Goal: Task Accomplishment & Management: Use online tool/utility

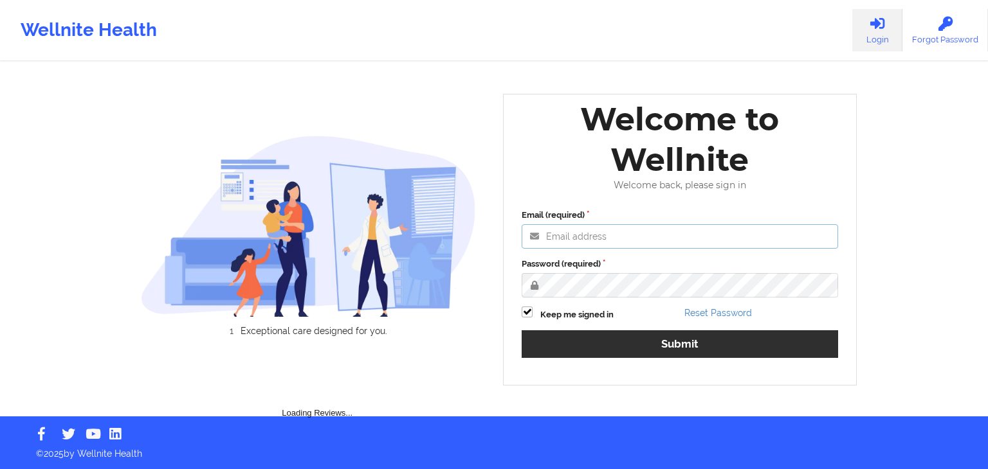
type input "fariha@wellnite.com"
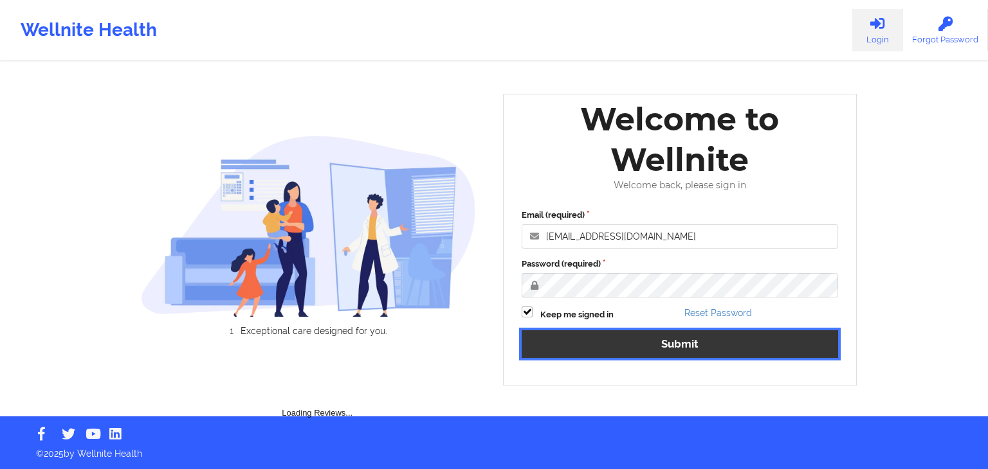
click at [643, 347] on button "Submit" at bounding box center [679, 344] width 316 height 28
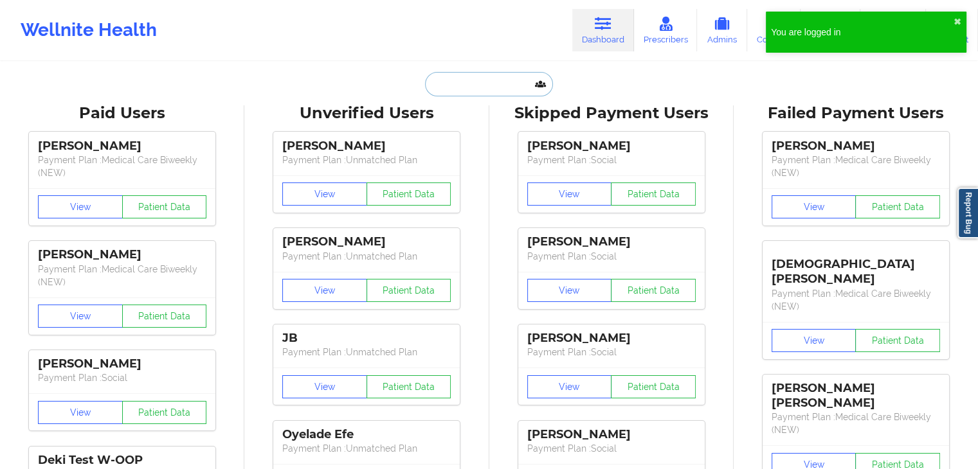
click at [472, 78] on input "text" at bounding box center [488, 84] width 127 height 24
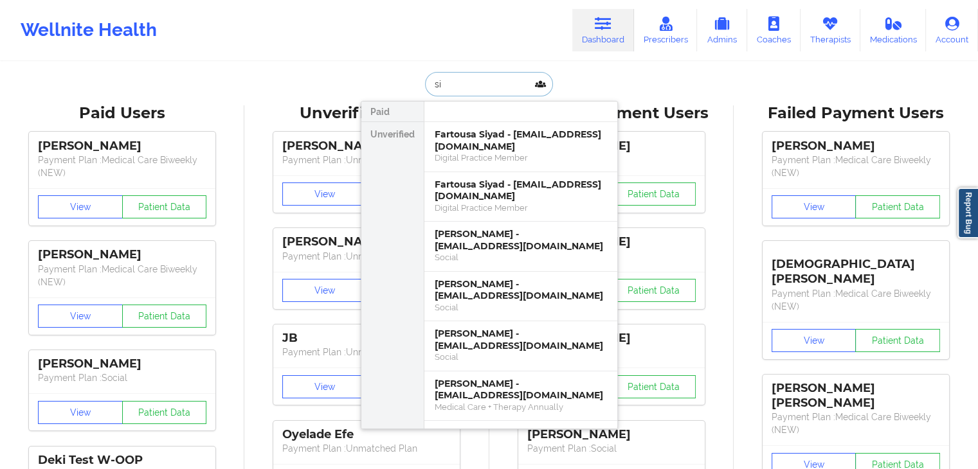
type input "s"
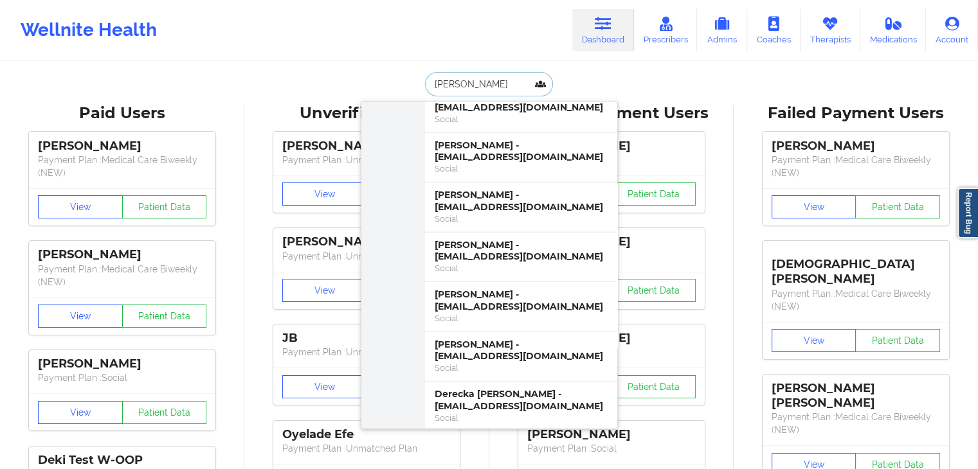
scroll to position [3372, 0]
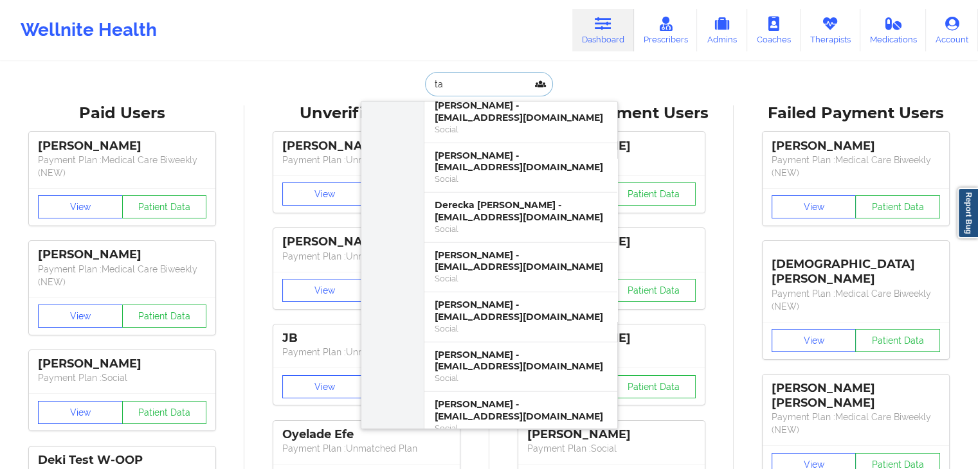
type input "t"
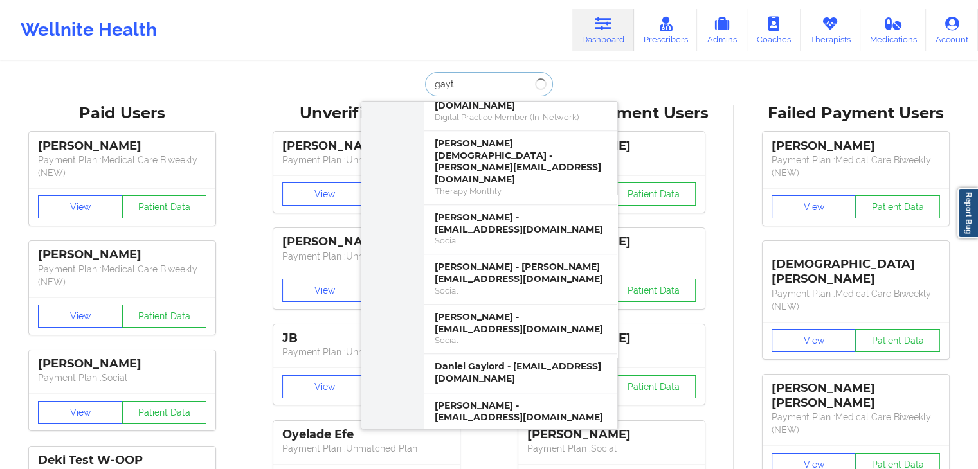
scroll to position [0, 0]
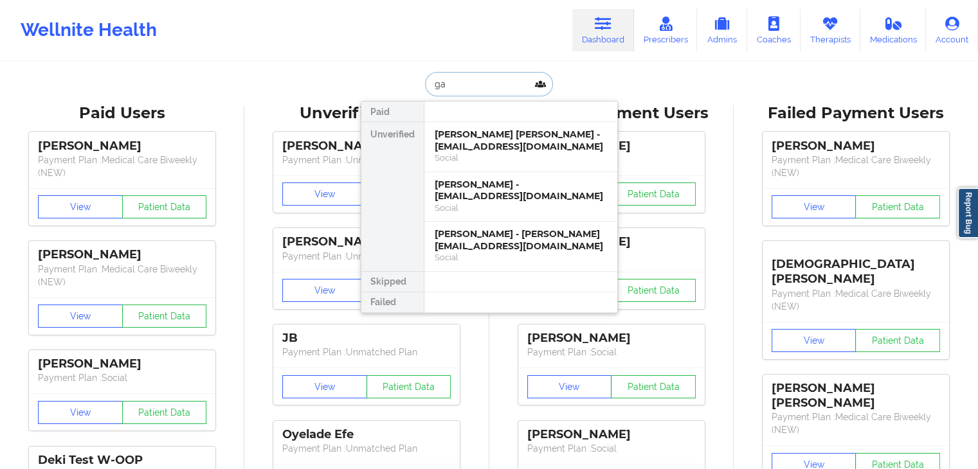
type input "g"
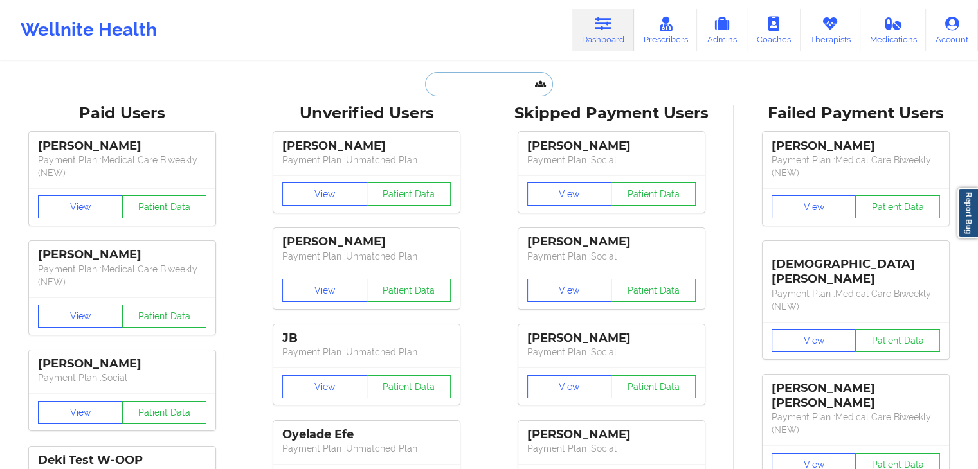
paste input "+14153075611"
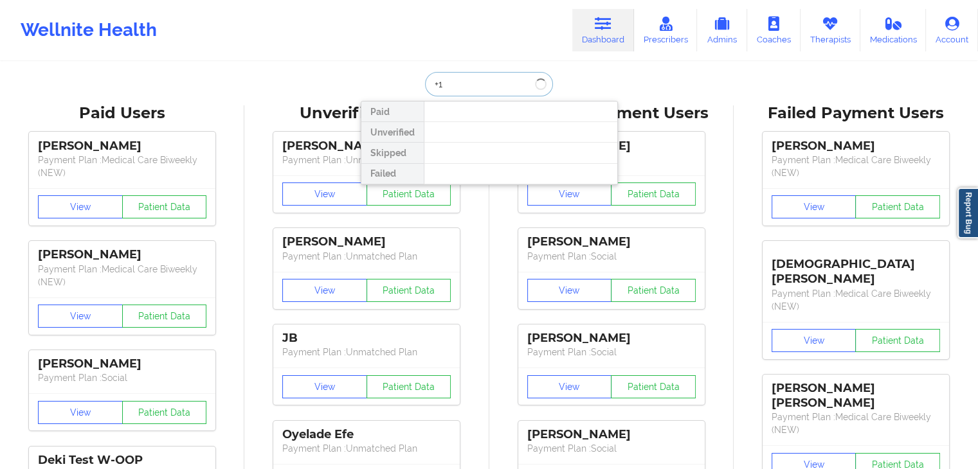
type input "+"
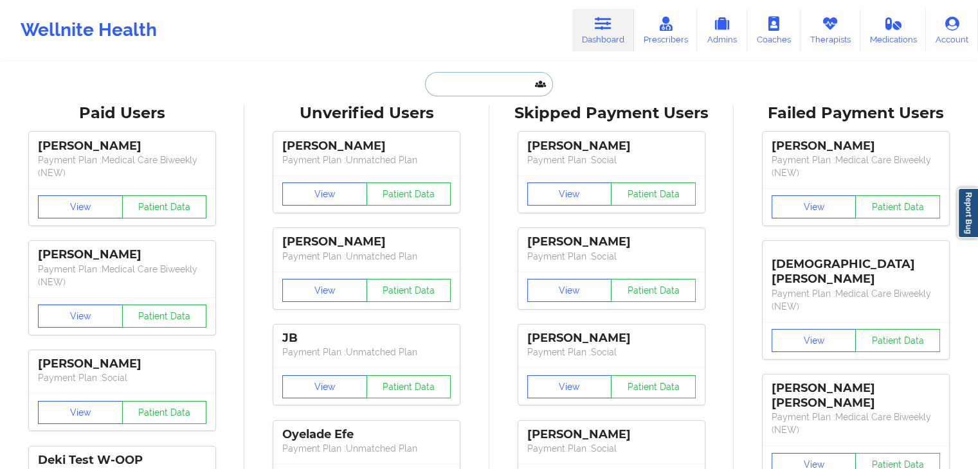
paste input "Siya'gayatri"
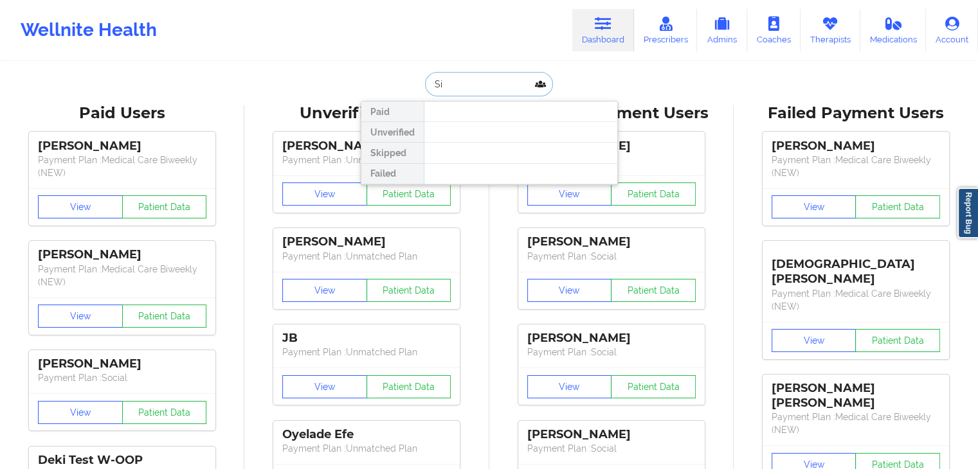
type input "S"
type input "s"
type input "boshika"
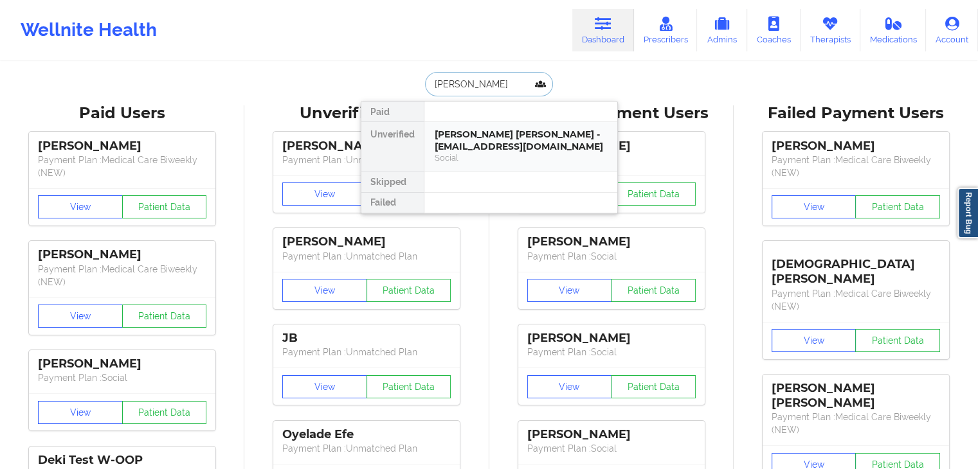
click at [475, 133] on div "Boshika Tara - boshikatara@gmail.com" at bounding box center [521, 141] width 172 height 24
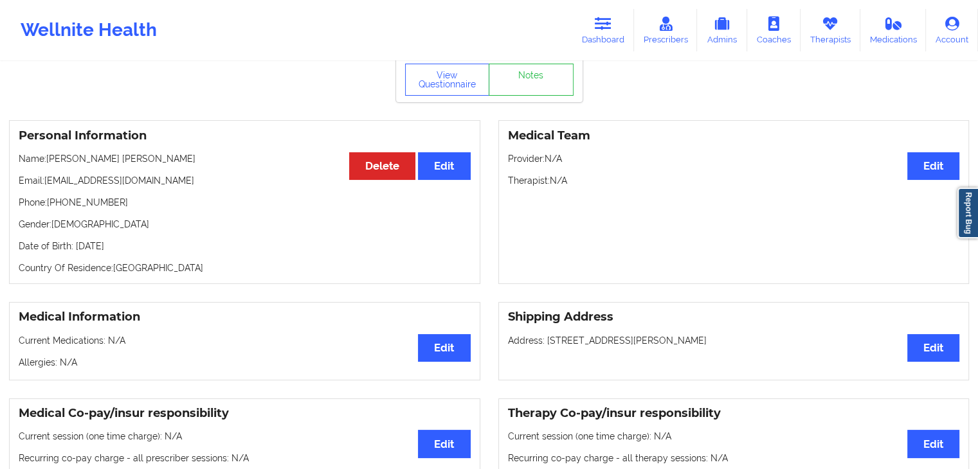
scroll to position [94, 0]
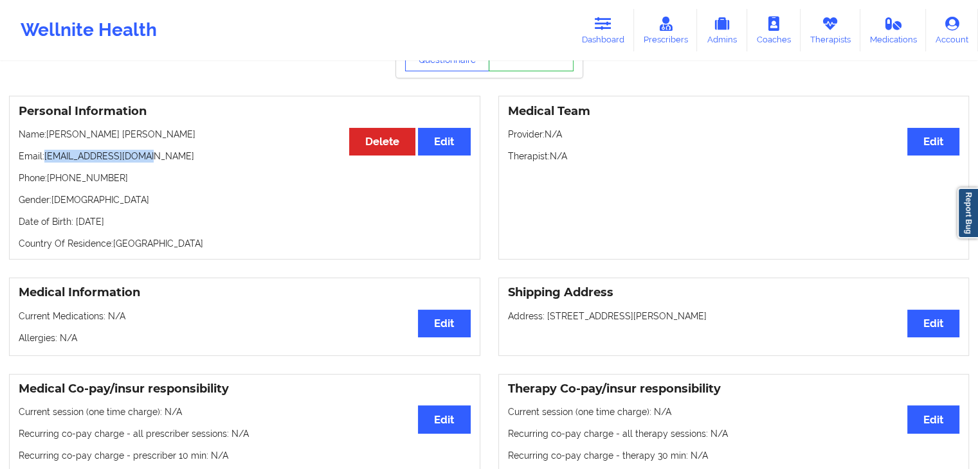
drag, startPoint x: 46, startPoint y: 146, endPoint x: 147, endPoint y: 148, distance: 101.0
click at [147, 150] on p "Email: boshikatara@gmail.com" at bounding box center [245, 156] width 452 height 13
copy p "boshikatara@gmail.com"
drag, startPoint x: 968, startPoint y: 133, endPoint x: 973, endPoint y: 176, distance: 42.7
click at [973, 176] on div "Medical Team Edit Provider: N/A Therapist: N/A" at bounding box center [733, 178] width 489 height 164
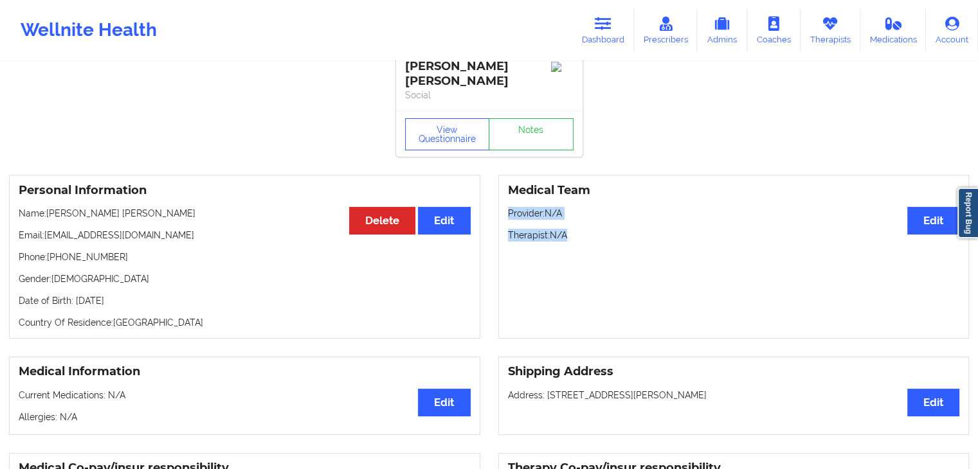
scroll to position [0, 0]
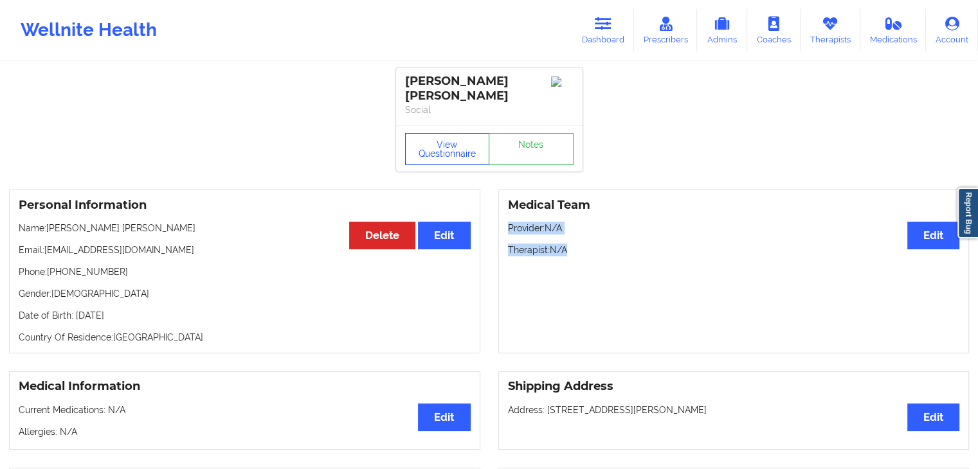
click at [463, 137] on button "View Questionnaire" at bounding box center [447, 149] width 85 height 32
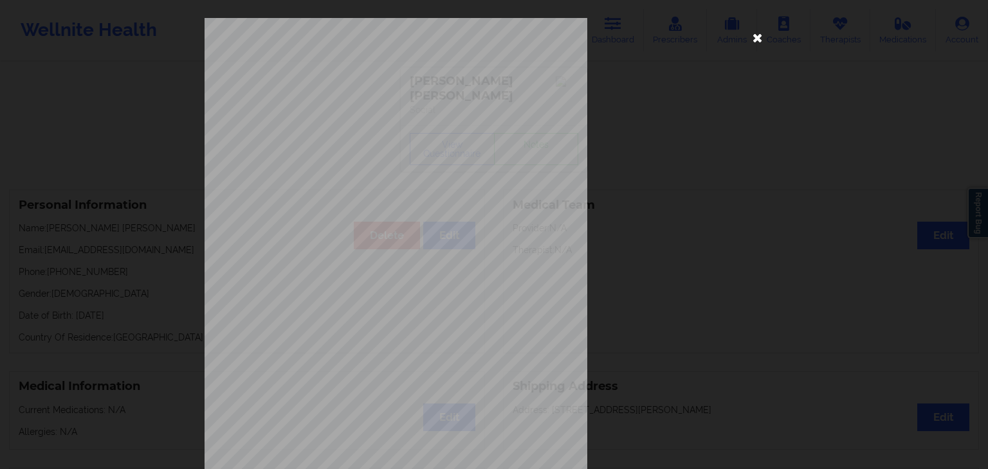
click at [756, 40] on icon at bounding box center [757, 37] width 21 height 21
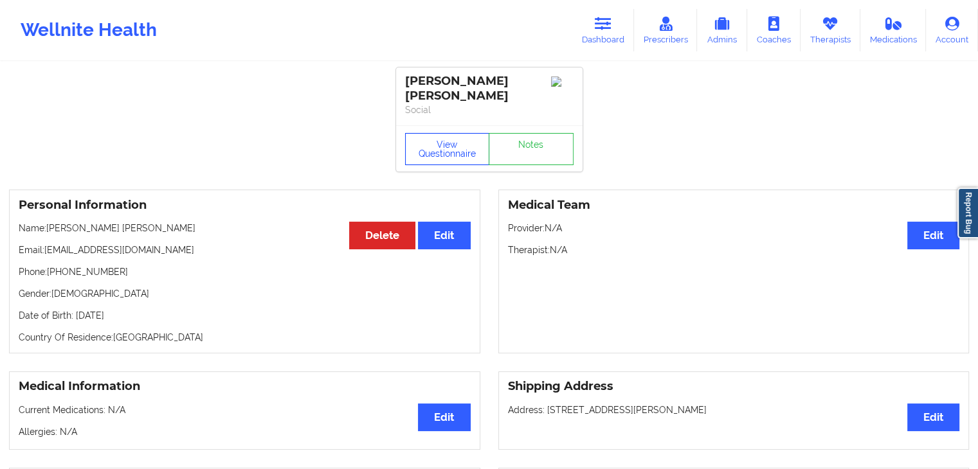
click at [449, 136] on button "View Questionnaire" at bounding box center [447, 149] width 85 height 32
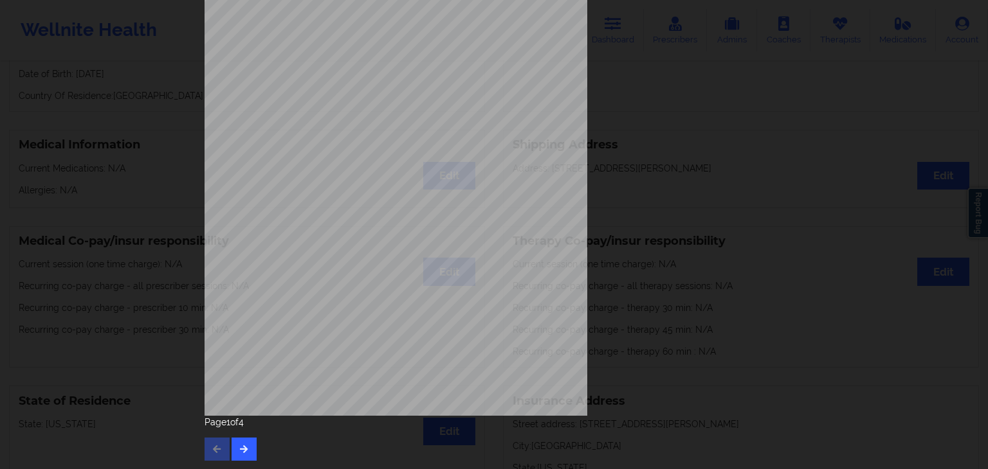
scroll to position [144, 0]
click at [244, 446] on button "button" at bounding box center [243, 448] width 25 height 23
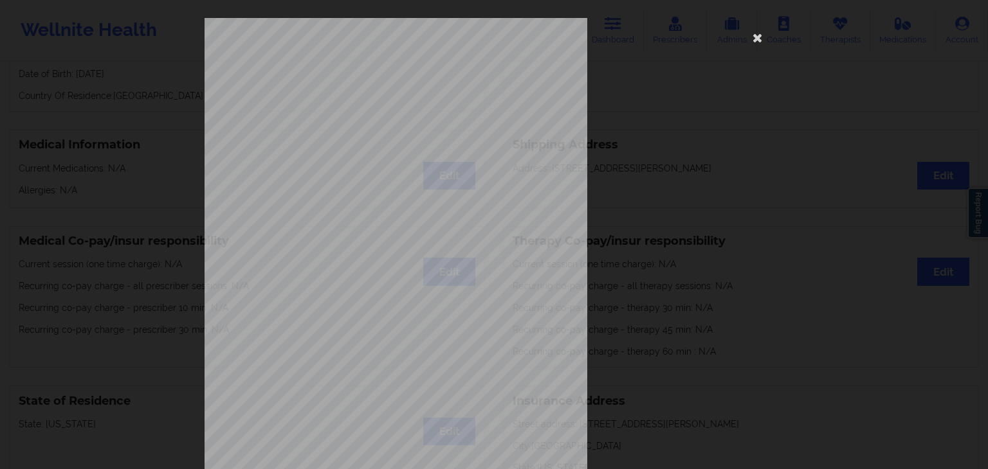
click at [383, 334] on span "Trouble concentrating on things, such as reading the newspaper or watching tele…" at bounding box center [471, 334] width 258 height 7
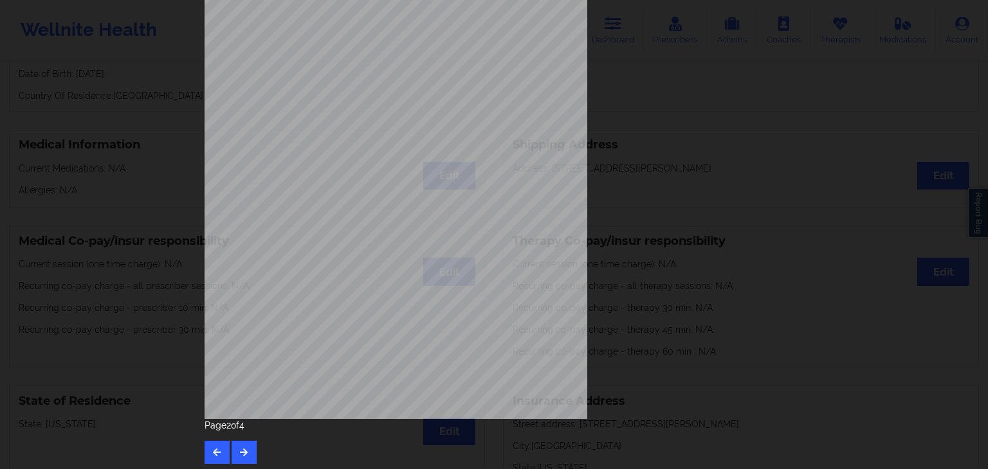
scroll to position [144, 0]
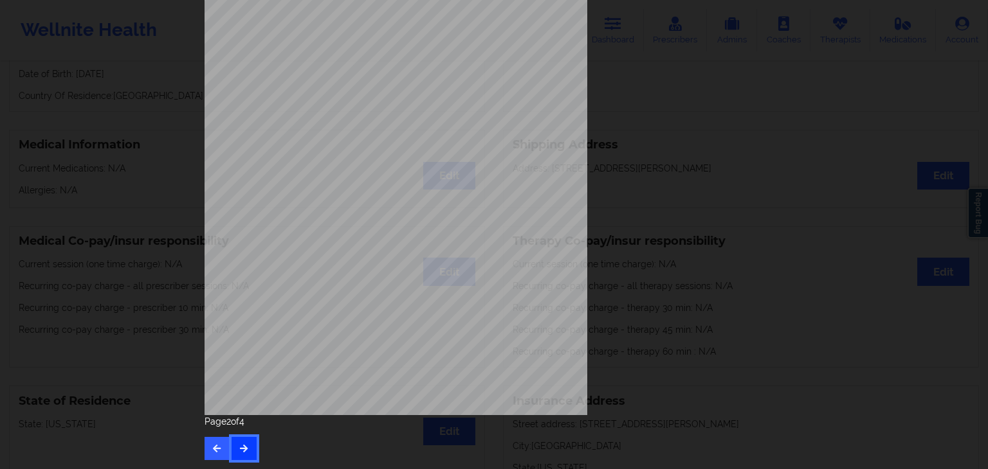
click at [239, 446] on icon "button" at bounding box center [244, 448] width 11 height 8
click at [241, 446] on icon "button" at bounding box center [244, 448] width 11 height 8
click at [213, 446] on icon "button" at bounding box center [217, 448] width 11 height 8
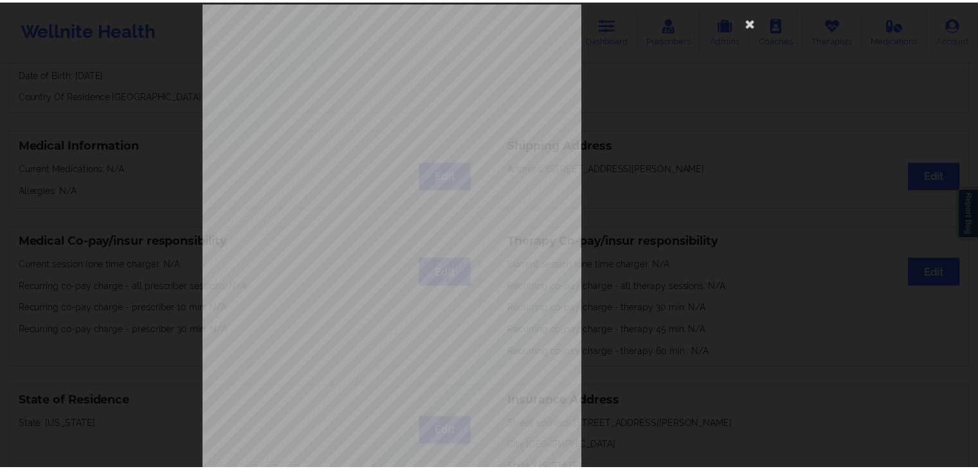
scroll to position [0, 0]
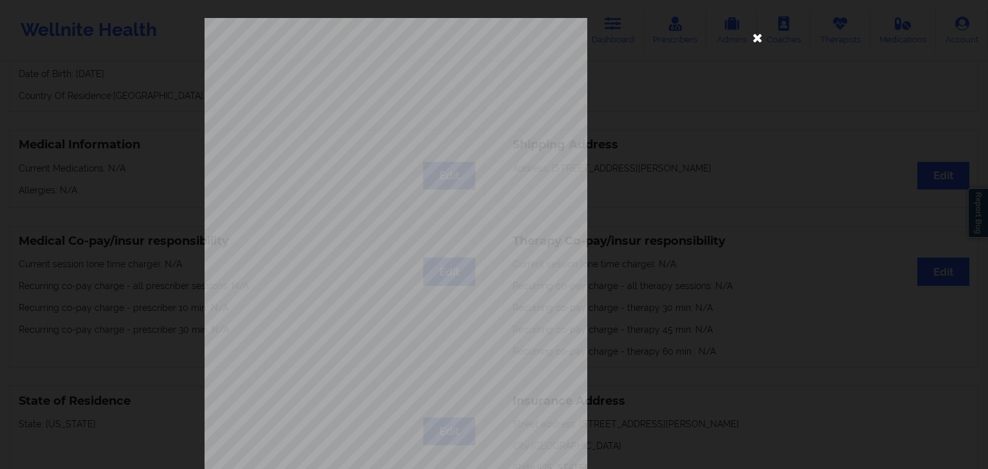
click at [757, 35] on icon at bounding box center [757, 37] width 21 height 21
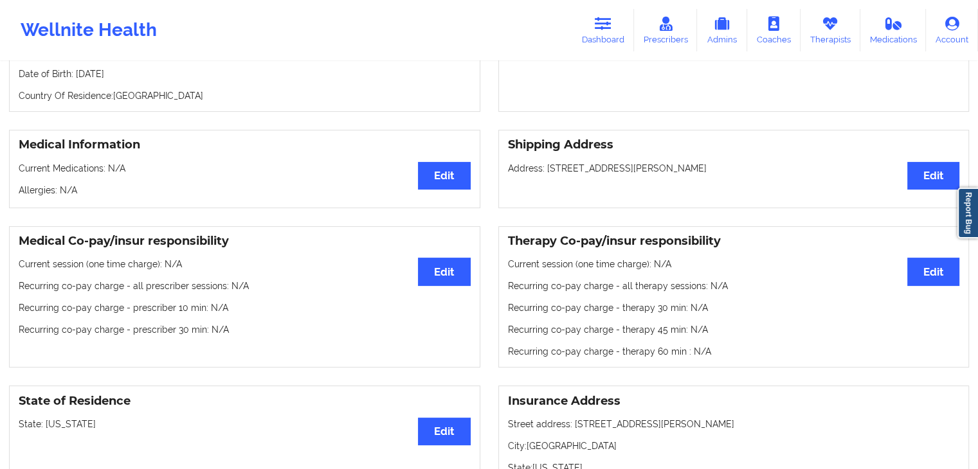
click at [586, 121] on div "Medical Information Edit Current Medications: N/A Allergies: N/A Shipping Addre…" at bounding box center [489, 169] width 978 height 96
click at [818, 38] on link "Therapists" at bounding box center [831, 30] width 60 height 42
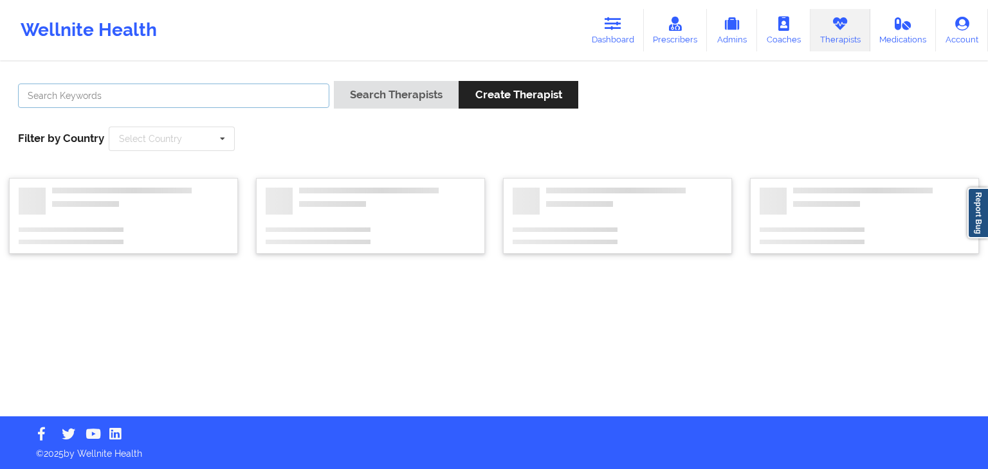
click at [159, 89] on input "text" at bounding box center [173, 96] width 311 height 24
click at [334, 81] on button "Search Therapists" at bounding box center [396, 95] width 125 height 28
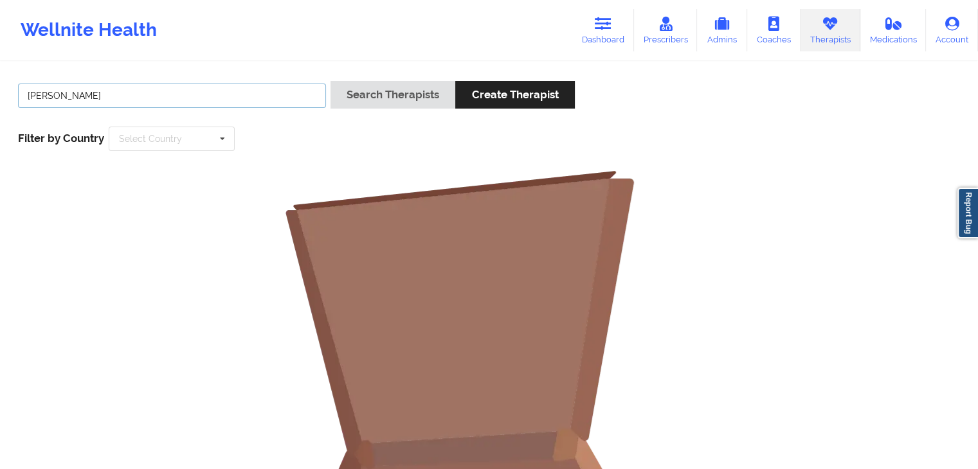
click at [330, 81] on button "Search Therapists" at bounding box center [392, 95] width 125 height 28
type input "m"
click at [330, 81] on button "Search Therapists" at bounding box center [392, 95] width 125 height 28
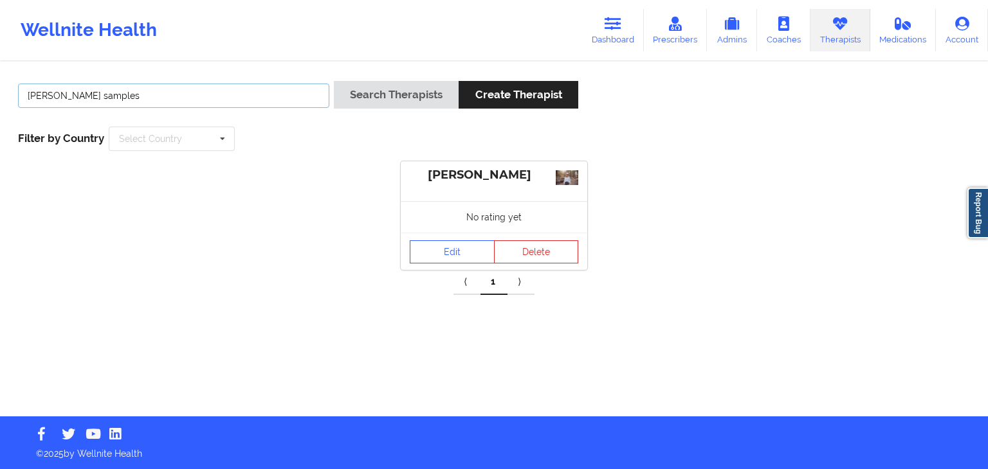
type input "erin samples"
click at [334, 81] on button "Search Therapists" at bounding box center [396, 95] width 125 height 28
click at [421, 252] on link "Edit" at bounding box center [452, 256] width 85 height 23
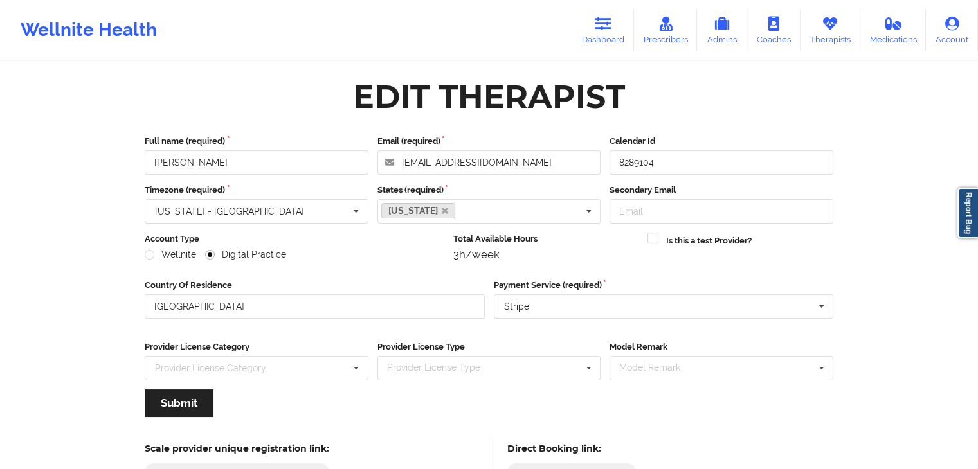
scroll to position [107, 0]
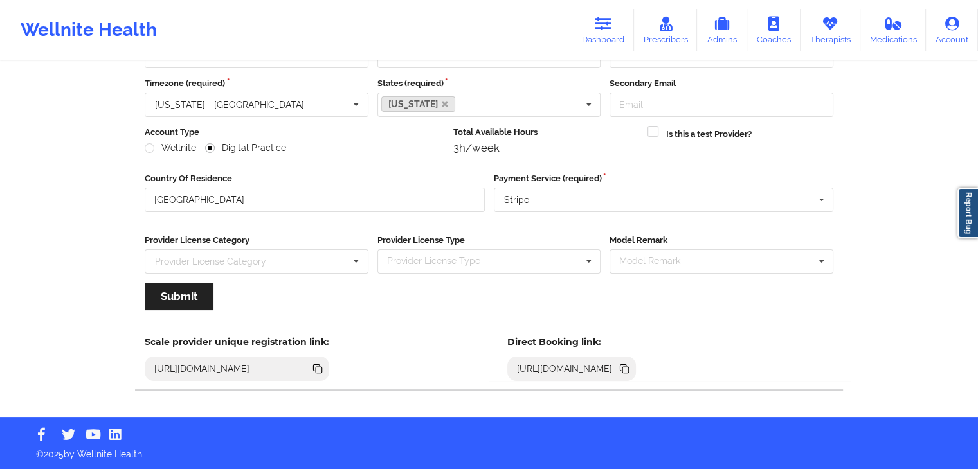
click at [629, 367] on icon at bounding box center [625, 370] width 6 height 6
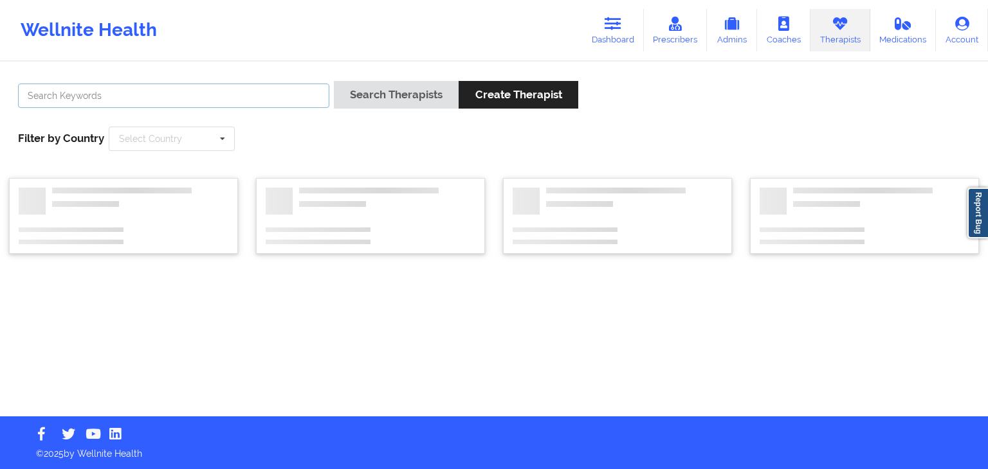
click at [175, 95] on input "text" at bounding box center [173, 96] width 311 height 24
click at [334, 81] on button "Search Therapists" at bounding box center [396, 95] width 125 height 28
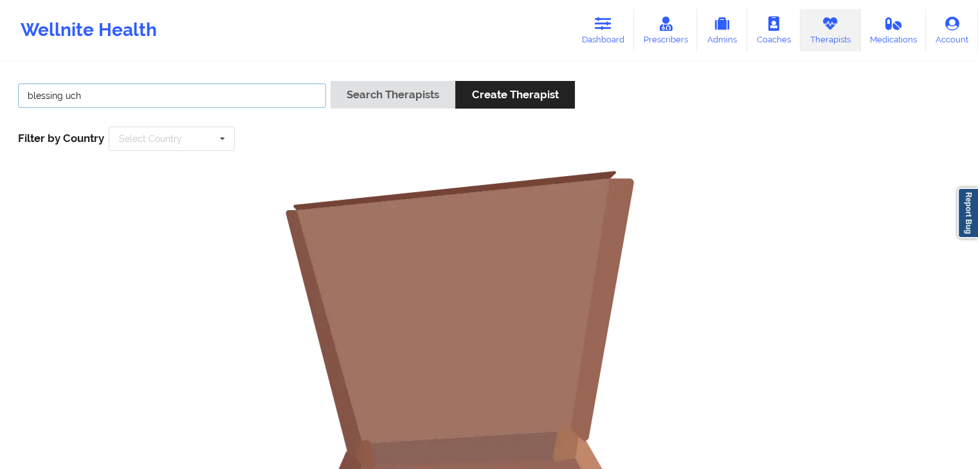
click at [176, 102] on input "blessing uch" at bounding box center [172, 96] width 308 height 24
click at [330, 81] on button "Search Therapists" at bounding box center [392, 95] width 125 height 28
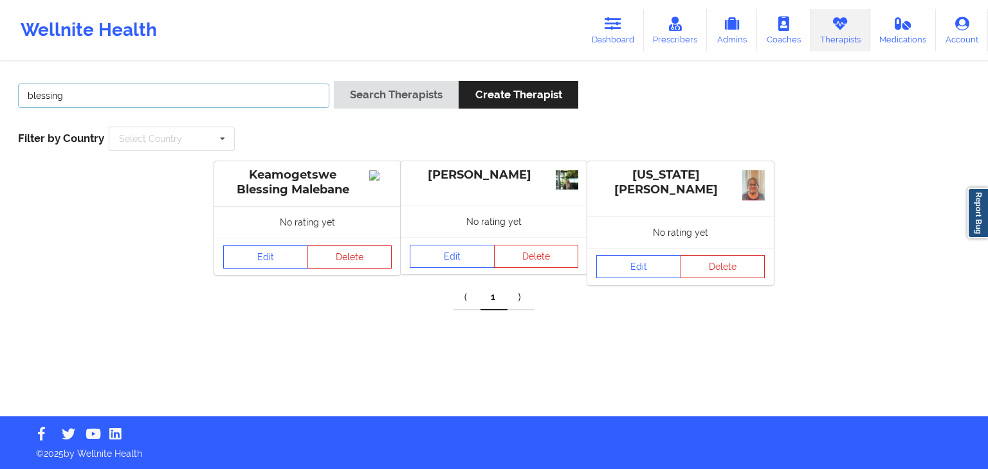
click at [208, 88] on input "blessing" at bounding box center [173, 96] width 311 height 24
type input "b"
type input "dashima green"
click at [334, 81] on button "Search Therapists" at bounding box center [396, 95] width 125 height 28
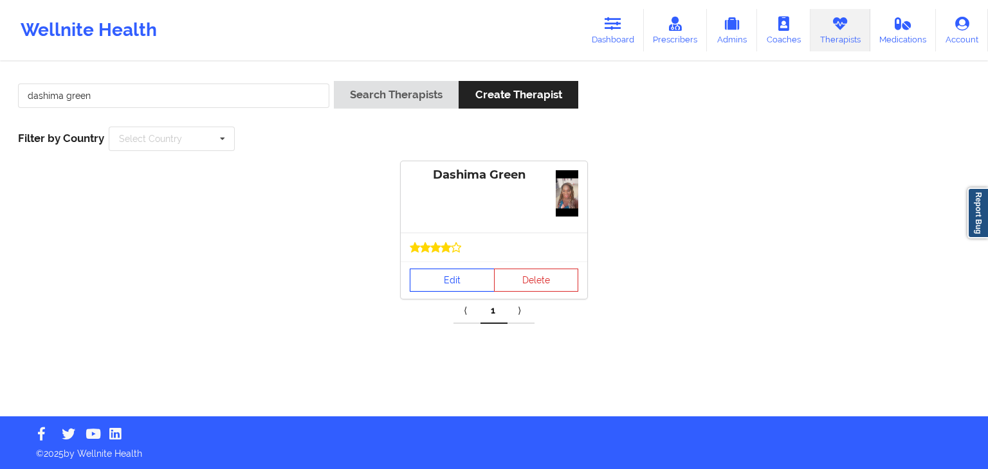
click at [432, 282] on link "Edit" at bounding box center [452, 280] width 85 height 23
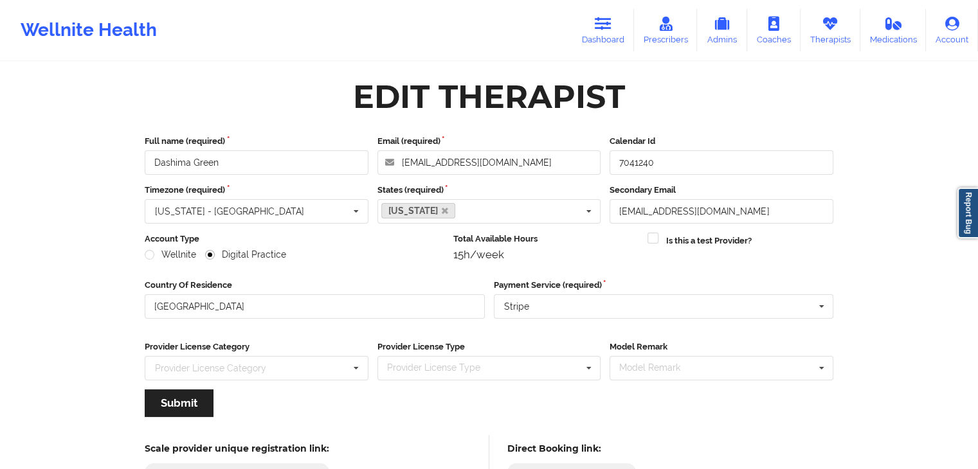
scroll to position [107, 0]
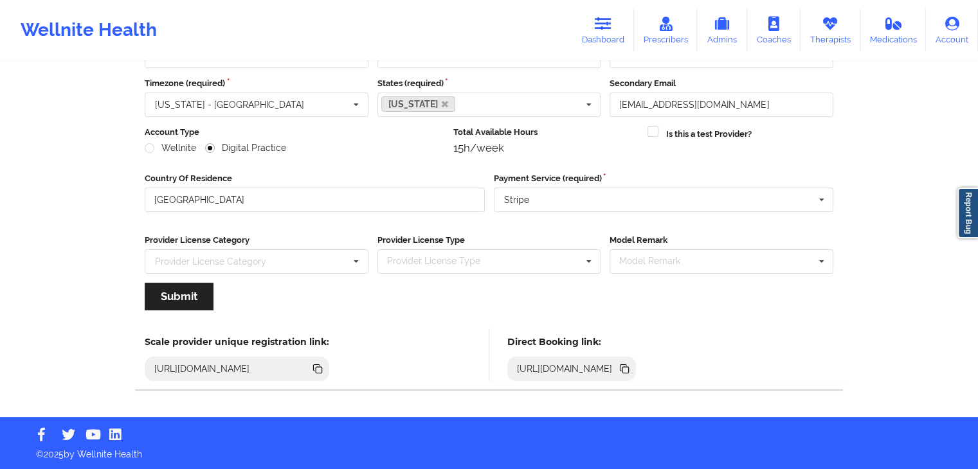
click at [629, 368] on icon at bounding box center [625, 370] width 6 height 6
click at [602, 24] on icon at bounding box center [603, 24] width 17 height 14
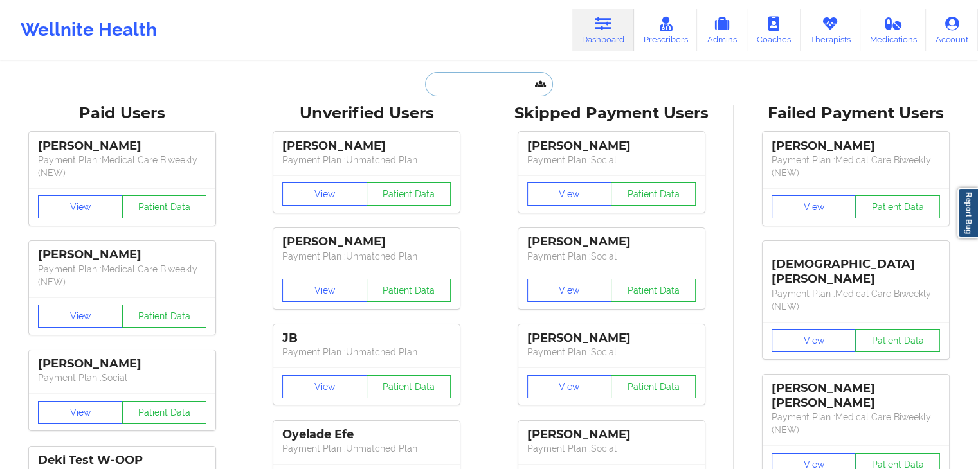
click at [437, 86] on input "text" at bounding box center [488, 84] width 127 height 24
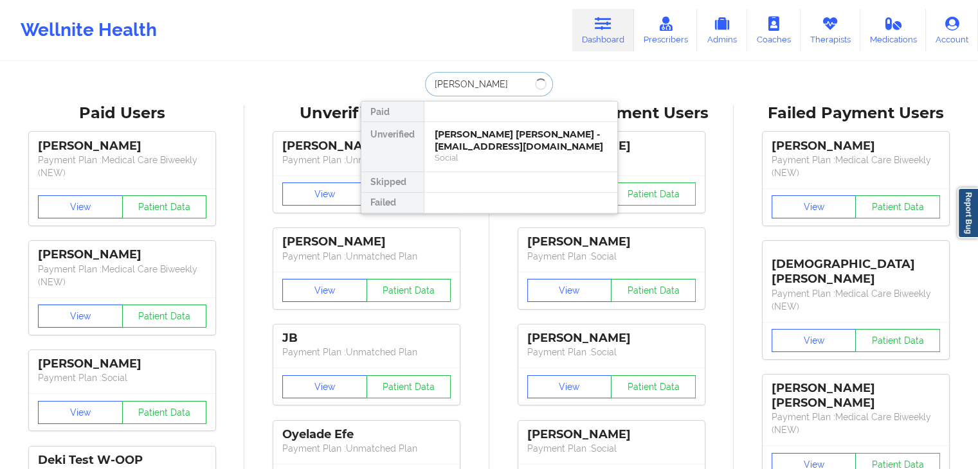
type input "vincent morr"
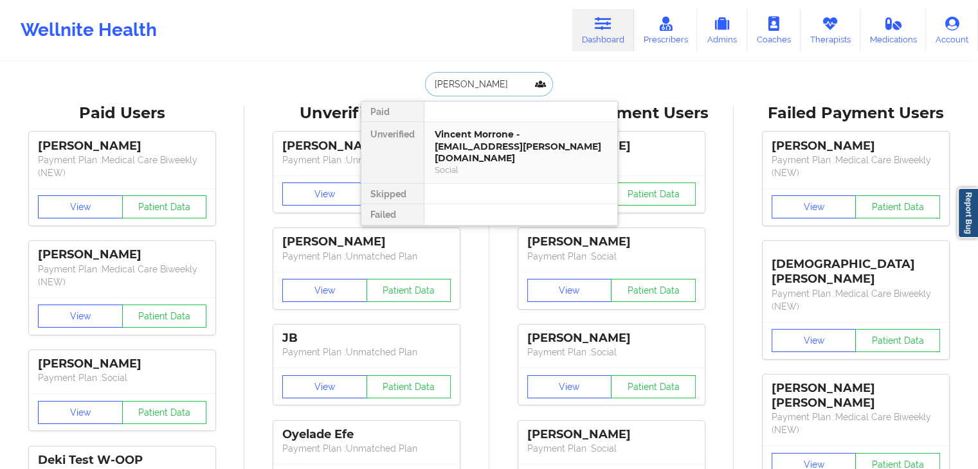
click at [494, 150] on div "Vincent Morrone - vincent.morrone@gmail.com" at bounding box center [521, 147] width 172 height 36
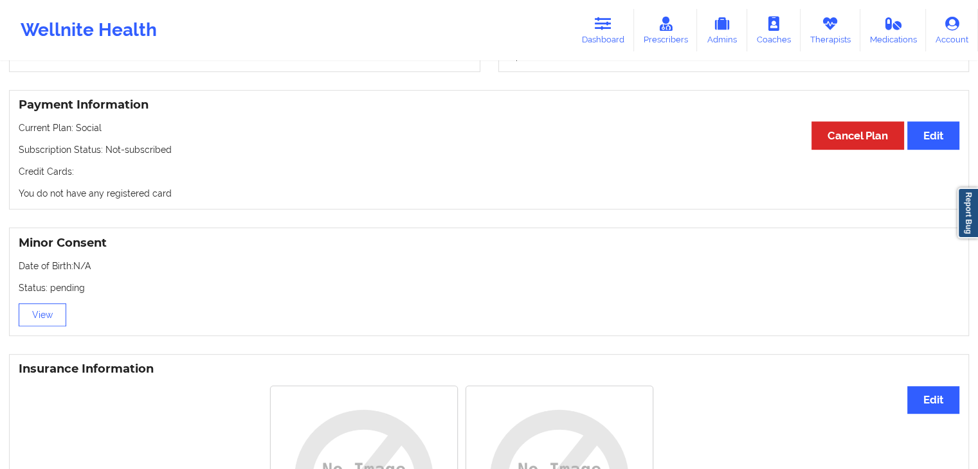
scroll to position [664, 0]
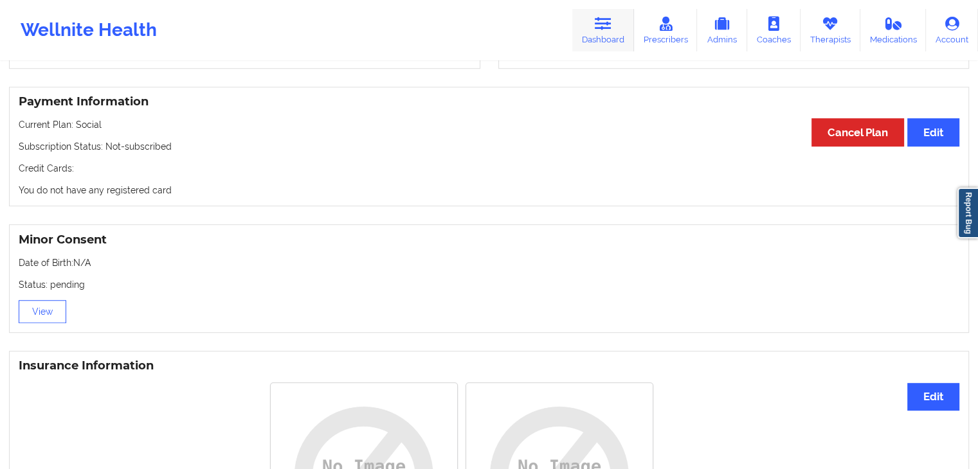
click at [604, 29] on icon at bounding box center [603, 24] width 17 height 14
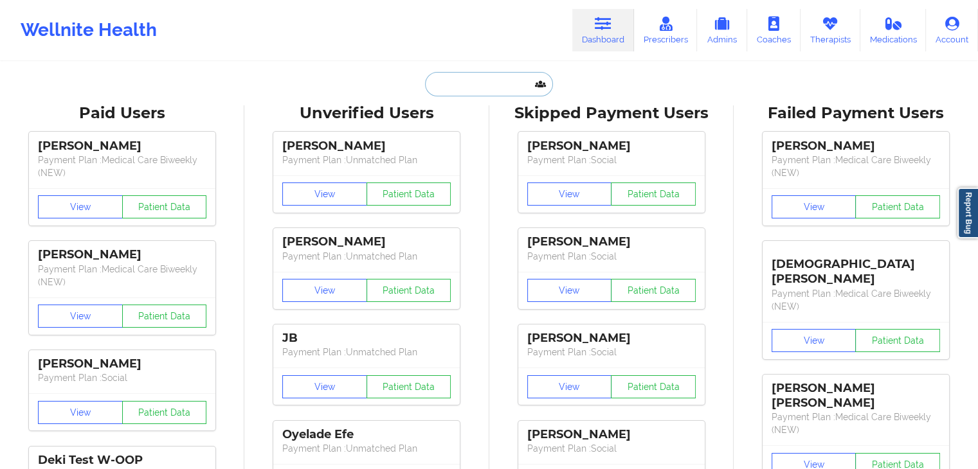
click at [437, 91] on input "text" at bounding box center [488, 84] width 127 height 24
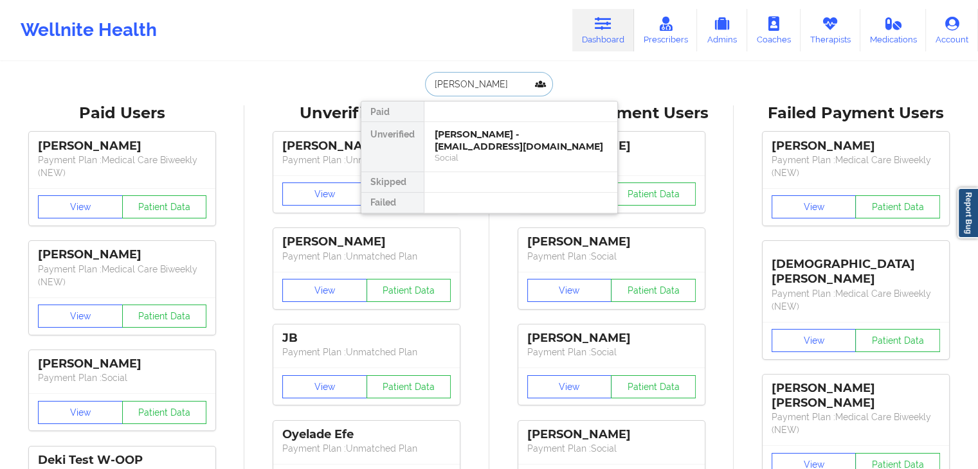
type input "jonathan st"
click at [481, 135] on div "Jonathan Stone - jonstone18@gmail.com" at bounding box center [521, 141] width 172 height 24
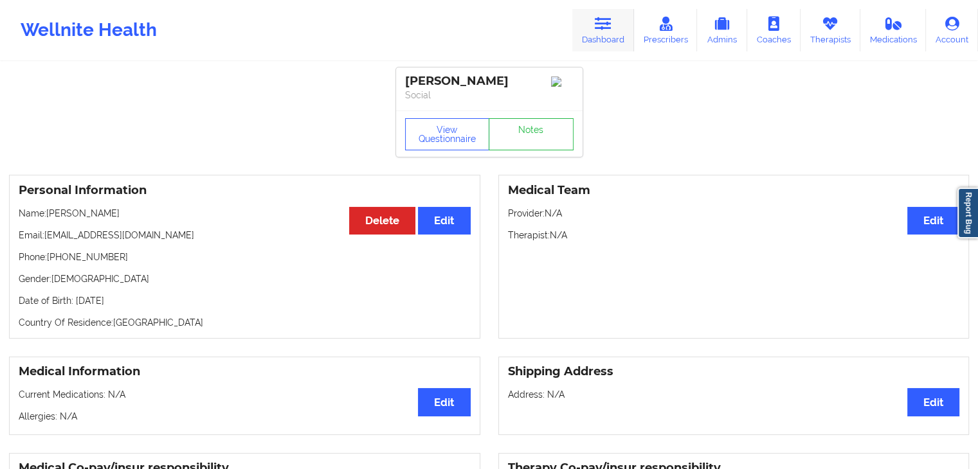
click at [579, 23] on div "Wellnite Health Dashboard Prescribers Admins Coaches Therapists Medications Acc…" at bounding box center [489, 30] width 978 height 51
click at [586, 24] on link "Dashboard" at bounding box center [603, 30] width 62 height 42
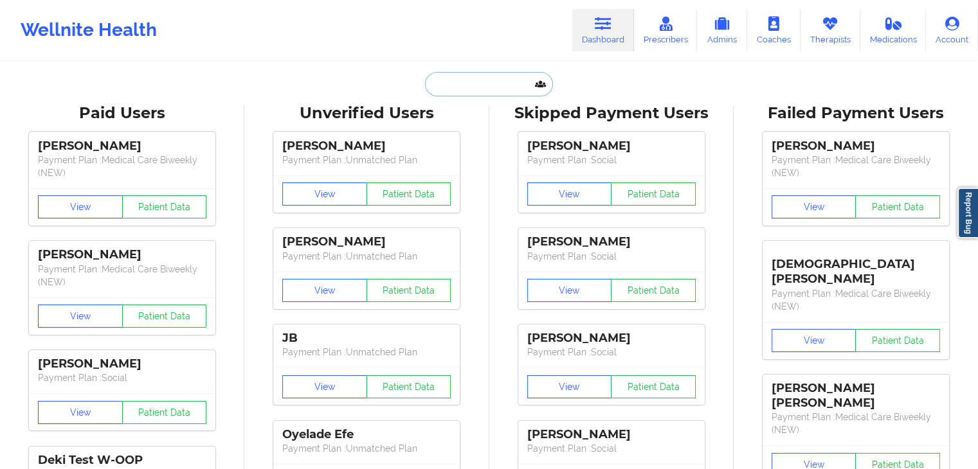
click at [444, 91] on input "text" at bounding box center [488, 84] width 127 height 24
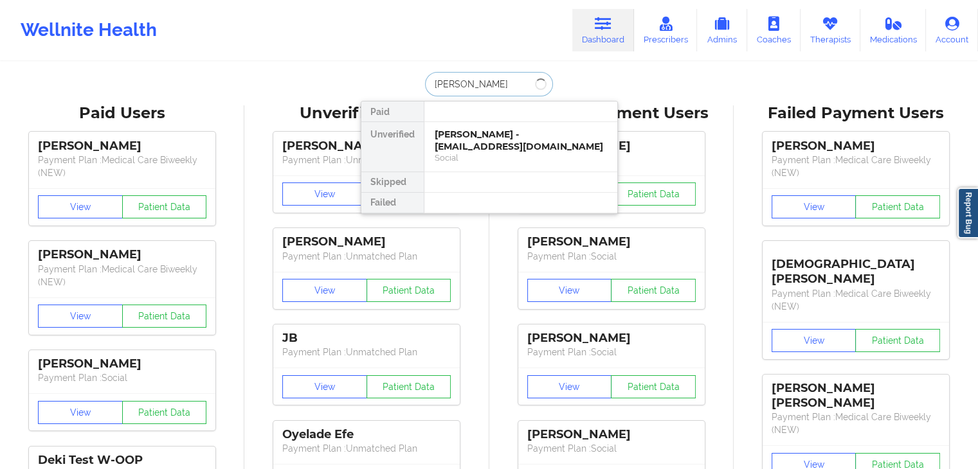
type input "jonathan w"
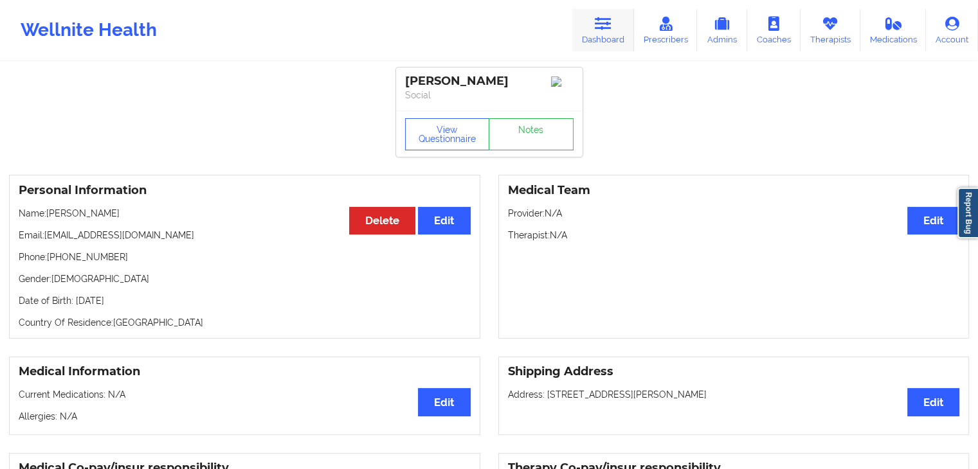
click at [597, 28] on icon at bounding box center [603, 24] width 17 height 14
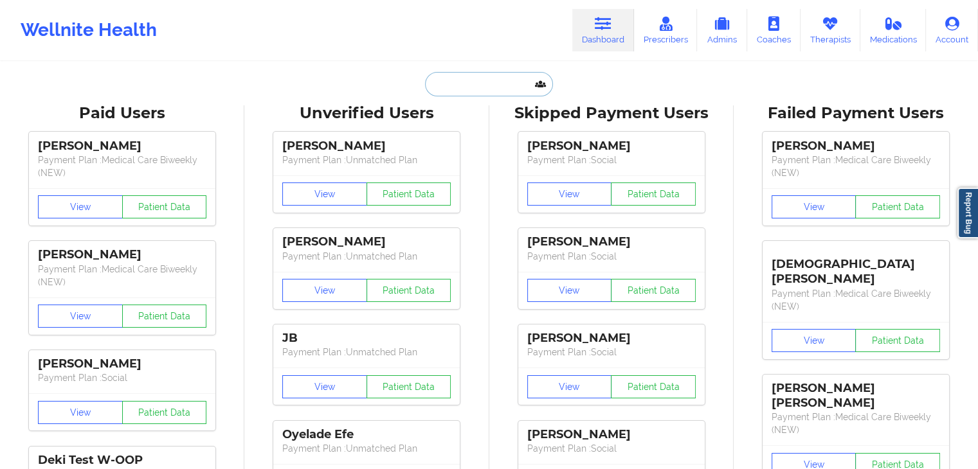
click at [492, 86] on input "text" at bounding box center [488, 84] width 127 height 24
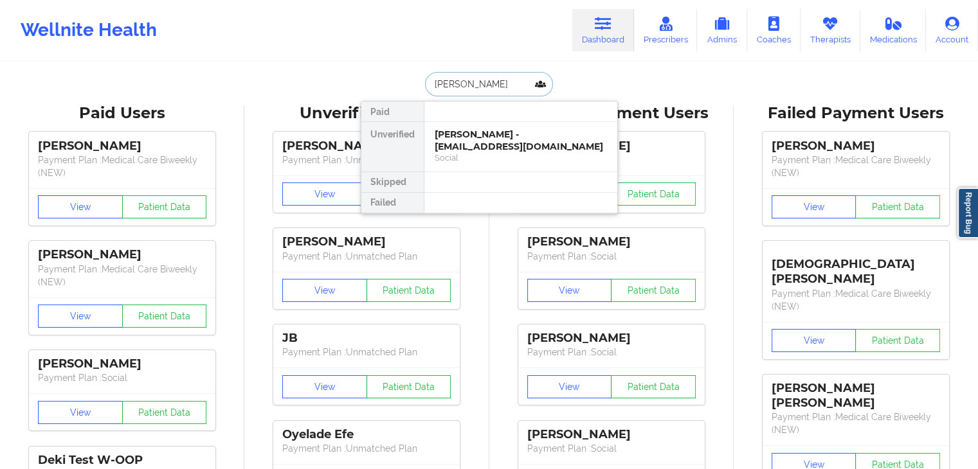
type input "yolanda daniels"
click at [499, 142] on div "Yolanda Daniels - yolandaynette@icloud.com" at bounding box center [521, 141] width 172 height 24
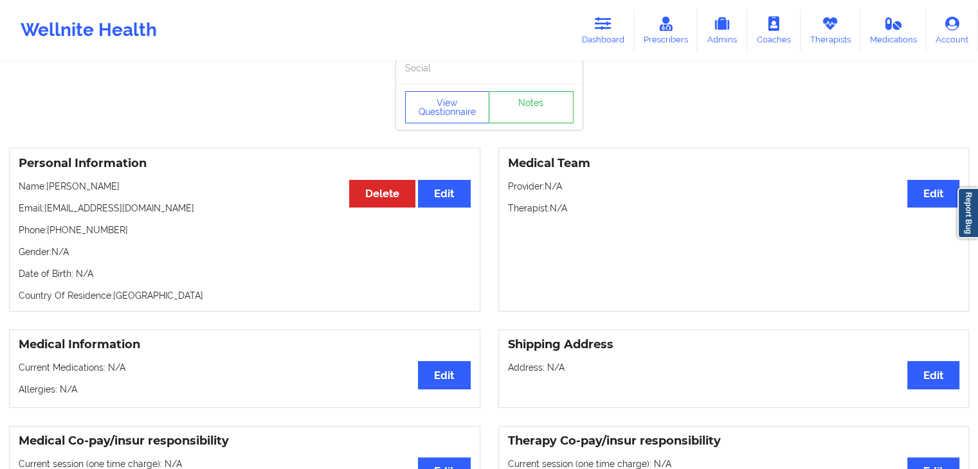
scroll to position [32, 0]
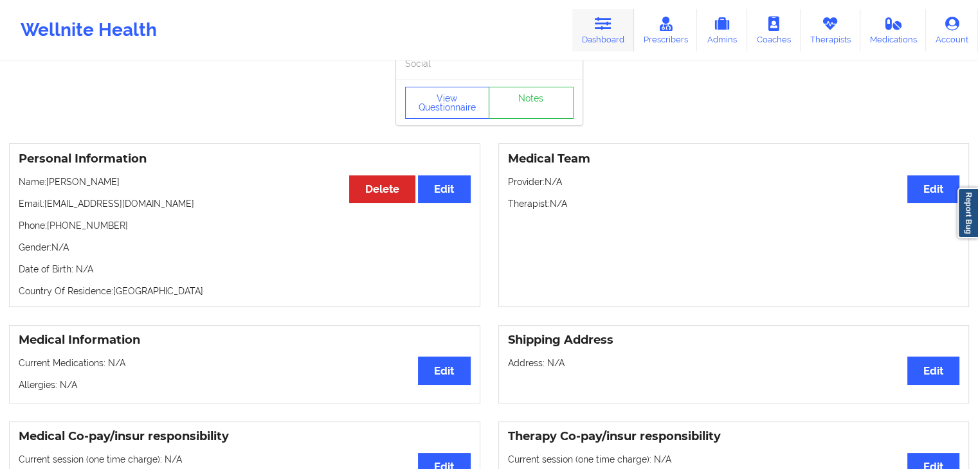
click at [619, 30] on link "Dashboard" at bounding box center [603, 30] width 62 height 42
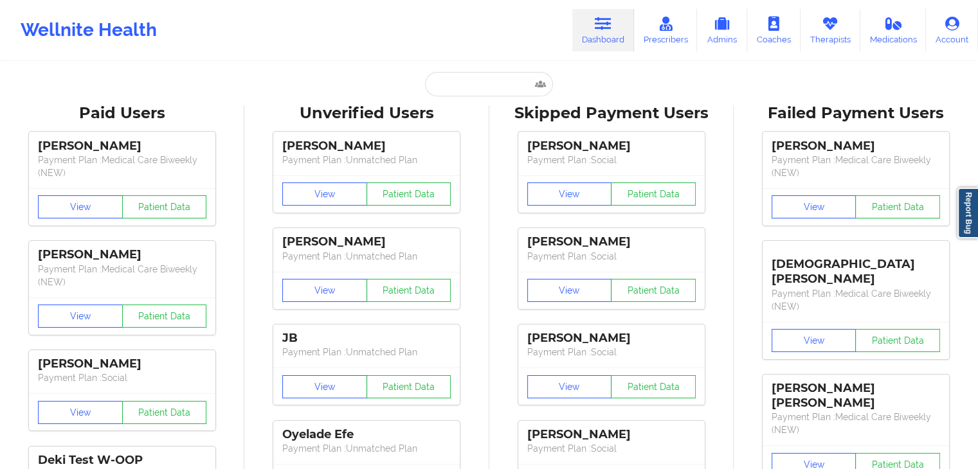
click at [463, 89] on input "text" at bounding box center [488, 84] width 127 height 24
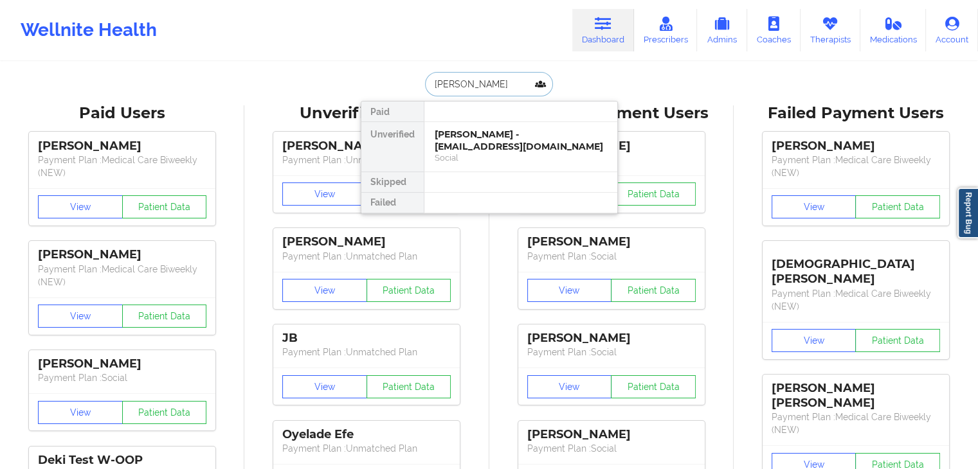
type input "brian c senter"
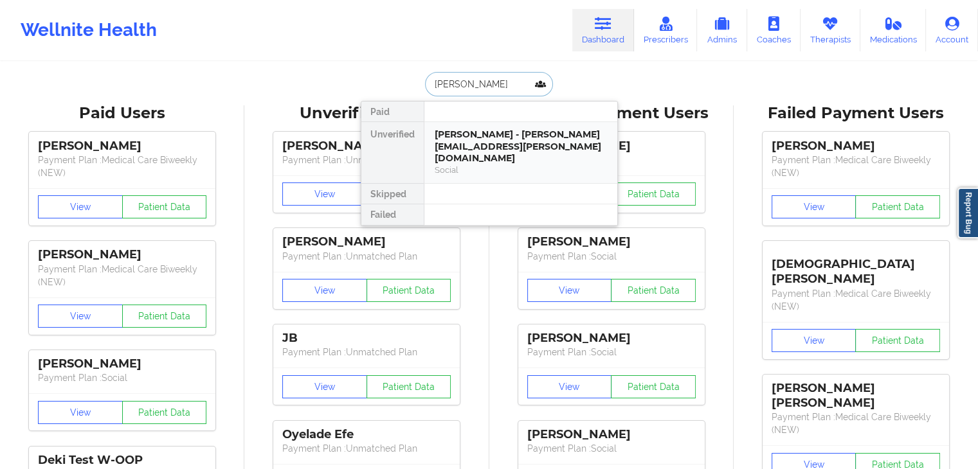
click at [467, 151] on div "Brian C Senter - brian.senter@gmail.com" at bounding box center [521, 147] width 172 height 36
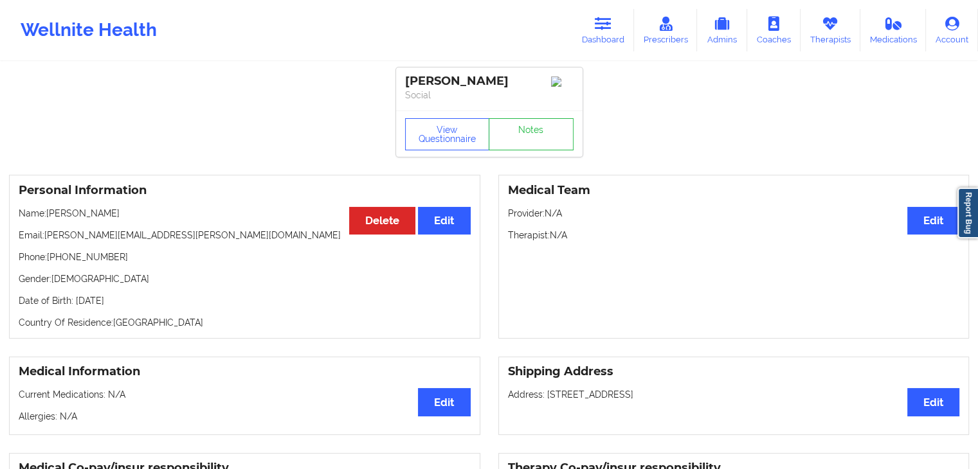
click at [462, 111] on div "Brian C Senter Social" at bounding box center [489, 89] width 186 height 43
click at [454, 143] on button "View Questionnaire" at bounding box center [447, 134] width 85 height 32
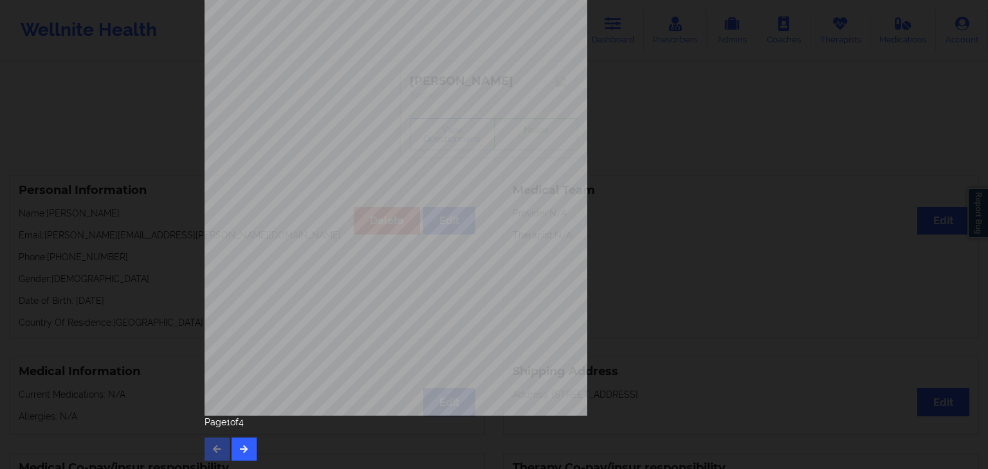
scroll to position [144, 0]
click at [245, 446] on icon "button" at bounding box center [244, 448] width 11 height 8
click at [240, 444] on icon "button" at bounding box center [244, 448] width 11 height 8
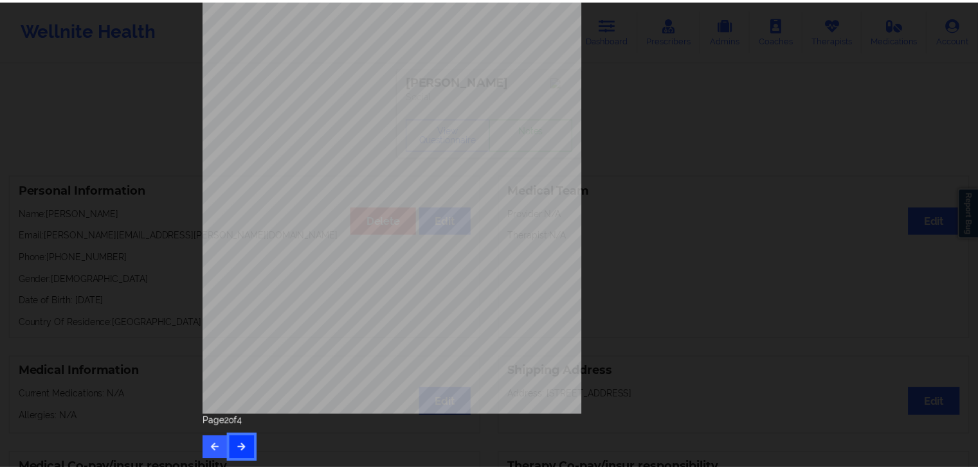
scroll to position [0, 0]
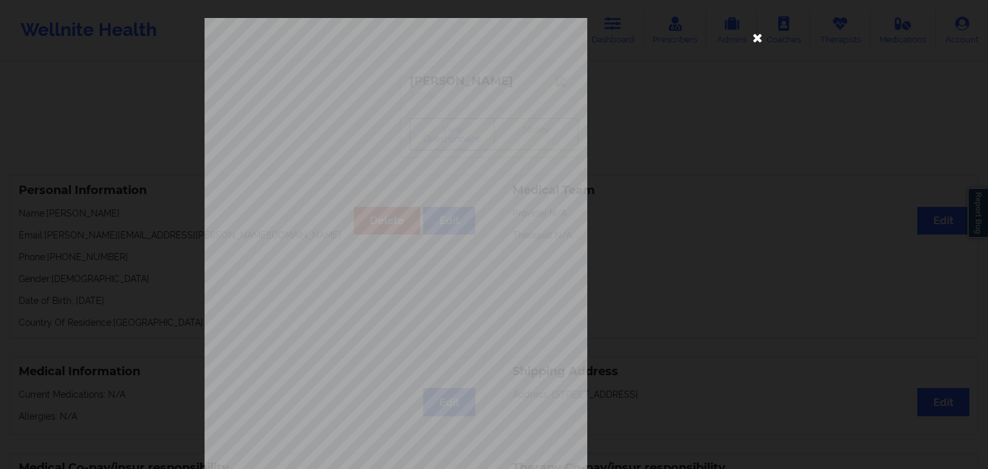
click at [749, 42] on icon at bounding box center [757, 37] width 21 height 21
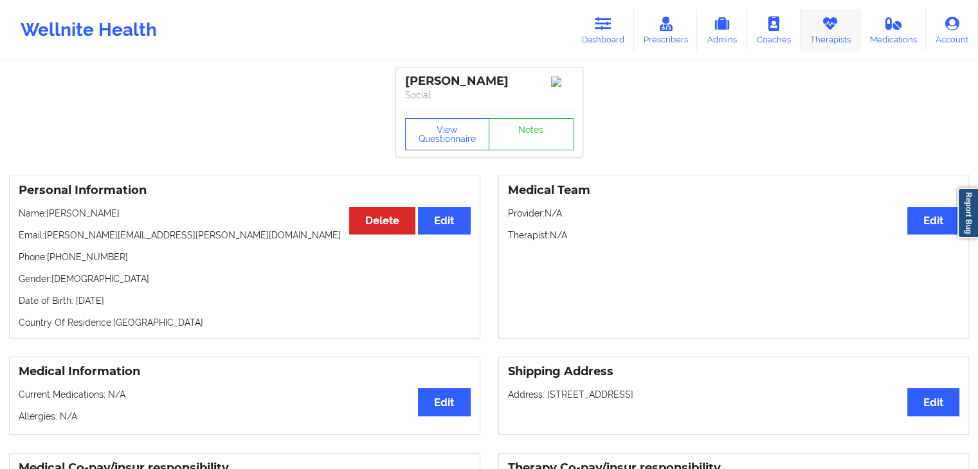
click at [822, 39] on link "Therapists" at bounding box center [831, 30] width 60 height 42
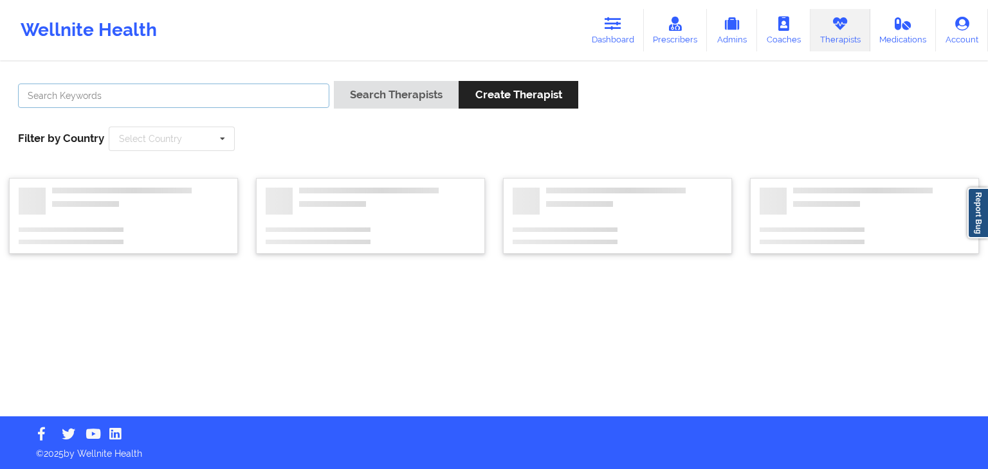
click at [247, 100] on input "text" at bounding box center [173, 96] width 311 height 24
click at [334, 81] on button "Search Therapists" at bounding box center [396, 95] width 125 height 28
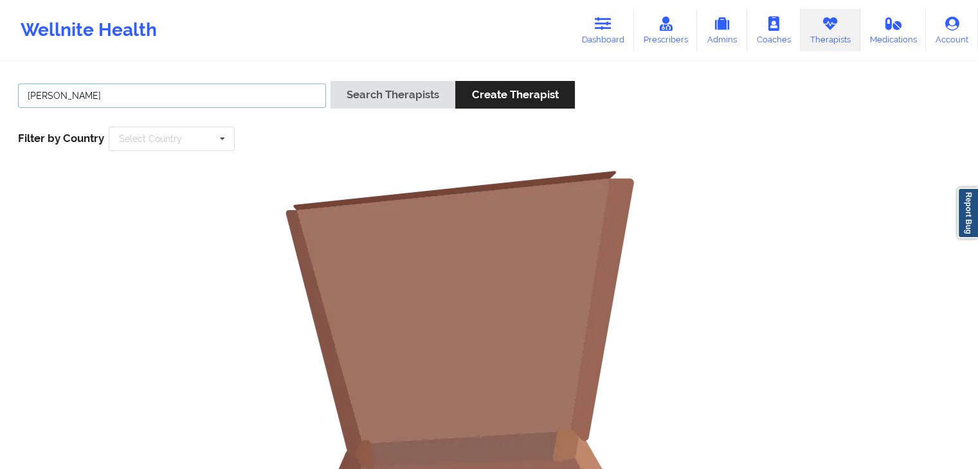
click at [330, 81] on button "Search Therapists" at bounding box center [392, 95] width 125 height 28
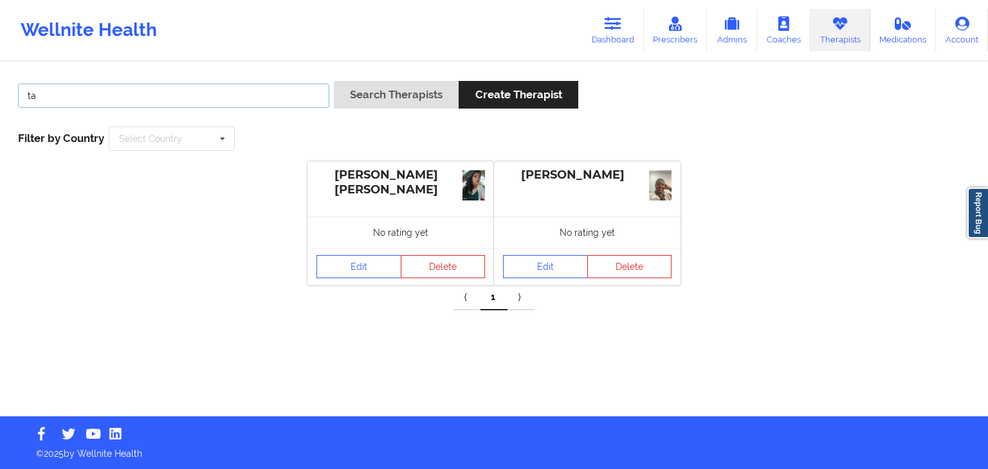
type input "t"
type input "romalyn"
click at [334, 81] on button "Search Therapists" at bounding box center [396, 95] width 125 height 28
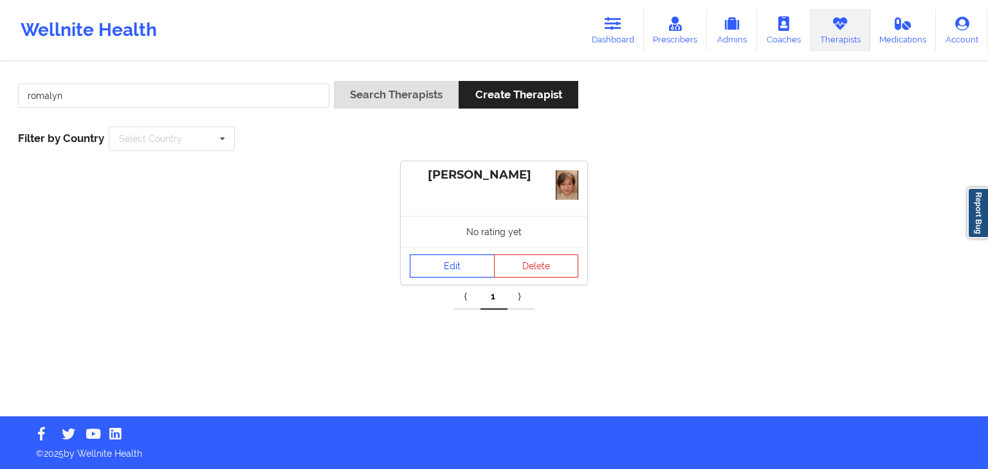
click at [437, 264] on link "Edit" at bounding box center [452, 266] width 85 height 23
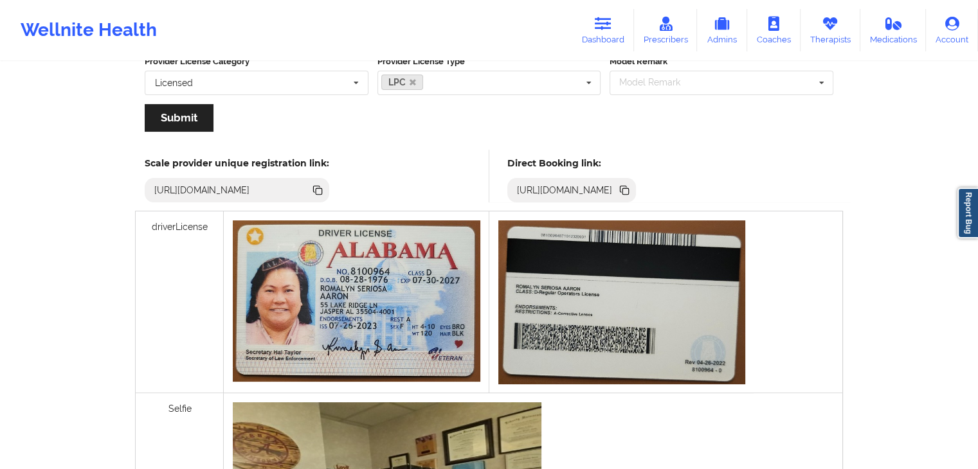
scroll to position [269, 0]
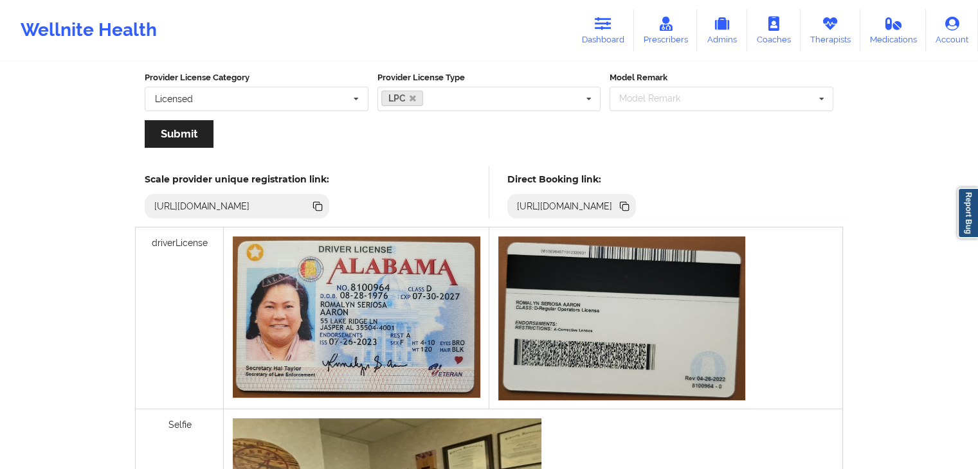
click at [629, 204] on icon at bounding box center [625, 207] width 6 height 6
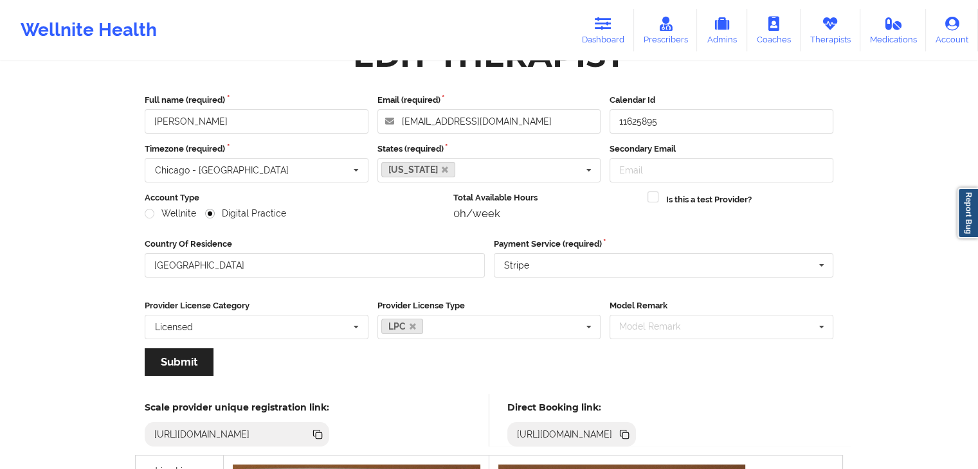
scroll to position [0, 0]
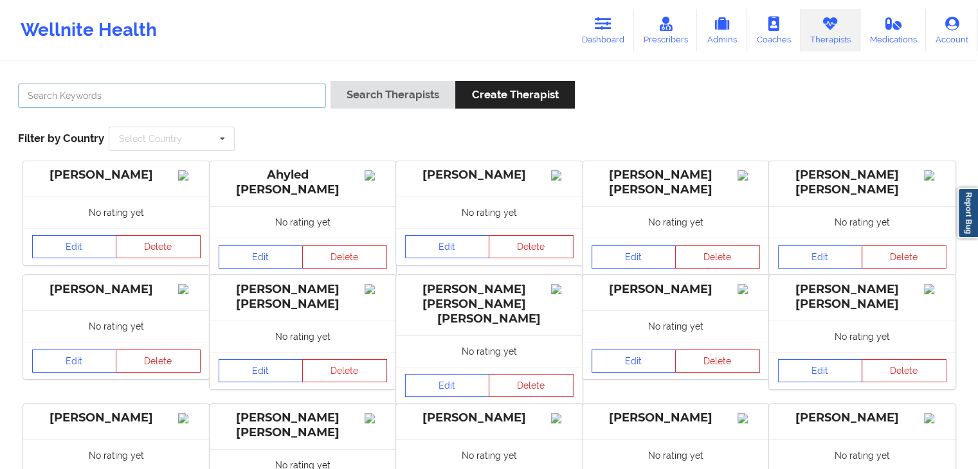
click at [247, 95] on input "text" at bounding box center [172, 96] width 308 height 24
type input "nicole lewis"
click at [330, 81] on button "Search Therapists" at bounding box center [392, 95] width 125 height 28
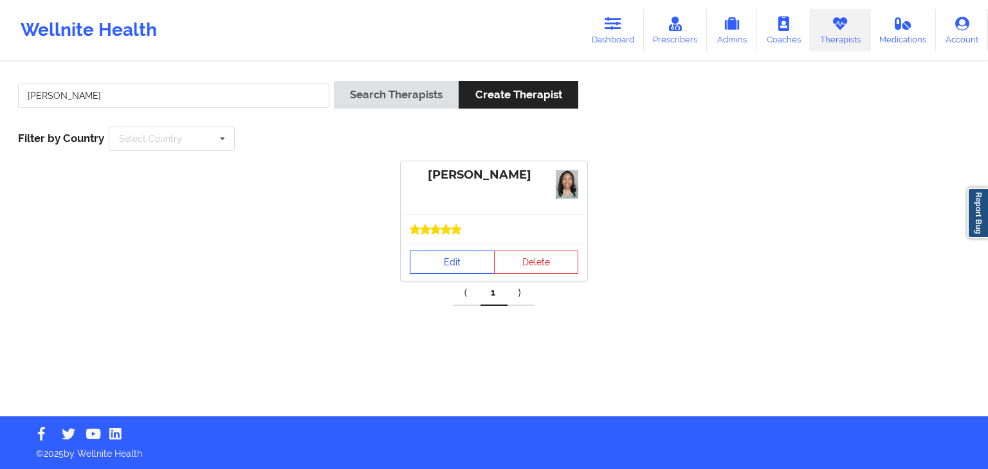
click at [452, 260] on link "Edit" at bounding box center [452, 262] width 85 height 23
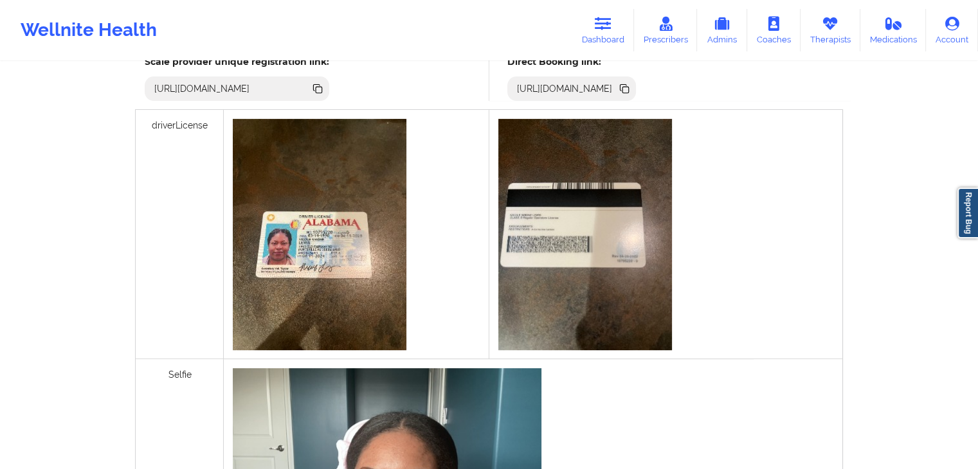
scroll to position [383, 0]
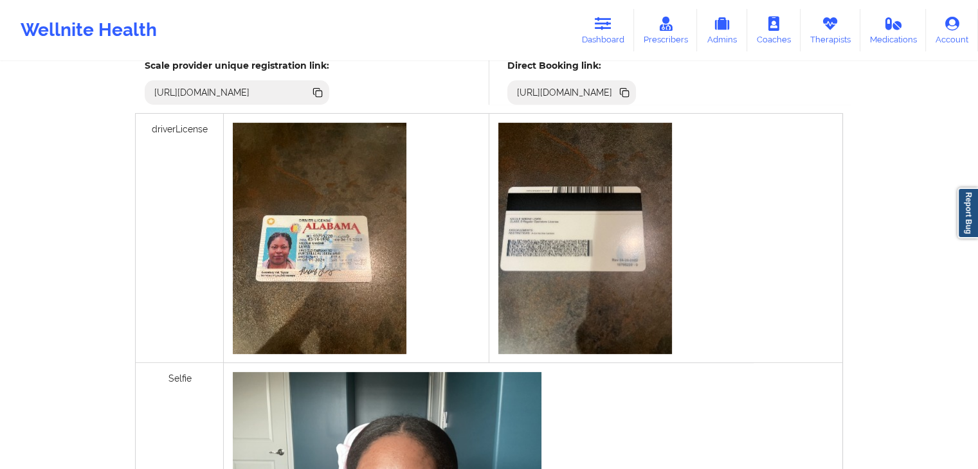
click at [629, 91] on icon at bounding box center [625, 94] width 6 height 6
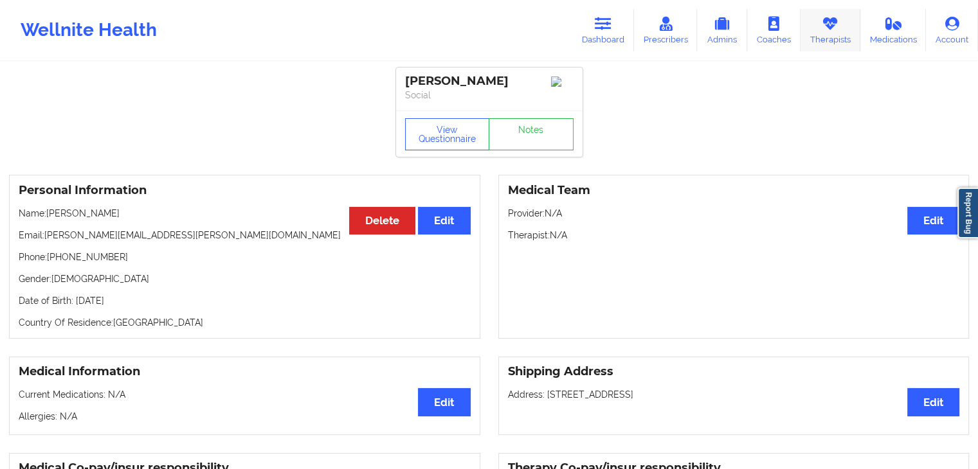
click at [833, 32] on link "Therapists" at bounding box center [831, 30] width 60 height 42
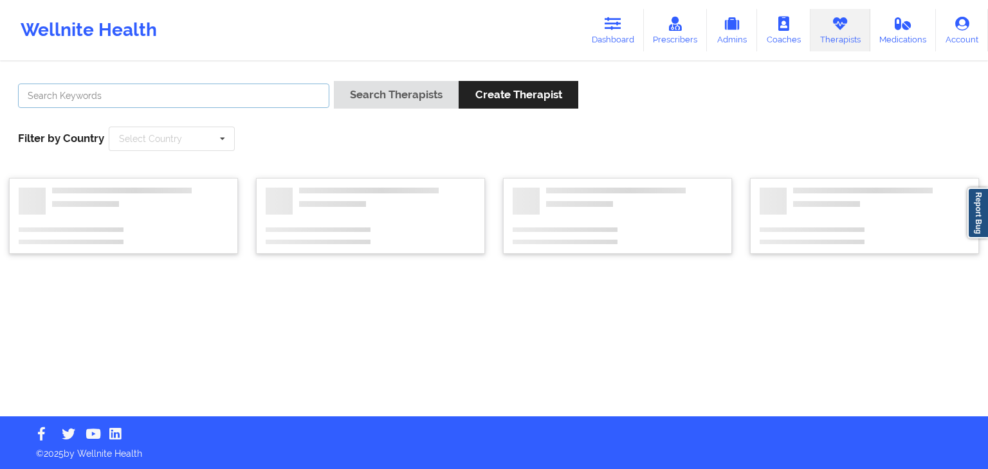
click at [220, 91] on input "text" at bounding box center [173, 96] width 311 height 24
type input "romalyn"
click at [334, 81] on button "Search Therapists" at bounding box center [396, 95] width 125 height 28
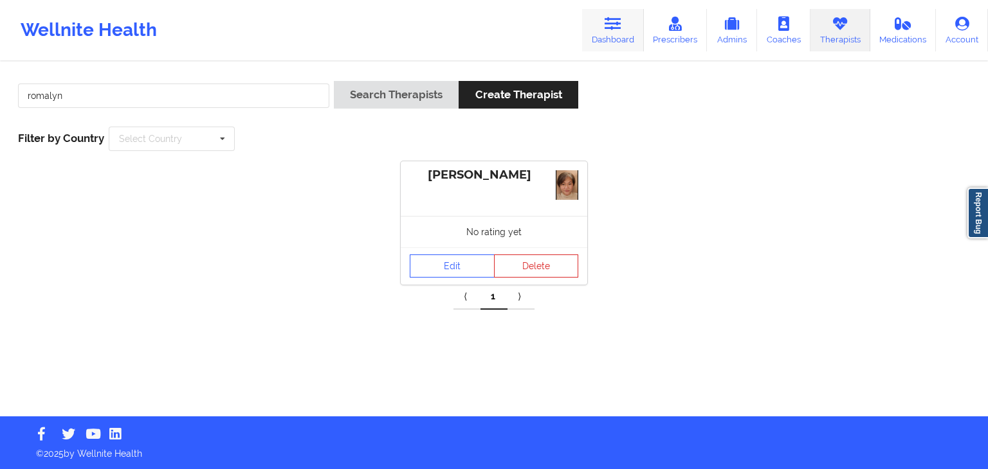
click at [617, 34] on link "Dashboard" at bounding box center [613, 30] width 62 height 42
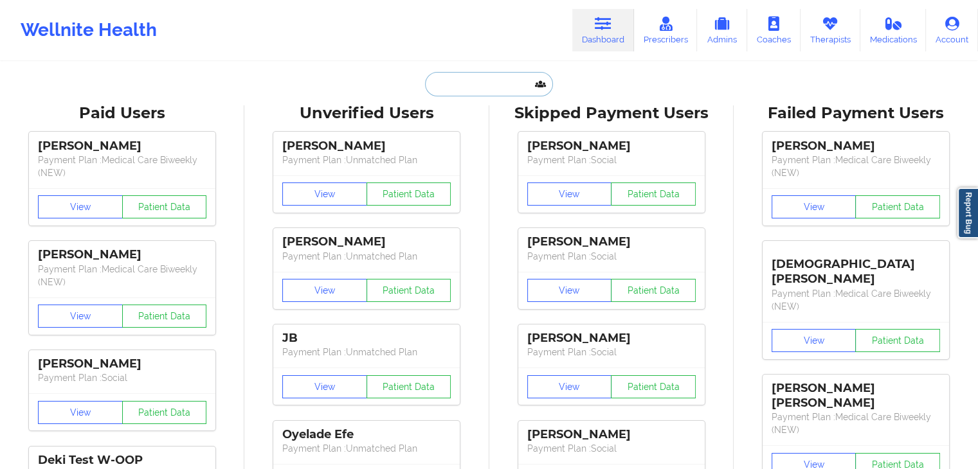
click at [494, 72] on input "text" at bounding box center [488, 84] width 127 height 24
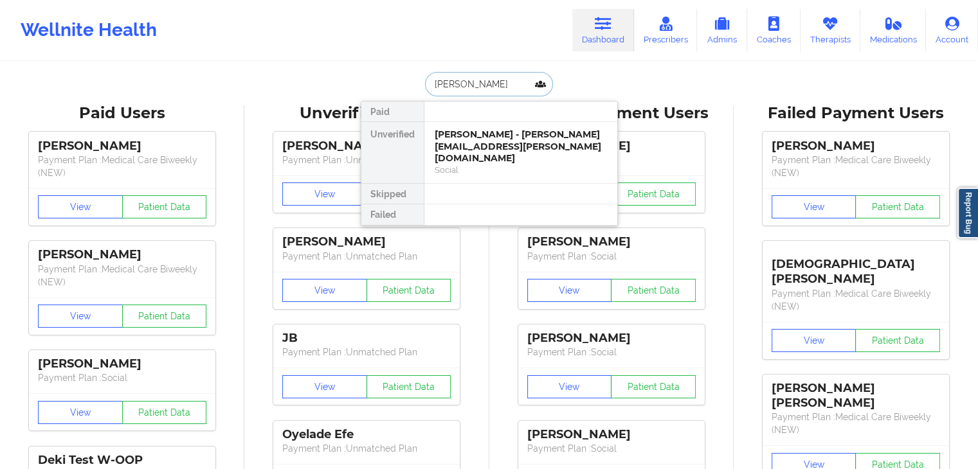
type input "dean unger"
click at [505, 156] on div "Social" at bounding box center [521, 157] width 172 height 11
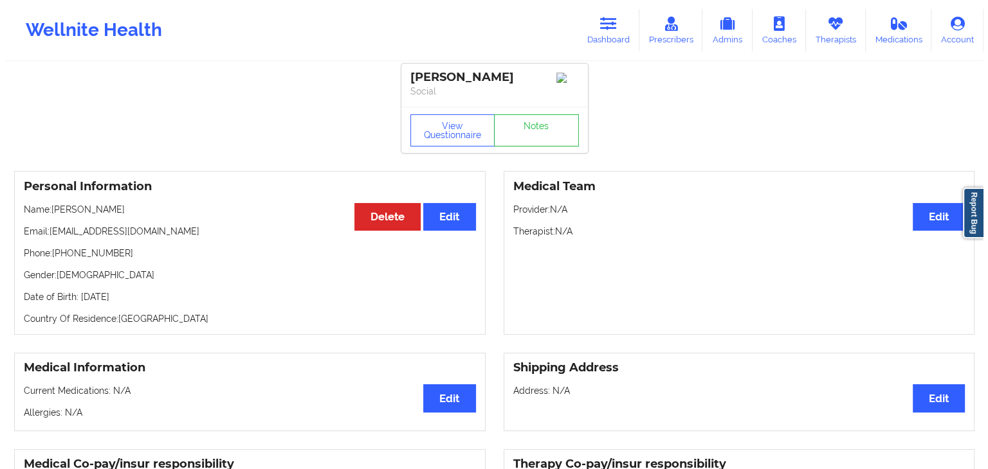
scroll to position [5, 0]
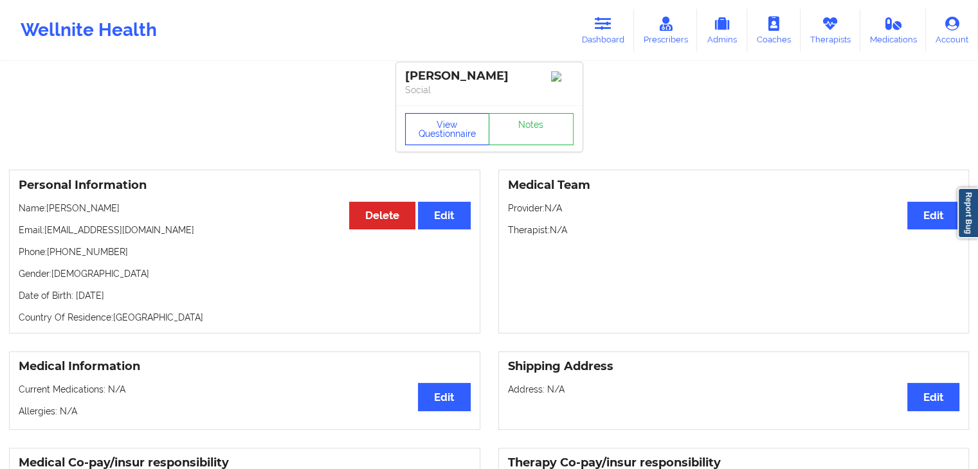
click at [430, 129] on button "View Questionnaire" at bounding box center [447, 129] width 85 height 32
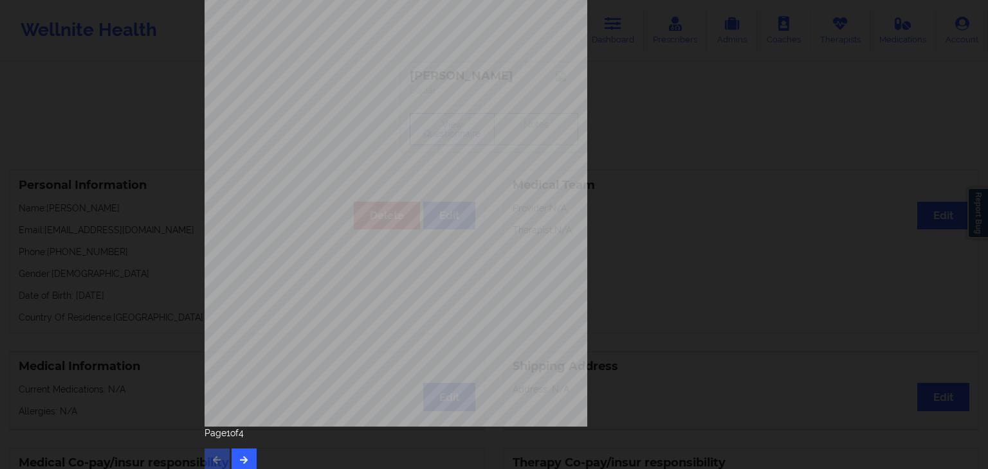
scroll to position [144, 0]
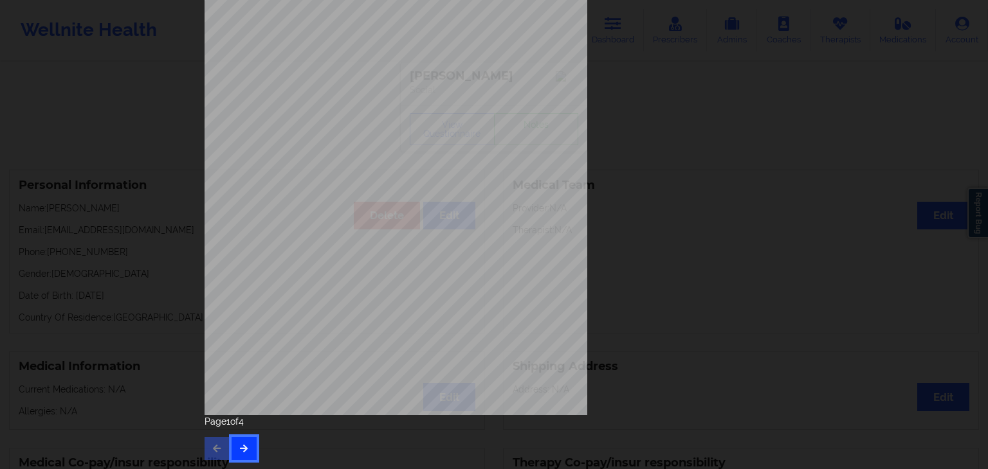
click at [245, 446] on button "button" at bounding box center [243, 448] width 25 height 23
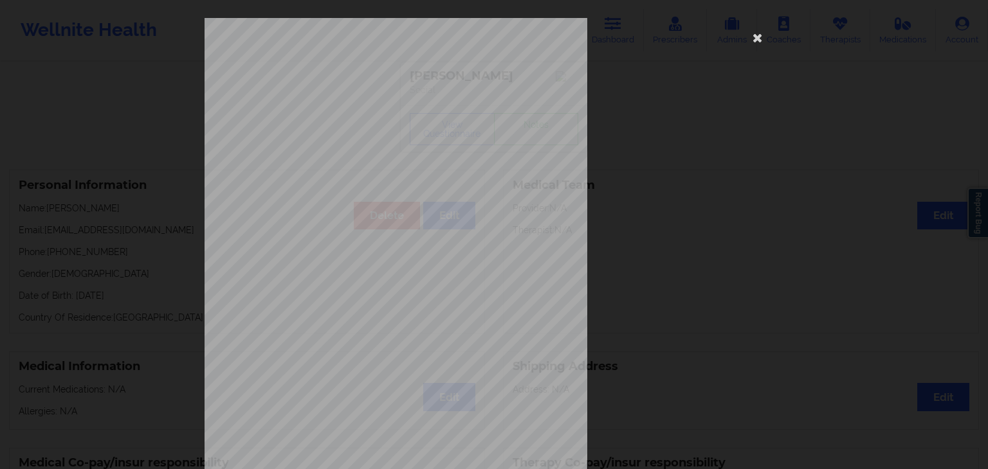
click at [450, 320] on span "Feeling bad about yourself - or that you are a failure or have let yourself or …" at bounding box center [479, 316] width 275 height 7
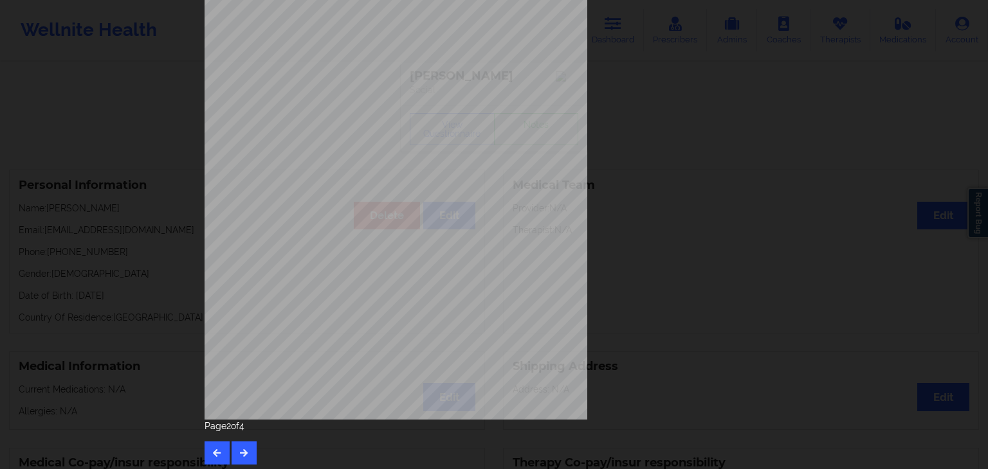
scroll to position [144, 0]
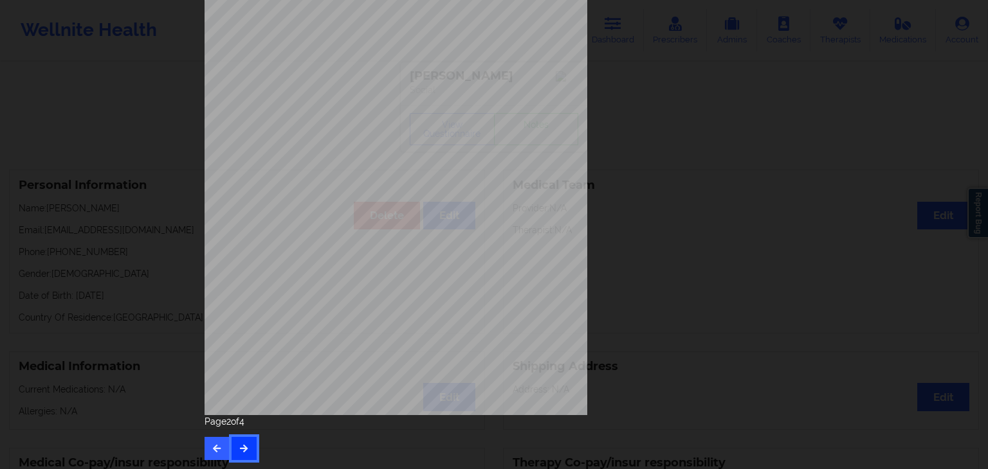
click at [246, 446] on icon "button" at bounding box center [244, 448] width 11 height 8
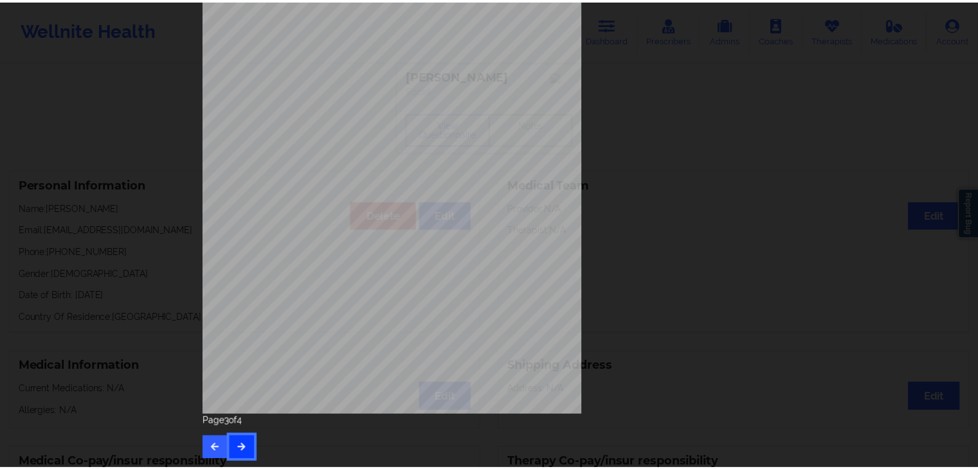
scroll to position [0, 0]
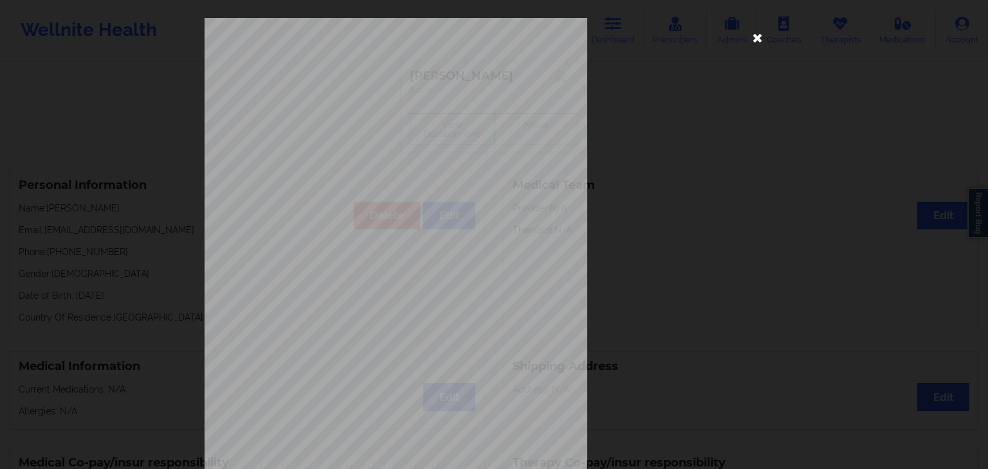
click at [756, 39] on icon at bounding box center [757, 37] width 21 height 21
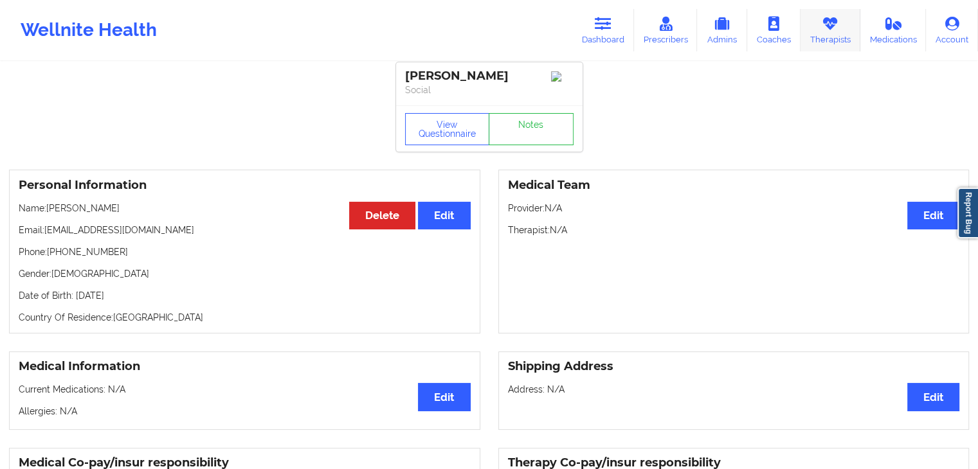
click at [826, 34] on link "Therapists" at bounding box center [831, 30] width 60 height 42
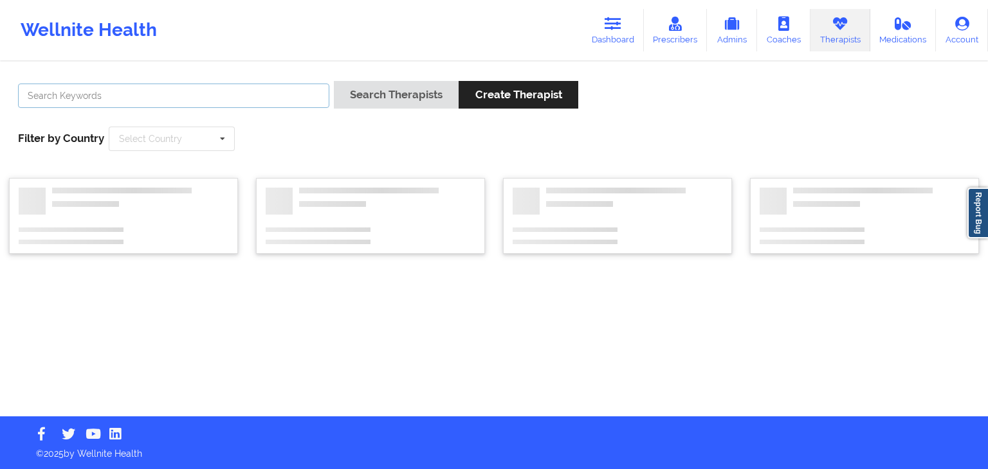
click at [230, 100] on input "text" at bounding box center [173, 96] width 311 height 24
paste input "Tammy Weitzman"
type input "Tammy Weitzman"
click at [334, 81] on button "Search Therapists" at bounding box center [396, 95] width 125 height 28
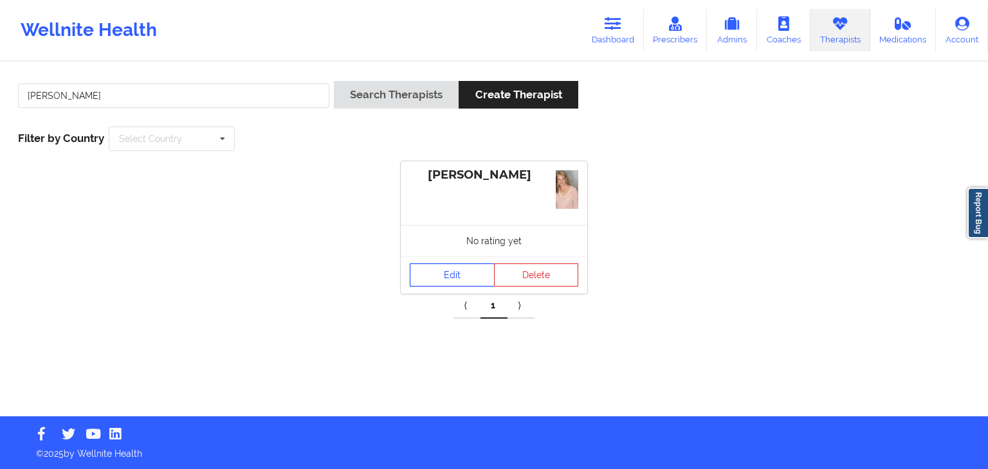
click at [453, 275] on link "Edit" at bounding box center [452, 275] width 85 height 23
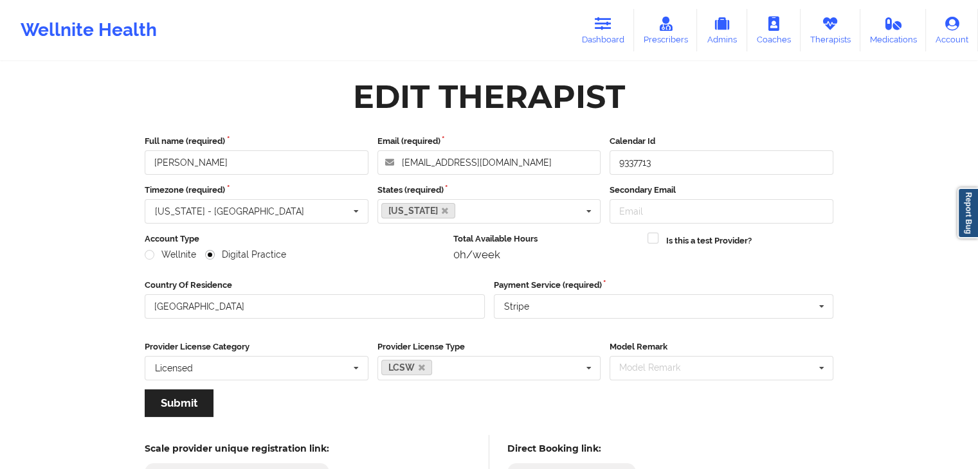
scroll to position [107, 0]
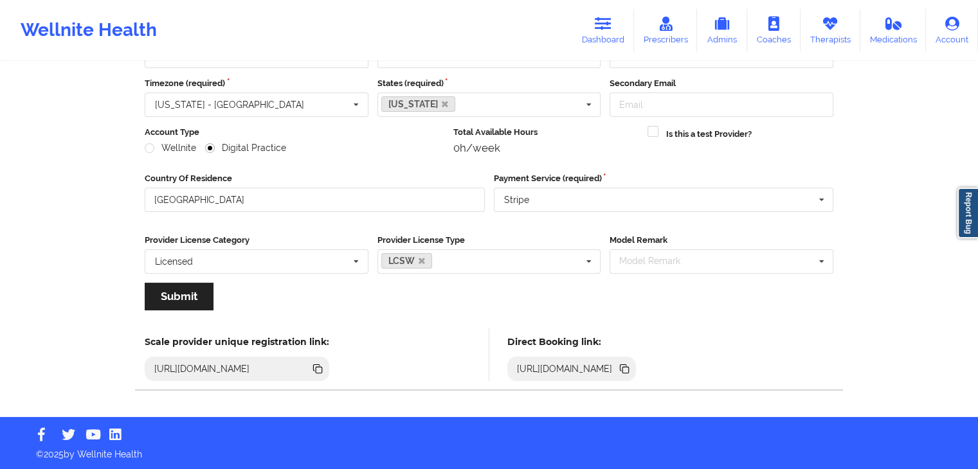
click at [627, 366] on icon at bounding box center [623, 368] width 6 height 6
drag, startPoint x: 599, startPoint y: 34, endPoint x: 614, endPoint y: 39, distance: 15.7
click at [599, 34] on link "Dashboard" at bounding box center [603, 30] width 62 height 42
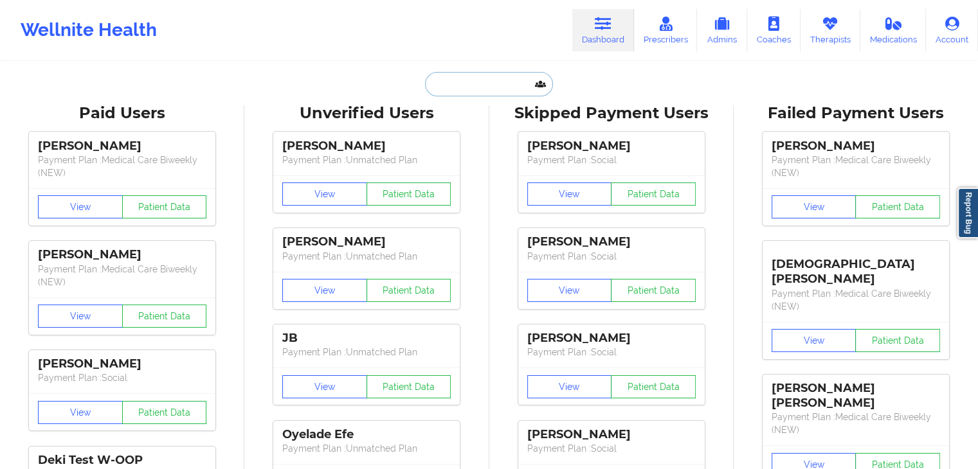
click at [443, 83] on input "text" at bounding box center [488, 84] width 127 height 24
paste input "frannierosone@gmail.com"
type input "frannierosone@gmail.com"
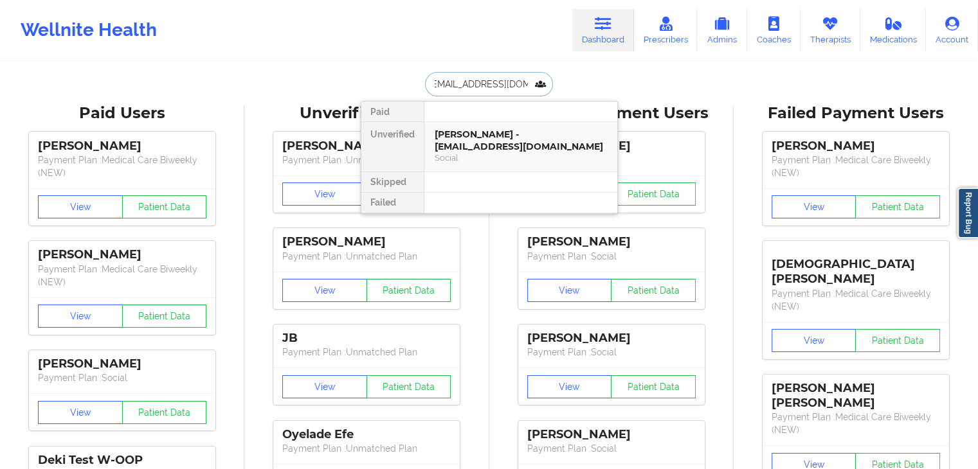
click at [464, 158] on div "Social" at bounding box center [521, 157] width 172 height 11
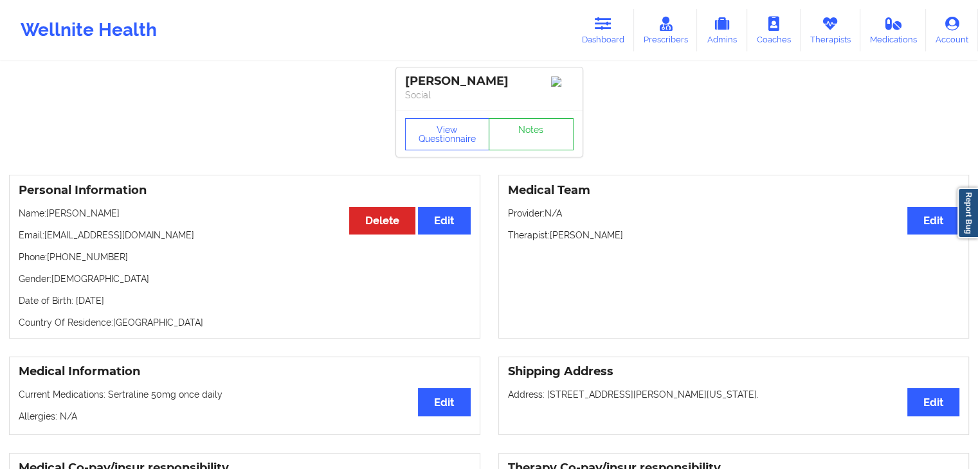
drag, startPoint x: 403, startPoint y: 80, endPoint x: 520, endPoint y: 85, distance: 117.1
click at [520, 85] on div "Francesca Rosone Social" at bounding box center [489, 89] width 186 height 43
copy div "Francesca Rosone"
drag, startPoint x: 45, startPoint y: 236, endPoint x: 167, endPoint y: 236, distance: 122.2
click at [167, 236] on p "Email: frannierosone@gmail.com" at bounding box center [245, 235] width 452 height 13
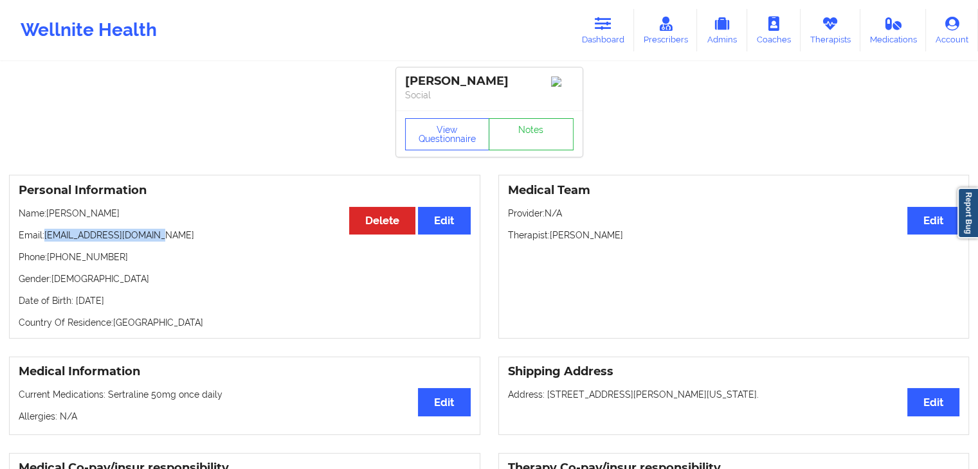
copy p "frannierosone@gmail.com"
click at [617, 322] on div "Medical Team Edit Provider: N/A Therapist: Amanda Clerkin" at bounding box center [733, 257] width 471 height 164
click at [445, 143] on button "View Questionnaire" at bounding box center [447, 134] width 85 height 32
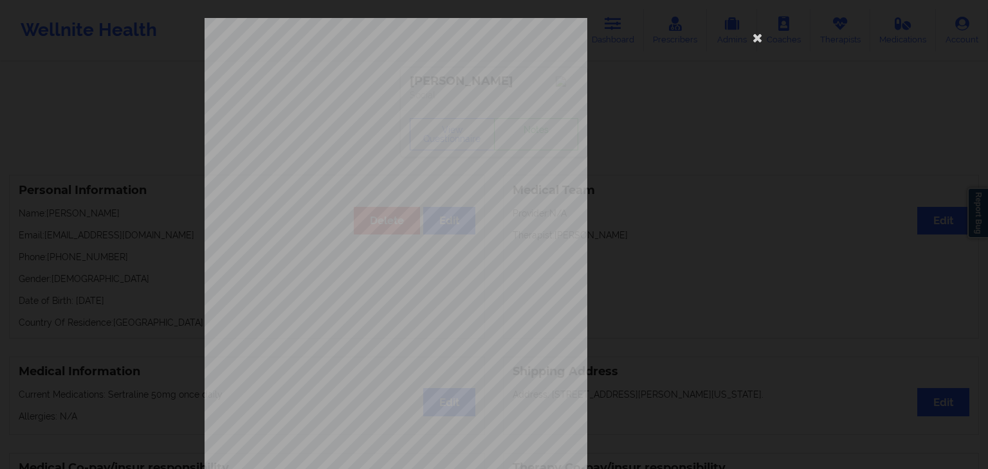
scroll to position [144, 0]
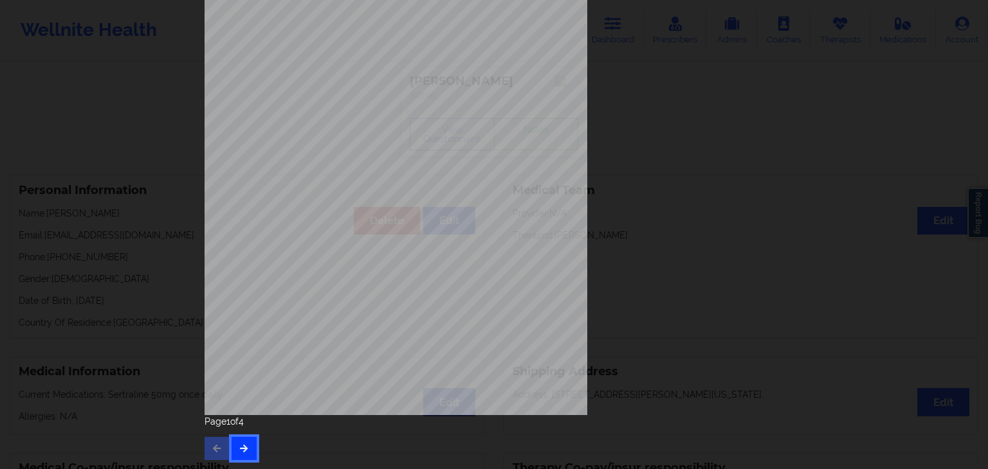
click at [247, 446] on button "button" at bounding box center [243, 448] width 25 height 23
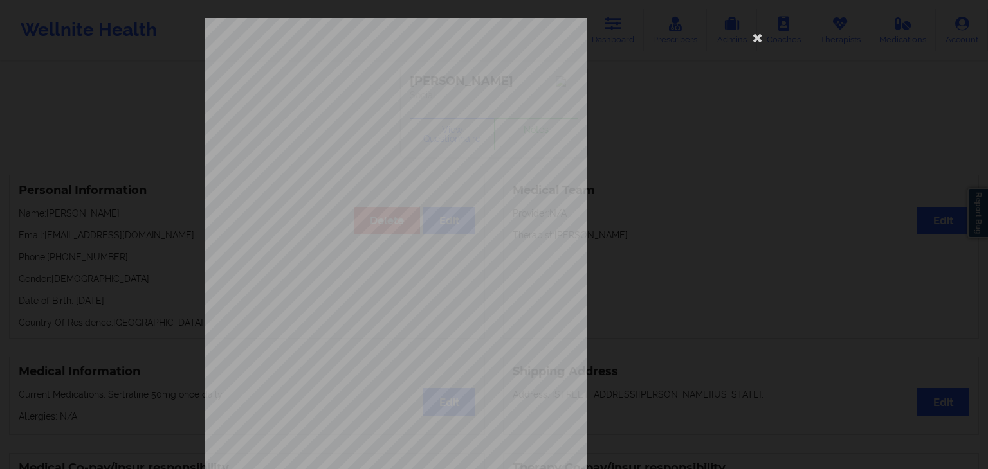
click at [595, 328] on div "Are you here for depression or anxiety ? Both How often have you been bothered …" at bounding box center [493, 288] width 579 height 541
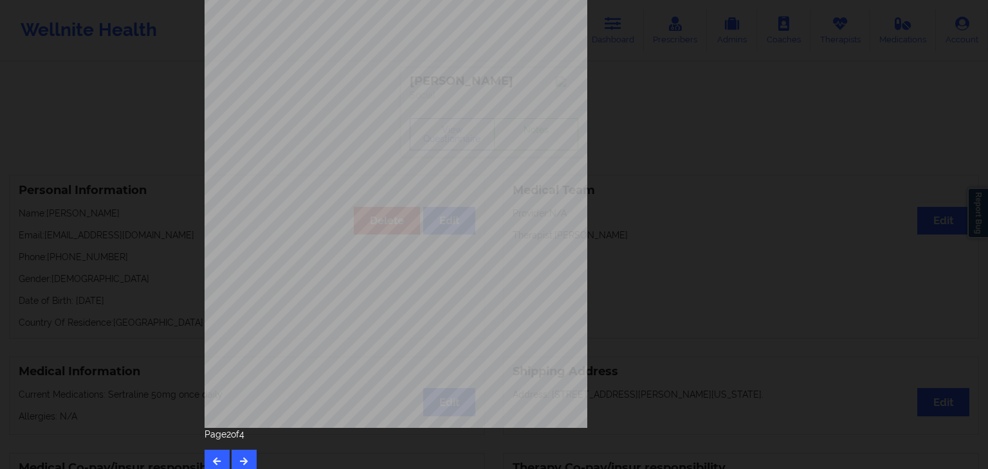
scroll to position [144, 0]
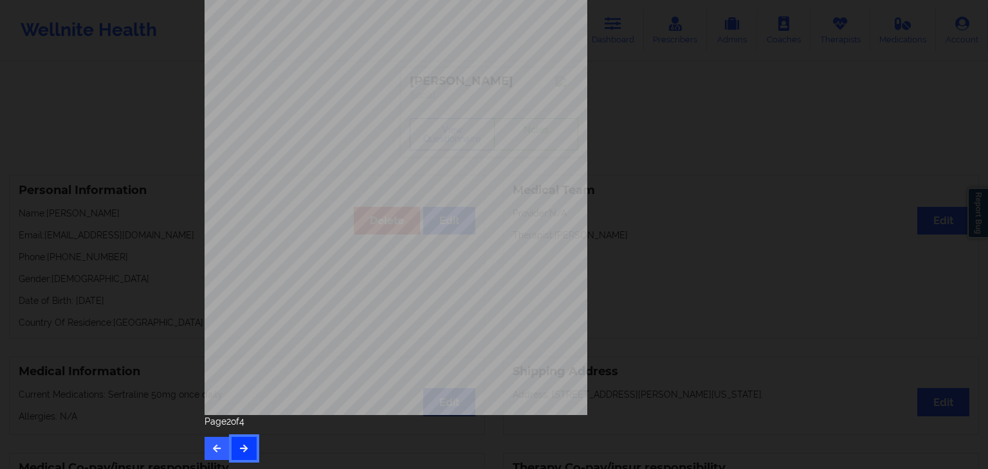
click at [249, 446] on button "button" at bounding box center [243, 448] width 25 height 23
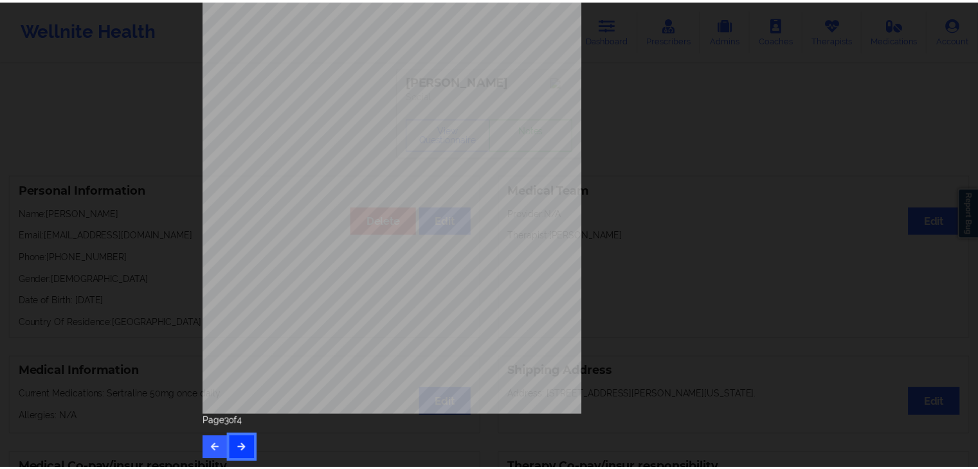
scroll to position [0, 0]
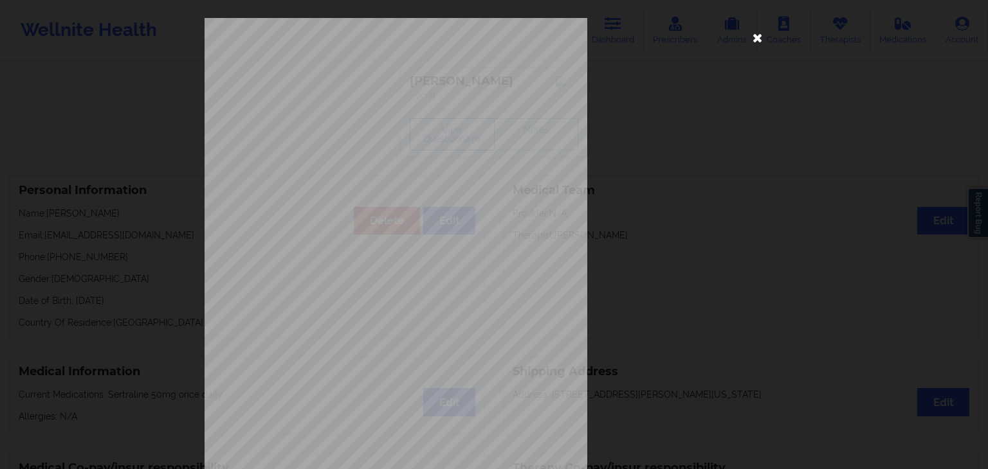
click at [759, 37] on icon at bounding box center [757, 37] width 21 height 21
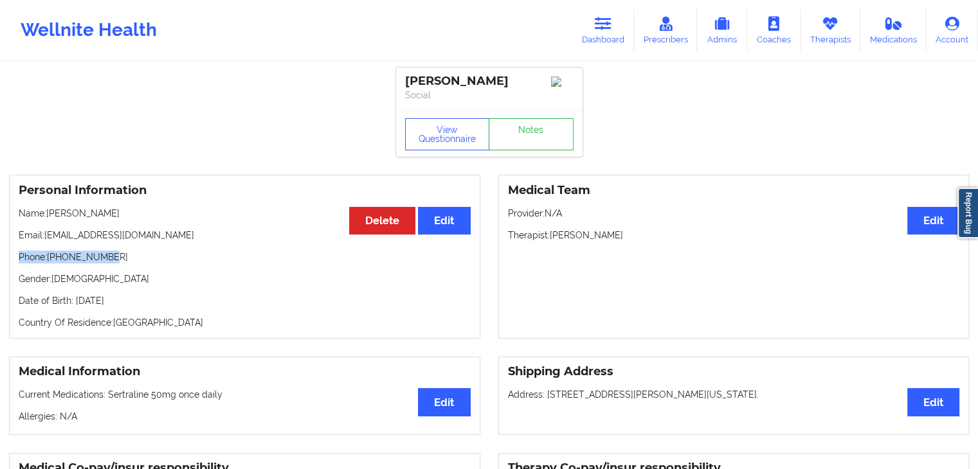
drag, startPoint x: 18, startPoint y: 258, endPoint x: 105, endPoint y: 262, distance: 87.6
click at [105, 262] on div "Personal Information Edit Delete Name: Francesca Rosone Email: frannierosone@gm…" at bounding box center [244, 257] width 471 height 164
copy p "Phone: +13016061985"
drag, startPoint x: 46, startPoint y: 217, endPoint x: 88, endPoint y: 217, distance: 41.8
click at [88, 217] on p "Name: Francesca Rosone" at bounding box center [245, 213] width 452 height 13
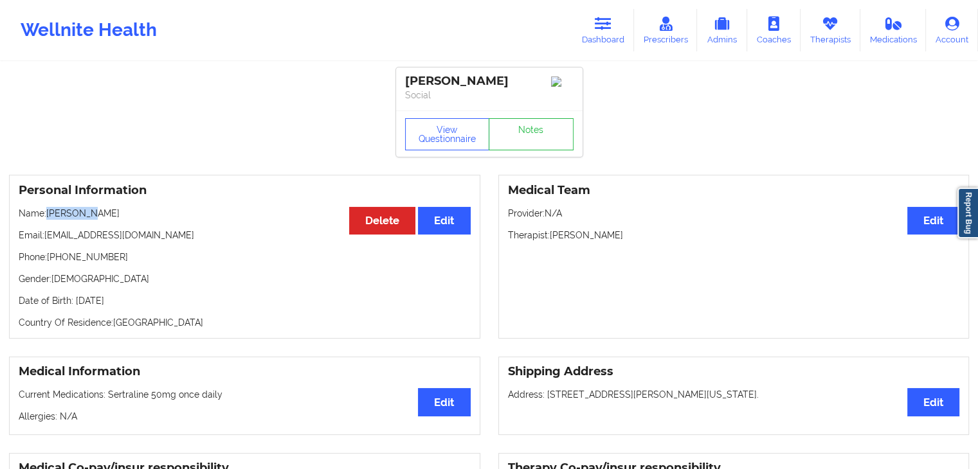
copy p "Francesca"
click at [623, 37] on link "Dashboard" at bounding box center [603, 30] width 62 height 42
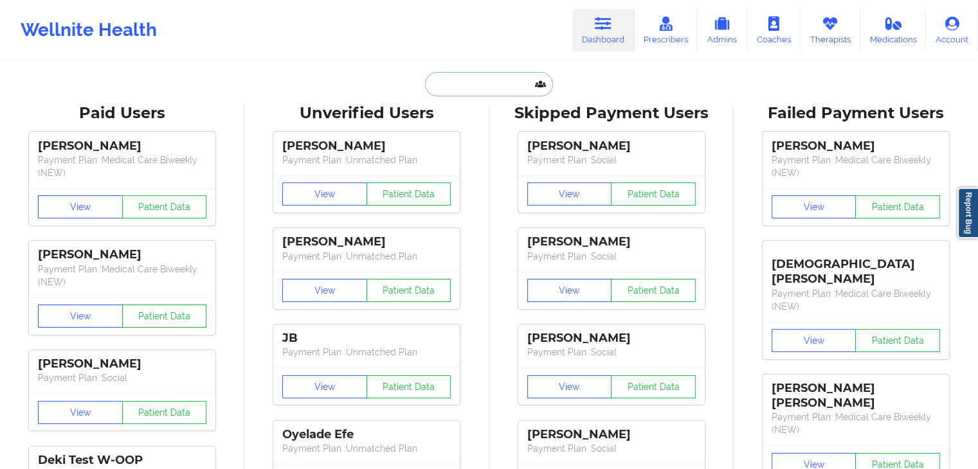
click at [449, 95] on input "text" at bounding box center [488, 84] width 127 height 24
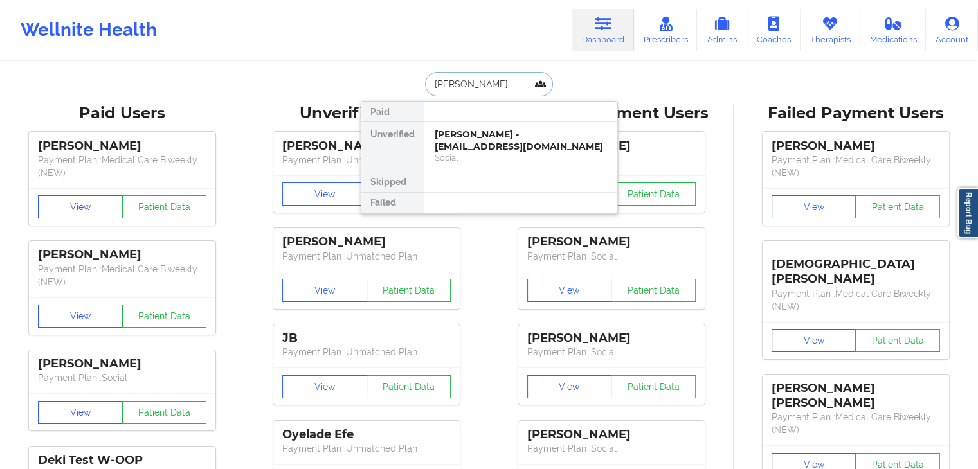
type input "dean unger"
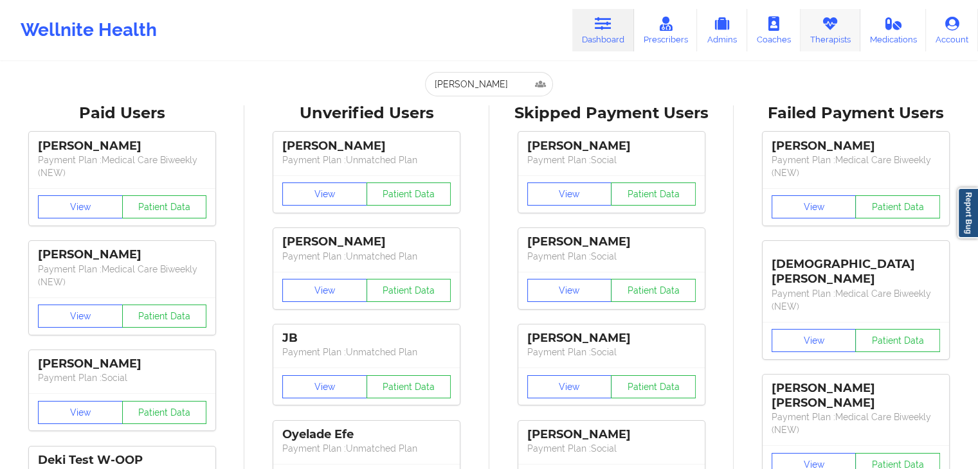
click at [822, 22] on icon at bounding box center [830, 24] width 17 height 14
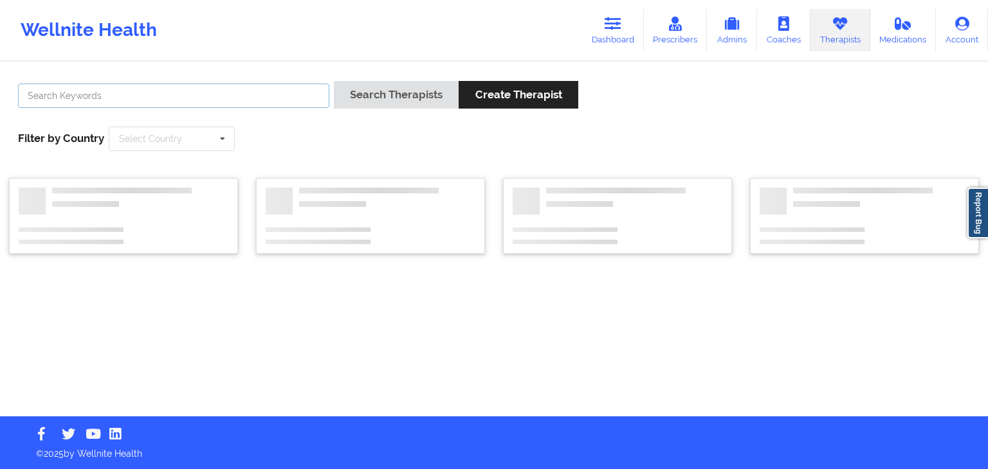
click at [246, 92] on input "text" at bounding box center [173, 96] width 311 height 24
type input "jearilyn singleton"
click at [334, 81] on button "Search Therapists" at bounding box center [396, 95] width 125 height 28
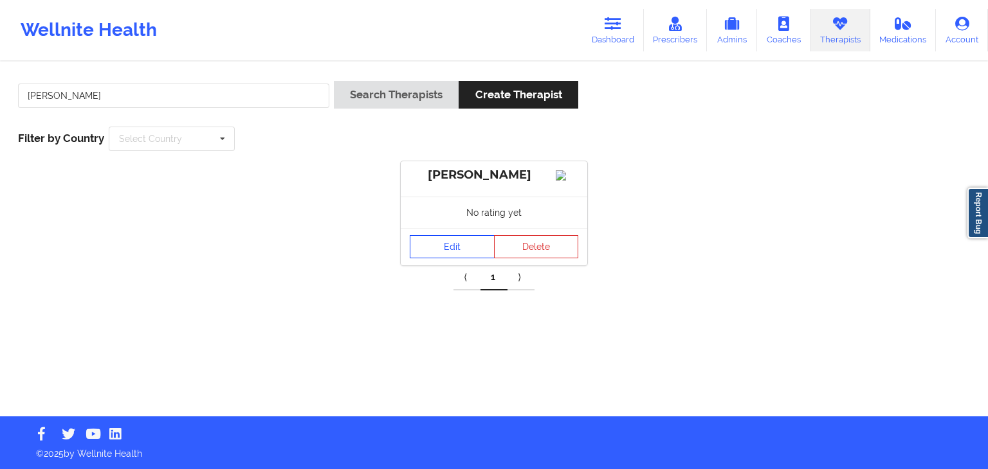
click at [447, 258] on link "Edit" at bounding box center [452, 246] width 85 height 23
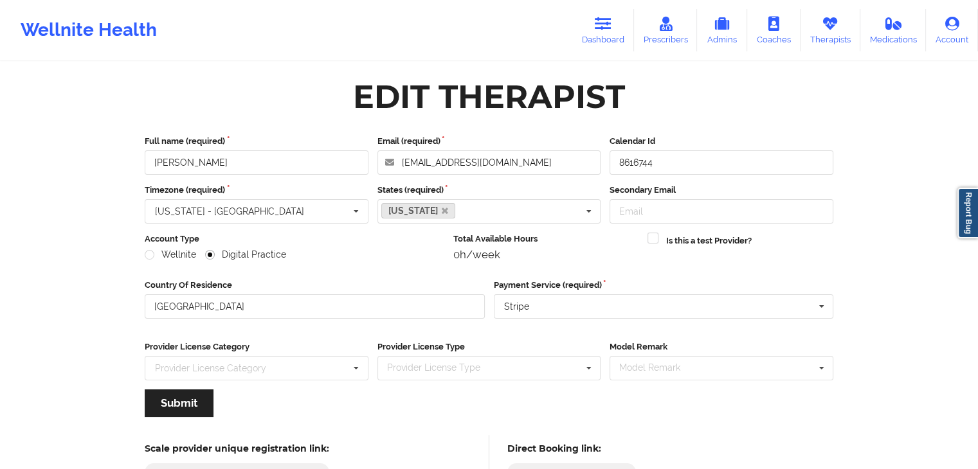
scroll to position [107, 0]
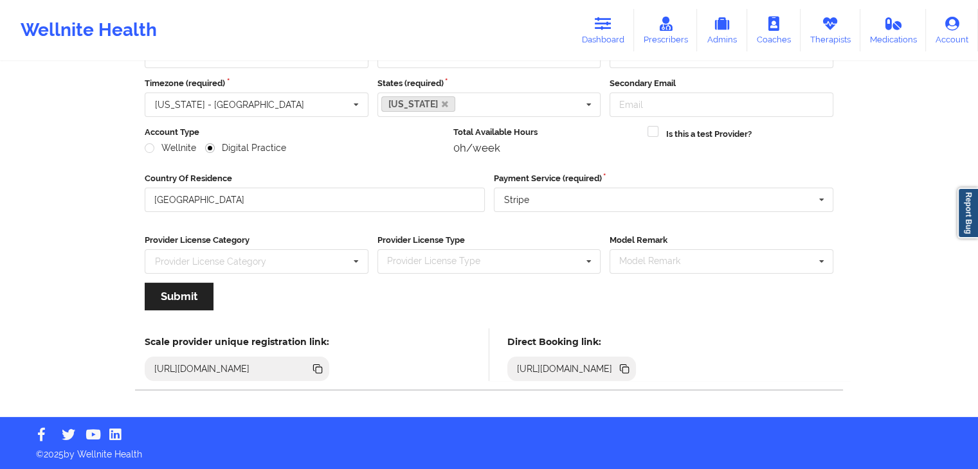
click at [629, 368] on icon at bounding box center [625, 370] width 6 height 6
click at [594, 37] on link "Dashboard" at bounding box center [603, 30] width 62 height 42
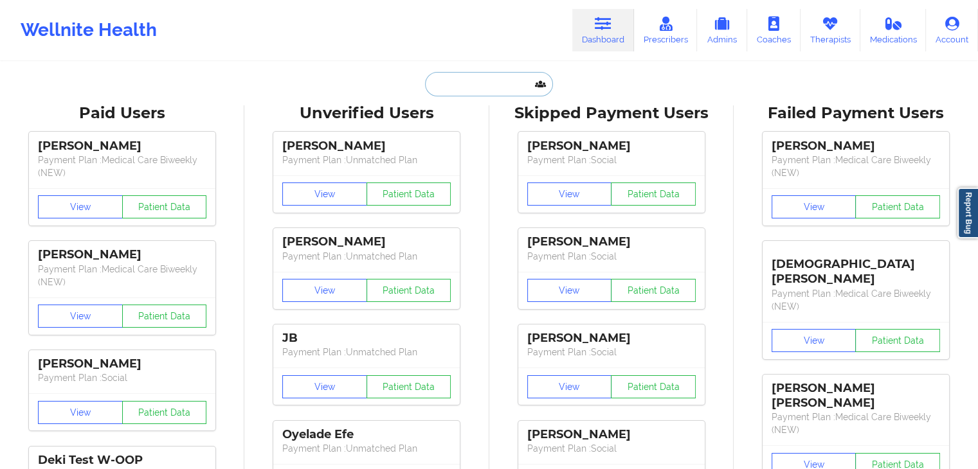
click at [450, 84] on input "text" at bounding box center [488, 84] width 127 height 24
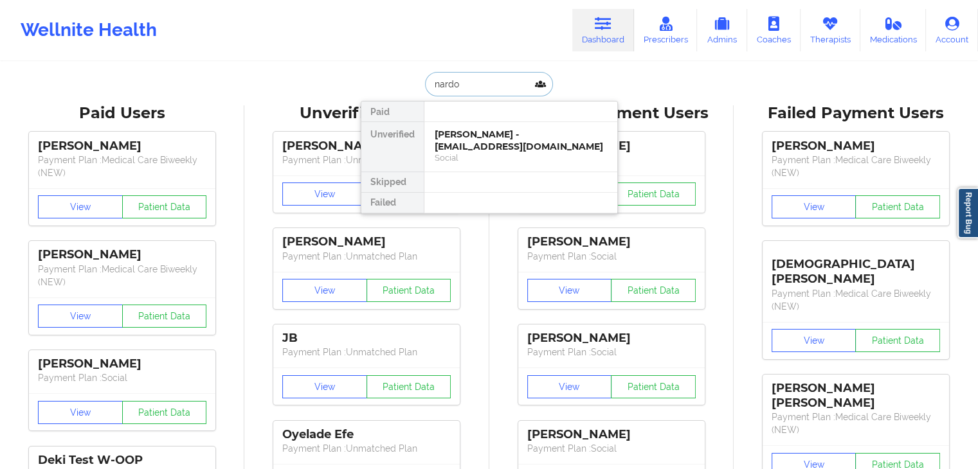
type input "nardos"
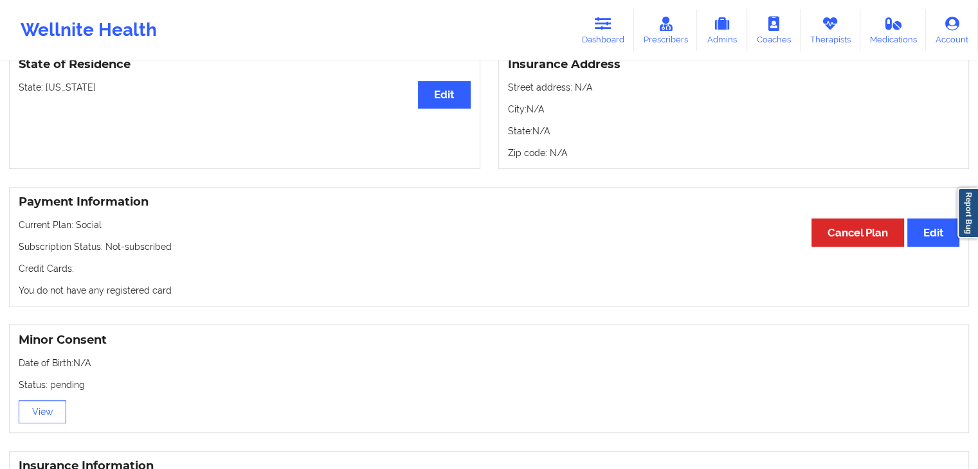
scroll to position [592, 0]
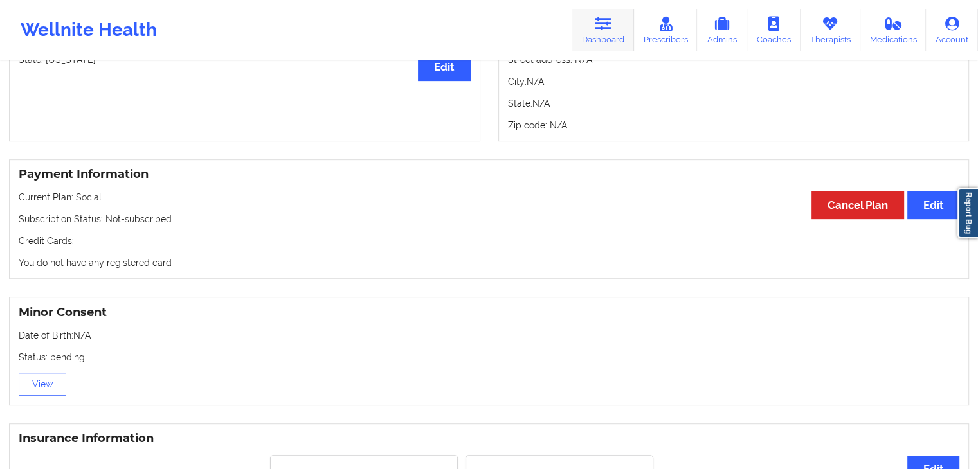
click at [602, 37] on link "Dashboard" at bounding box center [603, 30] width 62 height 42
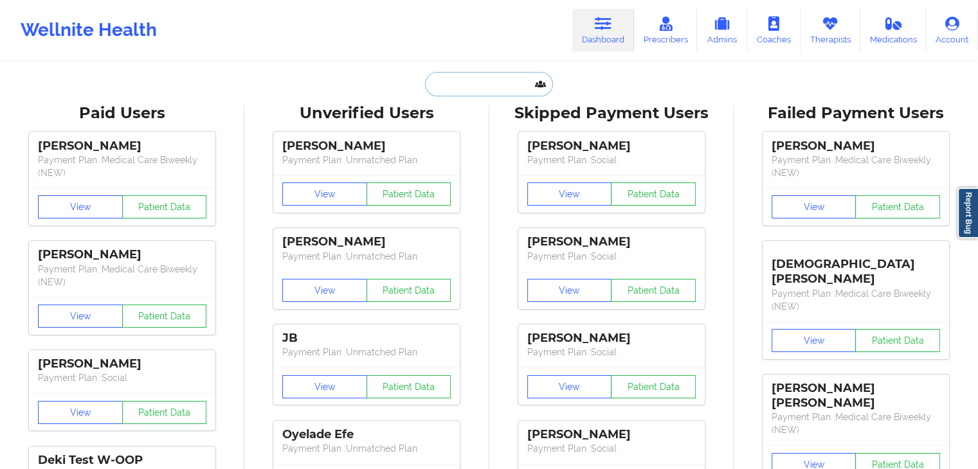
click at [473, 86] on input "text" at bounding box center [488, 84] width 127 height 24
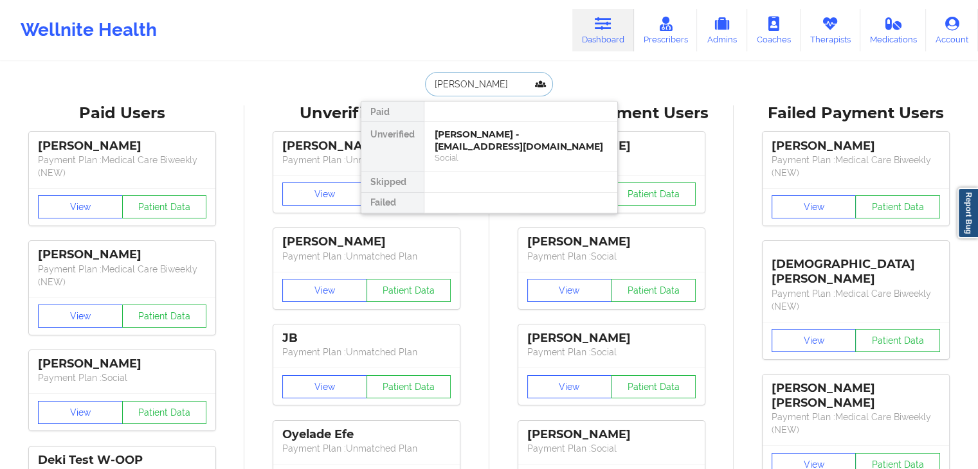
type input "doris p"
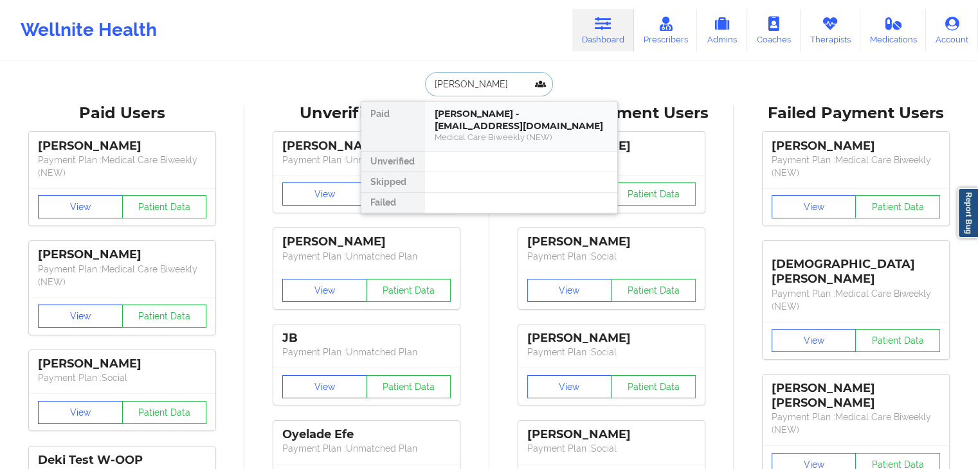
click at [479, 132] on div "Medical Care Biweekly (NEW)" at bounding box center [521, 137] width 172 height 11
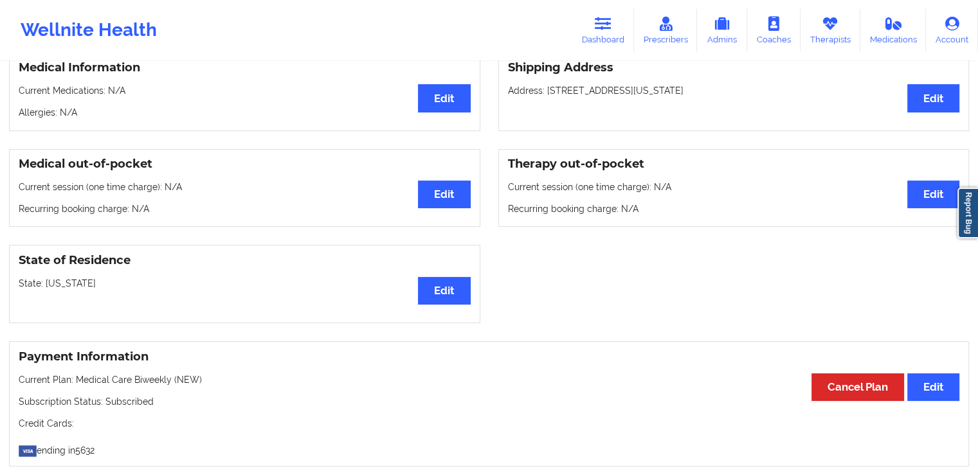
scroll to position [167, 0]
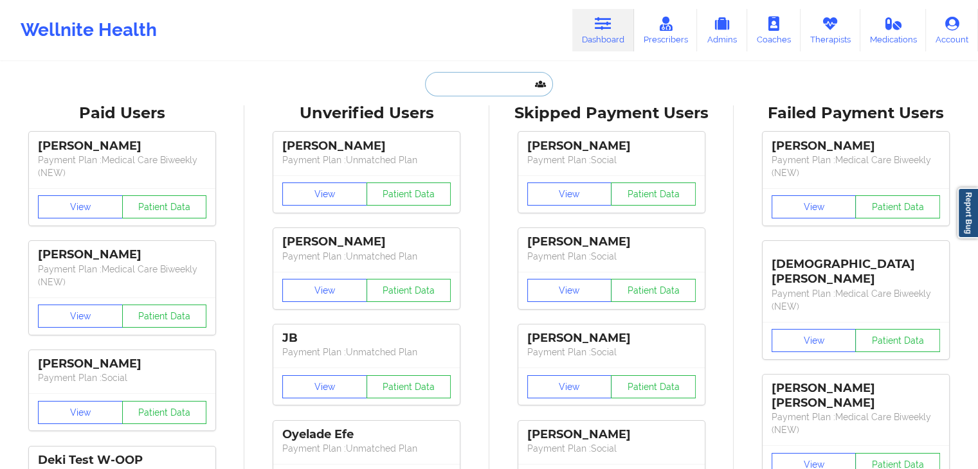
click at [493, 93] on input "text" at bounding box center [488, 84] width 127 height 24
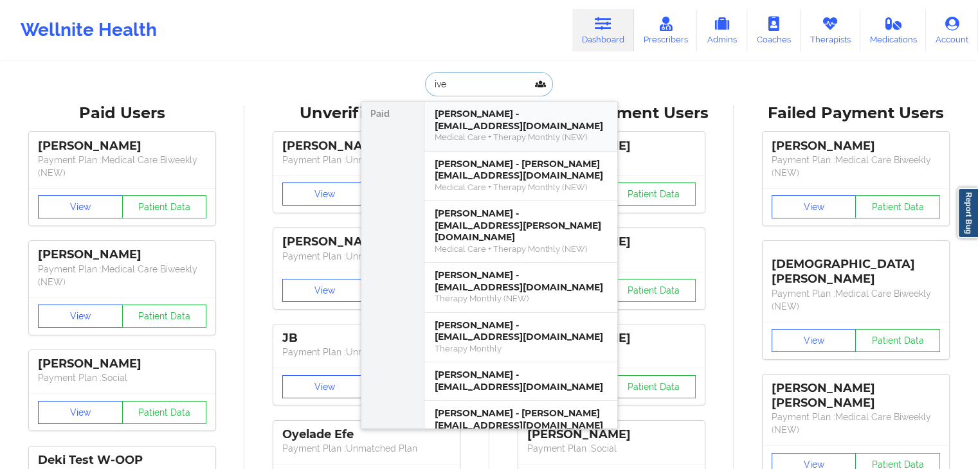
type input "ivee"
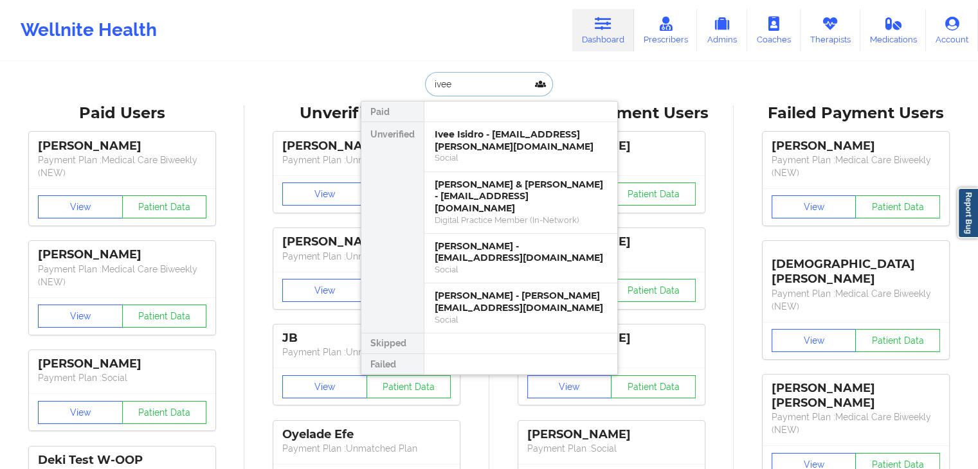
click at [468, 140] on div "Ivee Isidro - [EMAIL_ADDRESS][PERSON_NAME][DOMAIN_NAME]" at bounding box center [521, 141] width 172 height 24
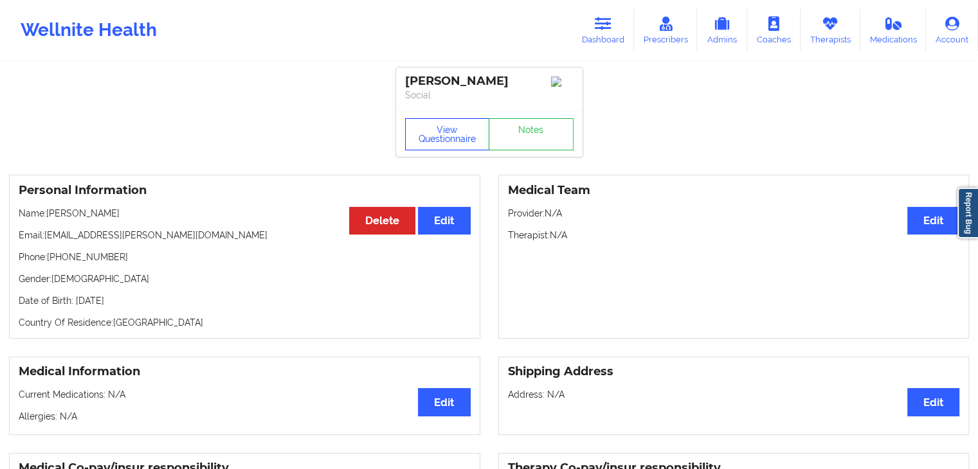
click at [439, 137] on button "View Questionnaire" at bounding box center [447, 134] width 85 height 32
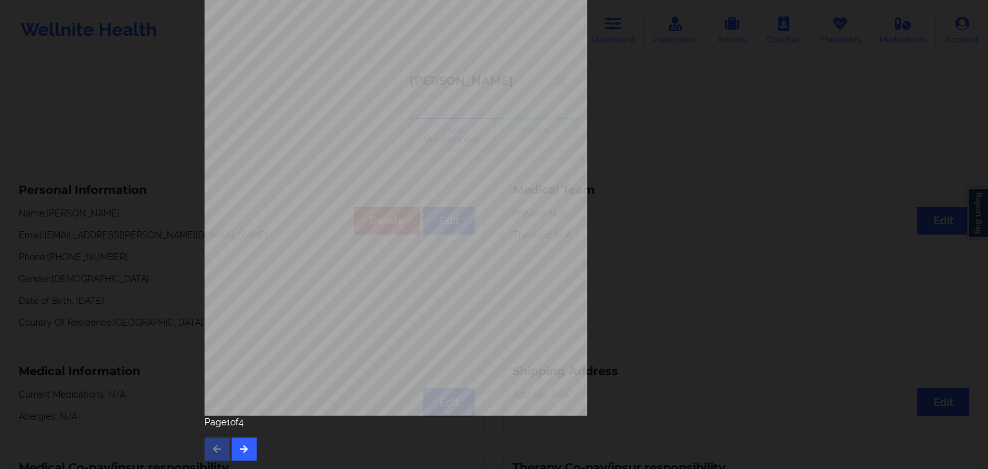
scroll to position [144, 0]
click at [244, 446] on icon "button" at bounding box center [244, 448] width 11 height 8
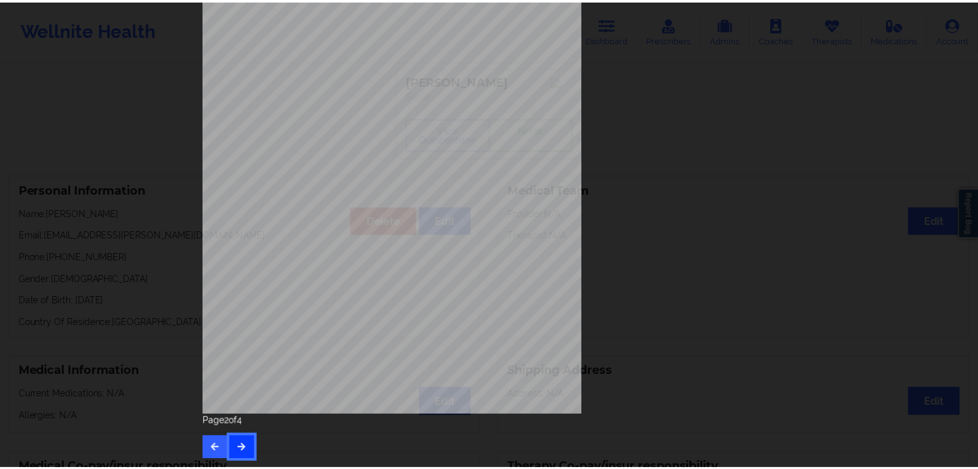
scroll to position [0, 0]
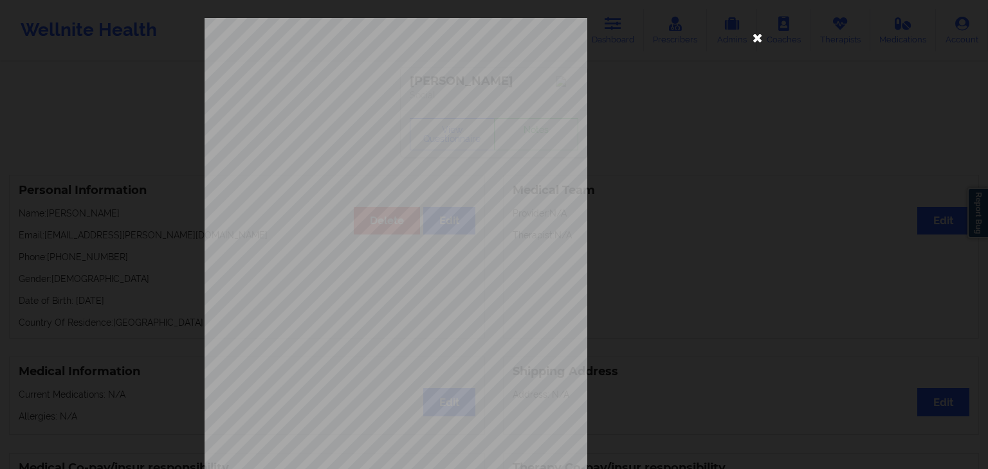
click at [754, 39] on icon at bounding box center [757, 37] width 21 height 21
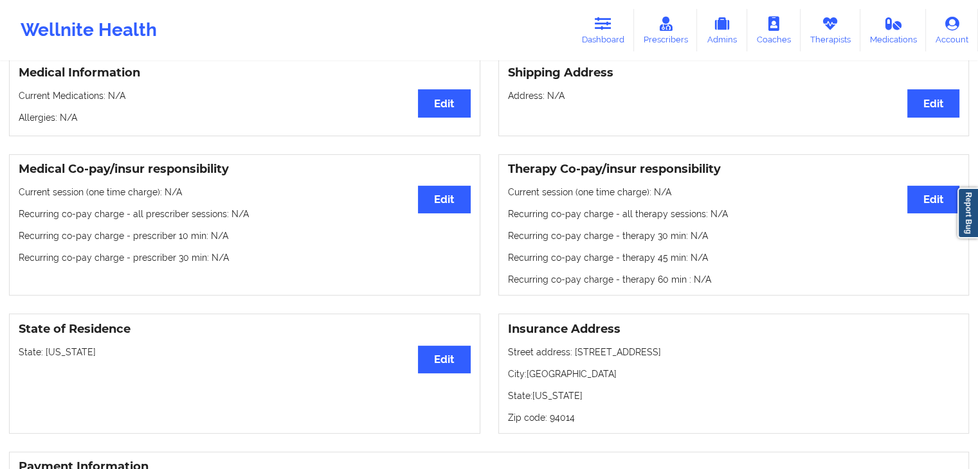
scroll to position [301, 0]
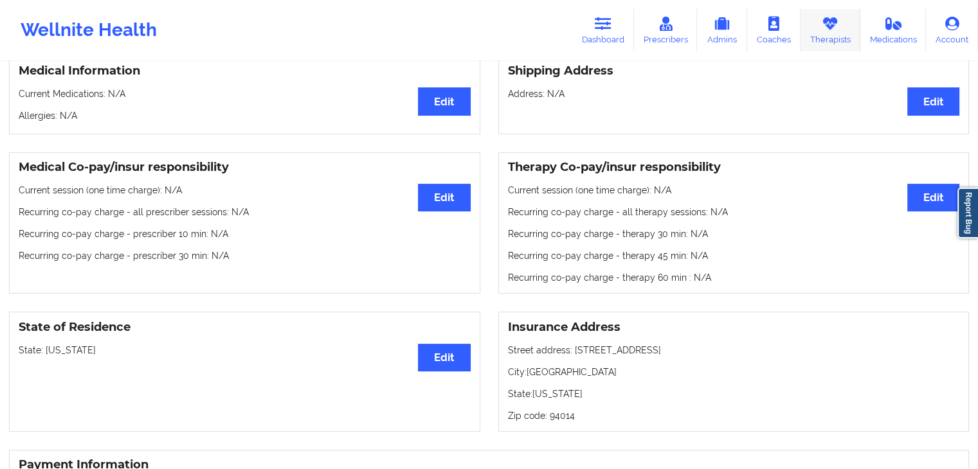
click at [830, 27] on icon at bounding box center [830, 24] width 17 height 14
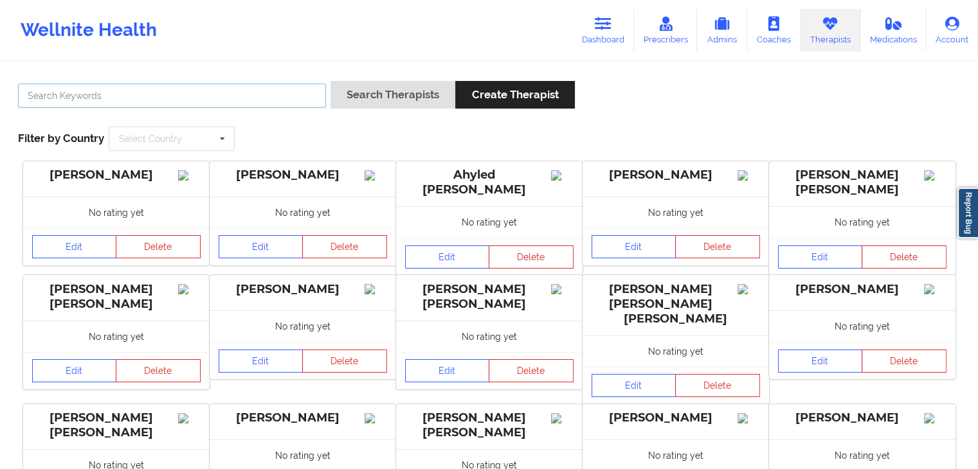
click at [257, 93] on input "text" at bounding box center [172, 96] width 308 height 24
type input "[PERSON_NAME]"
click at [330, 81] on button "Search Therapists" at bounding box center [392, 95] width 125 height 28
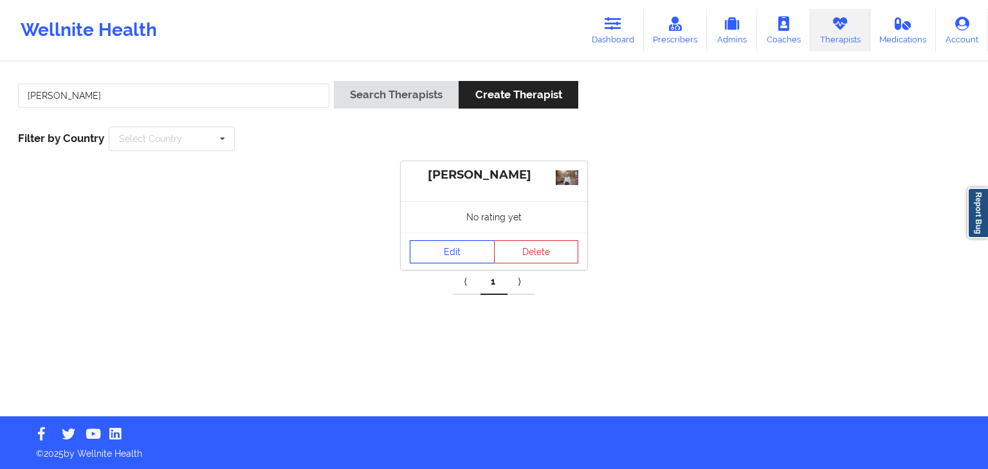
click at [468, 247] on link "Edit" at bounding box center [452, 251] width 85 height 23
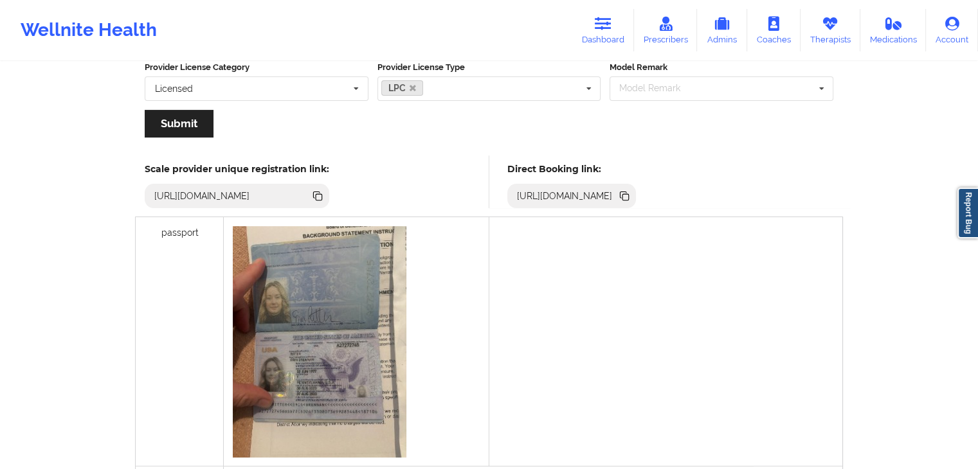
scroll to position [289, 0]
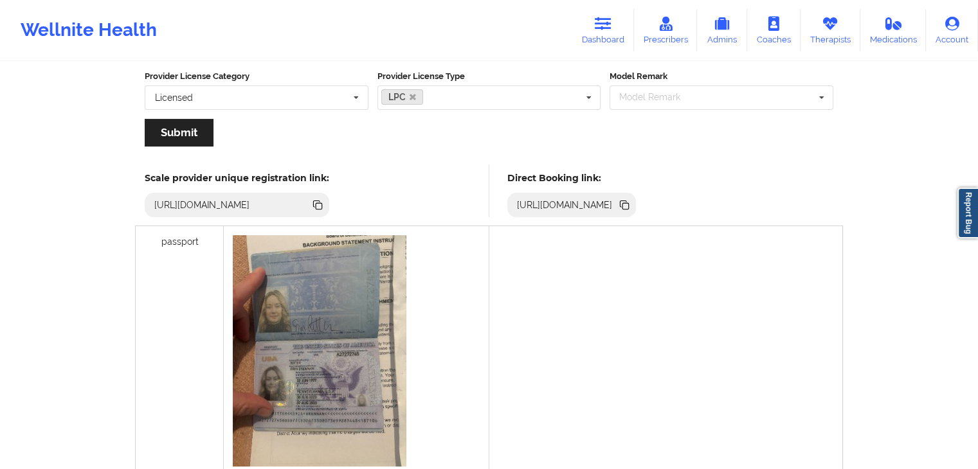
click at [629, 204] on icon at bounding box center [625, 206] width 6 height 6
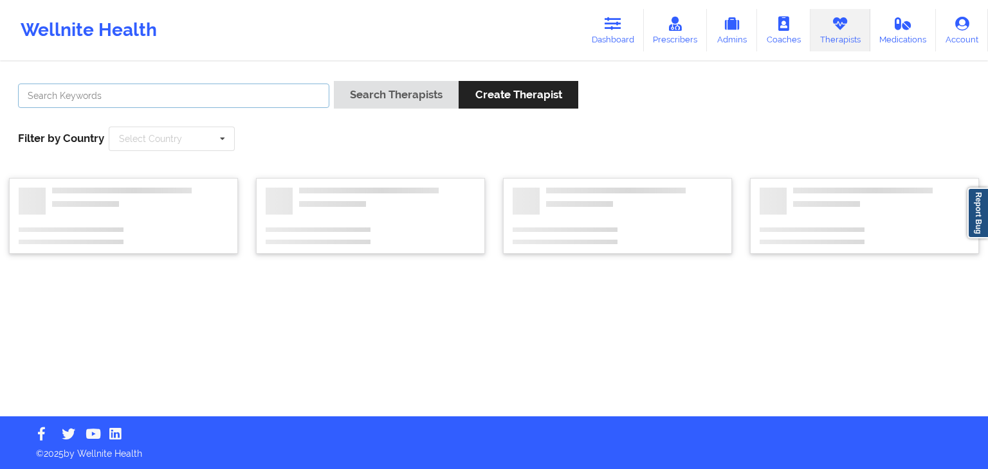
click at [113, 96] on input "text" at bounding box center [173, 96] width 311 height 24
type input "t"
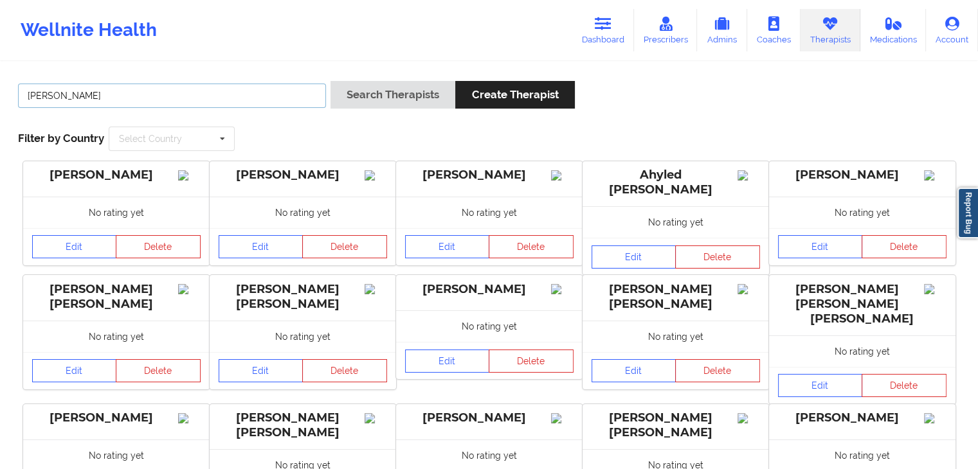
click at [330, 81] on button "Search Therapists" at bounding box center [392, 95] width 125 height 28
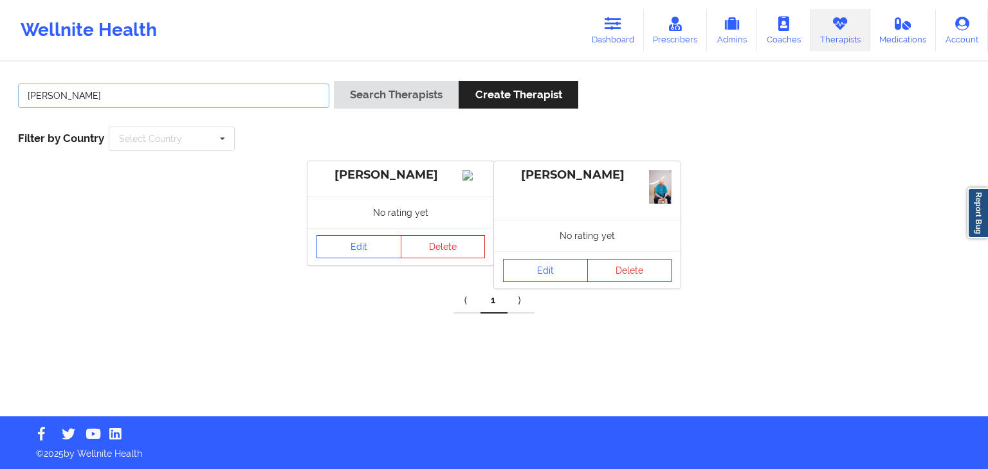
click at [262, 92] on input "[PERSON_NAME]" at bounding box center [173, 96] width 311 height 24
type input "r"
click at [334, 81] on button "Search Therapists" at bounding box center [396, 95] width 125 height 28
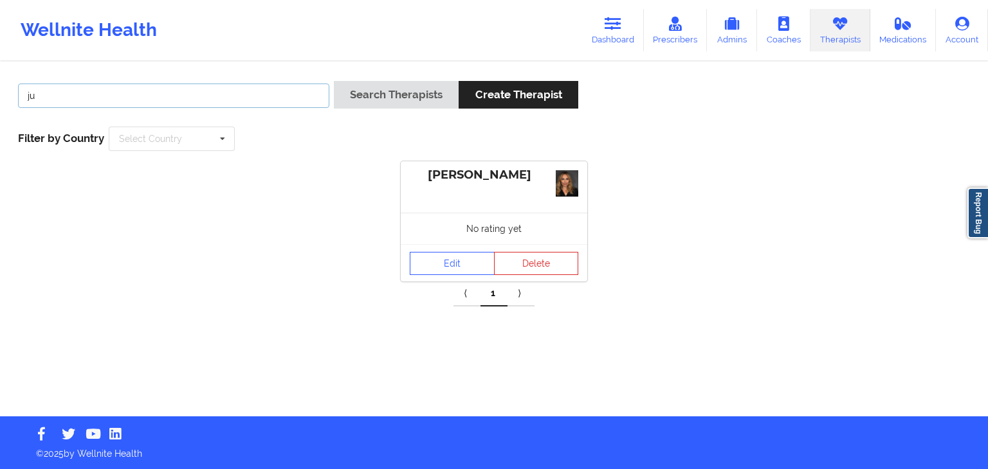
type input "j"
type input "[PERSON_NAME]"
click at [334, 81] on button "Search Therapists" at bounding box center [396, 95] width 125 height 28
click at [455, 260] on link "Edit" at bounding box center [452, 262] width 85 height 23
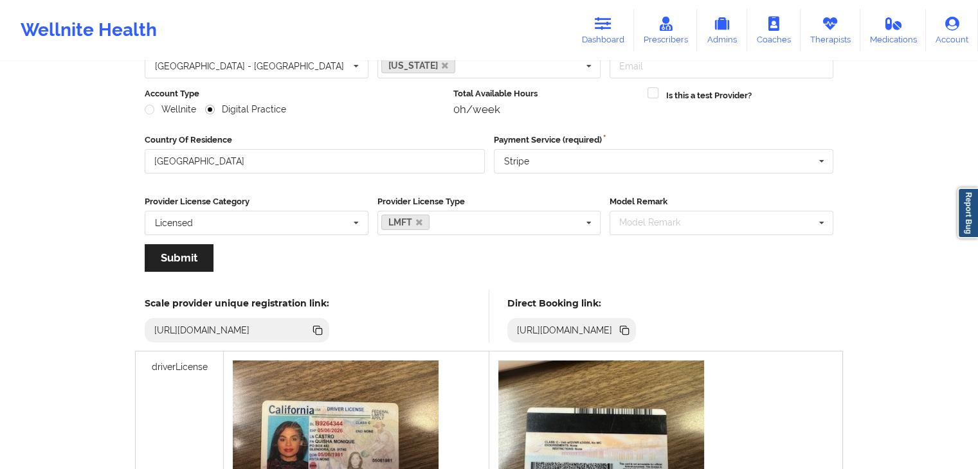
scroll to position [310, 0]
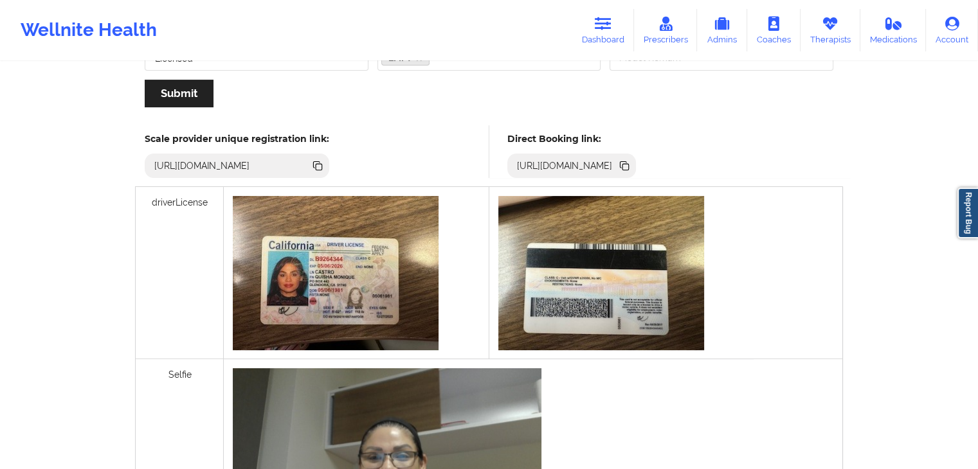
click at [631, 161] on icon at bounding box center [624, 166] width 14 height 14
click at [624, 28] on link "Dashboard" at bounding box center [603, 30] width 62 height 42
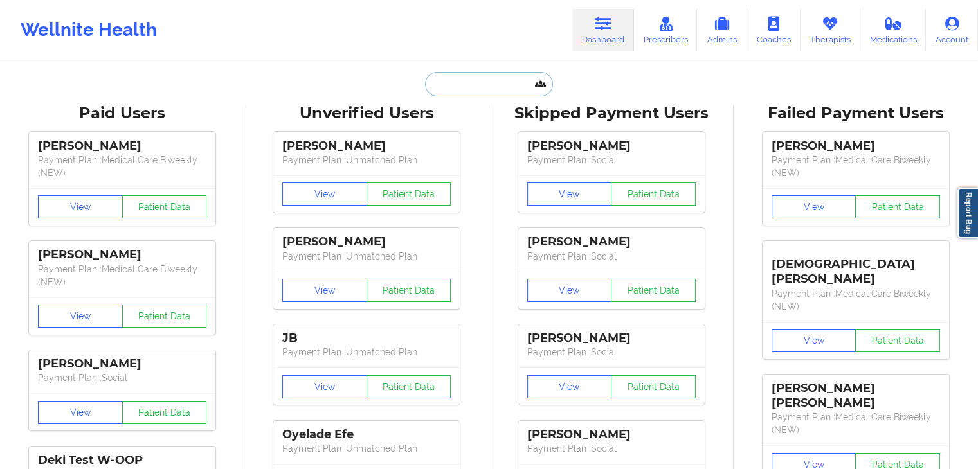
click at [445, 78] on input "text" at bounding box center [488, 84] width 127 height 24
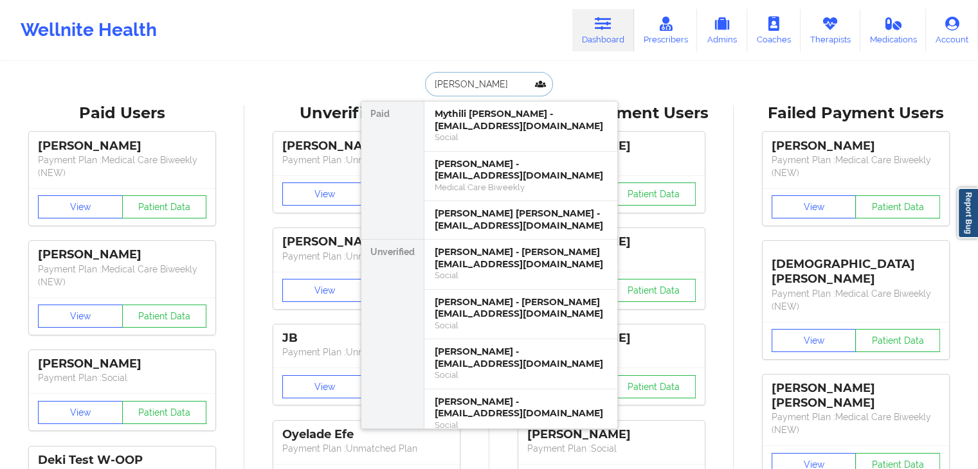
type input "[PERSON_NAME]"
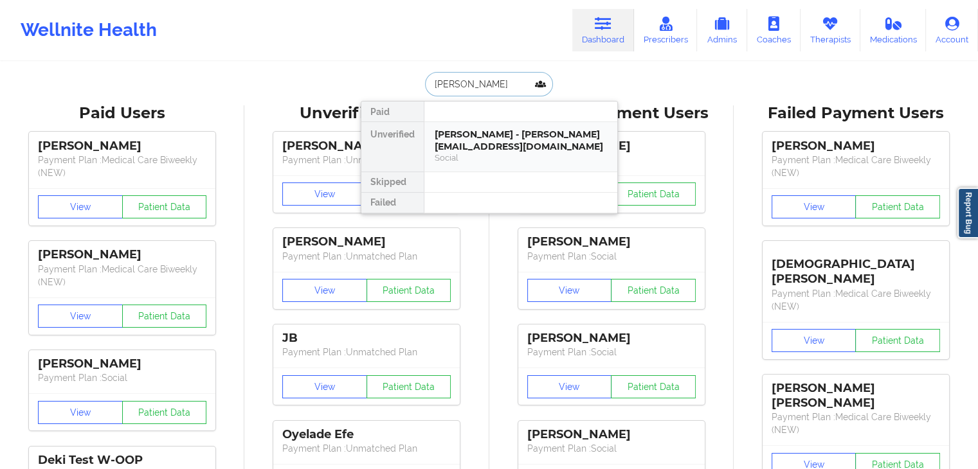
click at [475, 131] on div "[PERSON_NAME] - [PERSON_NAME][EMAIL_ADDRESS][DOMAIN_NAME]" at bounding box center [521, 141] width 172 height 24
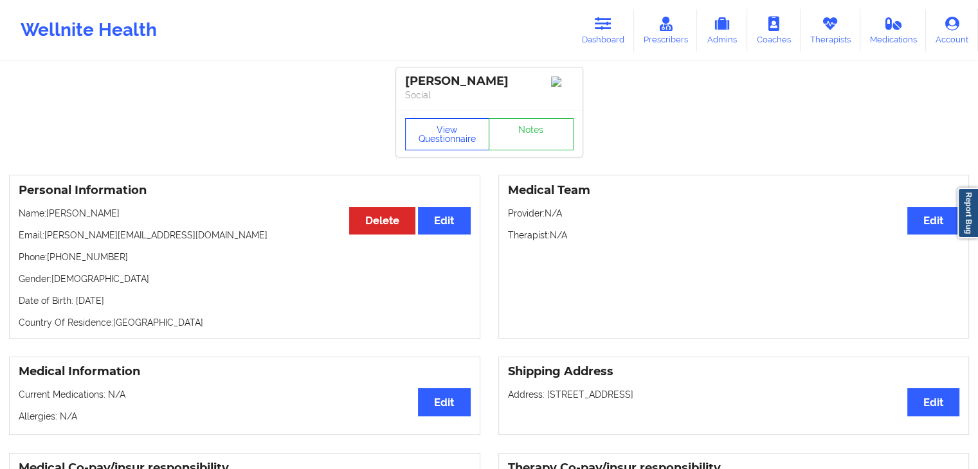
click at [437, 150] on button "View Questionnaire" at bounding box center [447, 134] width 85 height 32
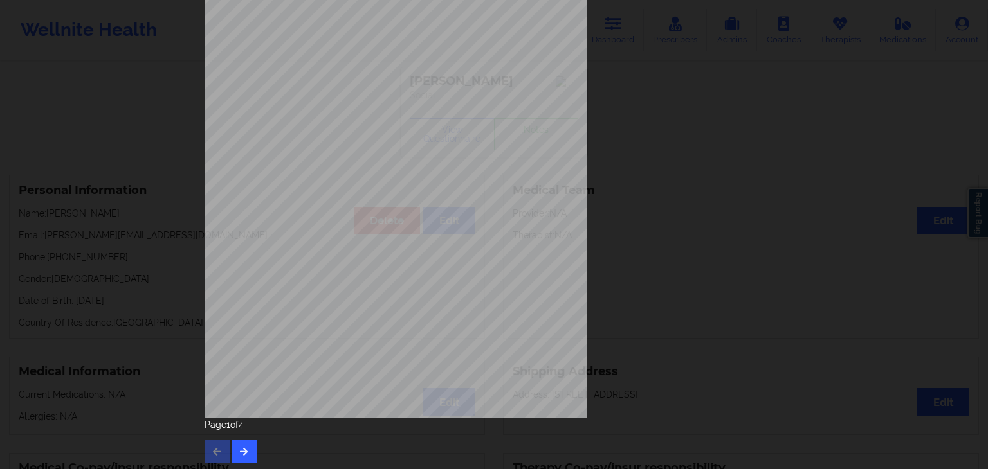
scroll to position [144, 0]
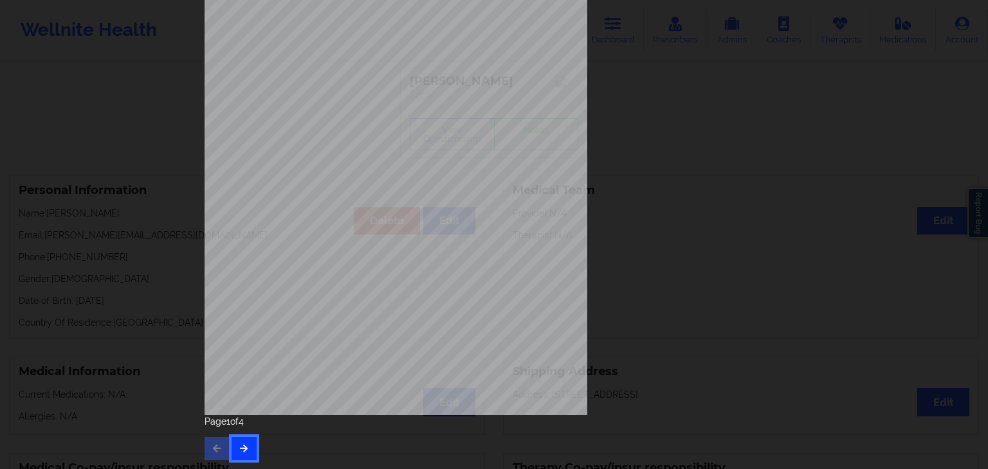
click at [239, 446] on icon "button" at bounding box center [244, 448] width 11 height 8
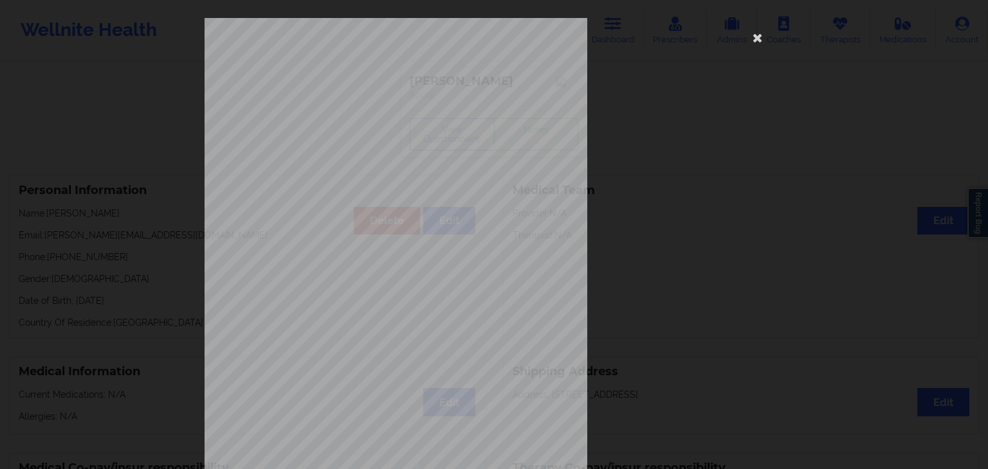
click at [376, 299] on span "Poor appetite or [MEDICAL_DATA]" at bounding box center [394, 298] width 104 height 7
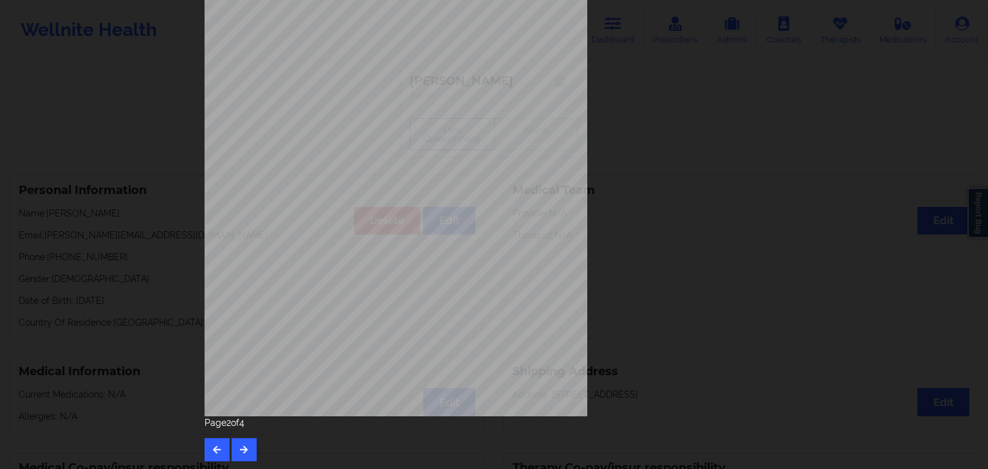
scroll to position [144, 0]
click at [239, 446] on icon "button" at bounding box center [244, 448] width 11 height 8
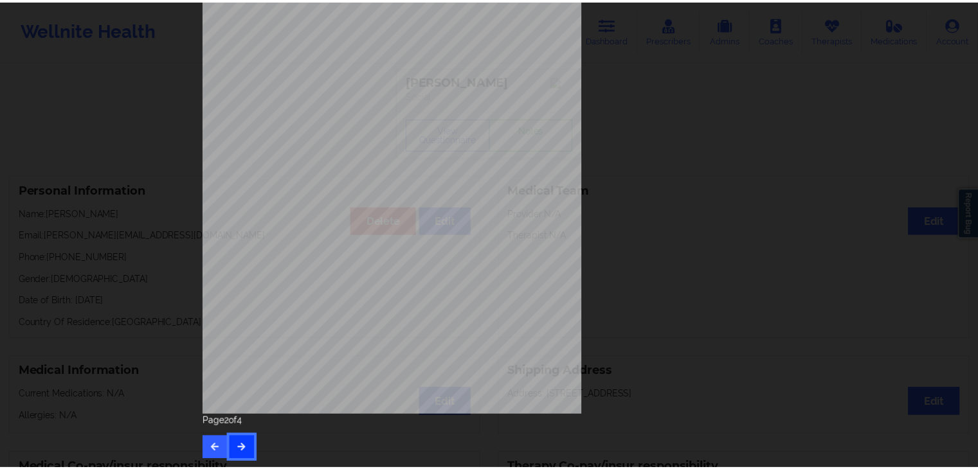
scroll to position [0, 0]
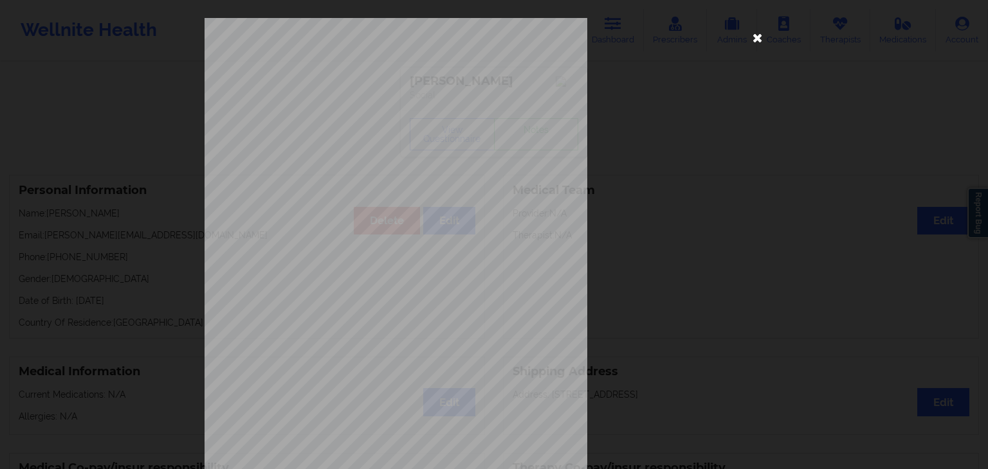
click at [754, 37] on icon at bounding box center [757, 37] width 21 height 21
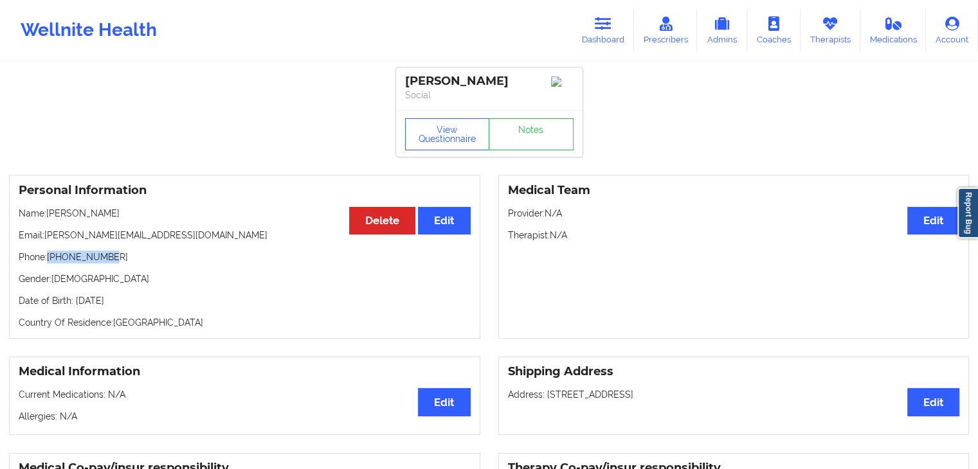
drag, startPoint x: 105, startPoint y: 262, endPoint x: 49, endPoint y: 255, distance: 56.9
click at [49, 255] on p "Phone: [PHONE_NUMBER]" at bounding box center [245, 257] width 452 height 13
copy p "[PHONE_NUMBER]"
click at [824, 41] on link "Therapists" at bounding box center [831, 30] width 60 height 42
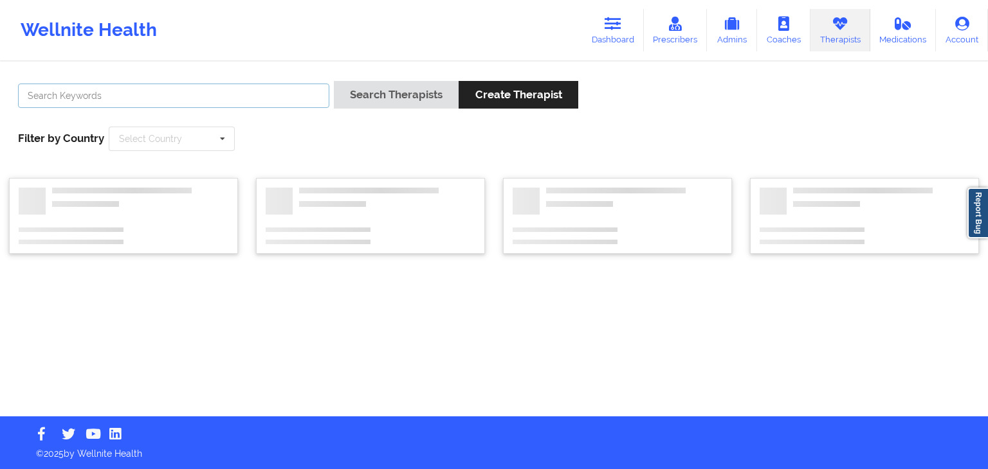
click at [264, 91] on input "text" at bounding box center [173, 96] width 311 height 24
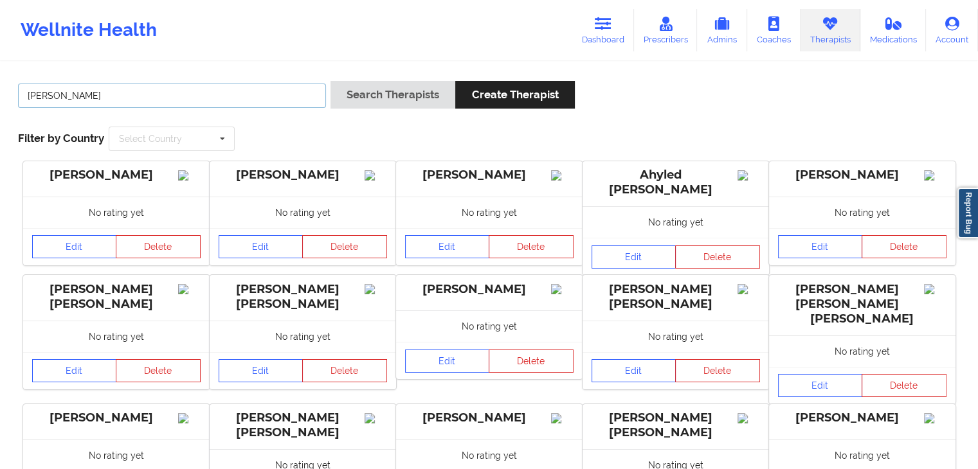
type input "[PERSON_NAME]"
click at [330, 81] on button "Search Therapists" at bounding box center [392, 95] width 125 height 28
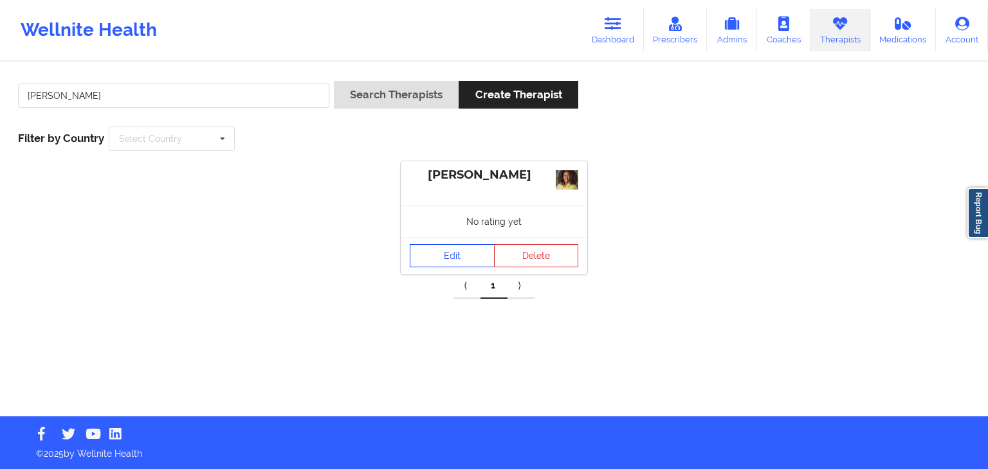
click at [452, 254] on link "Edit" at bounding box center [452, 255] width 85 height 23
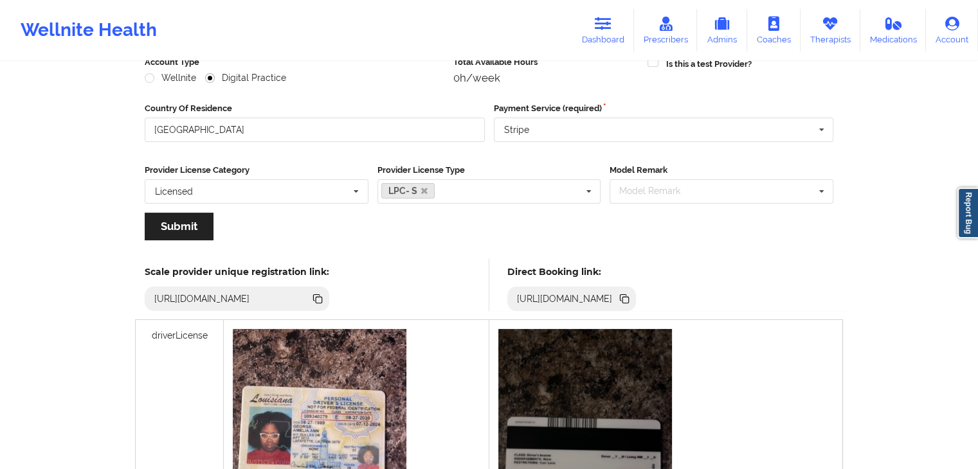
scroll to position [185, 0]
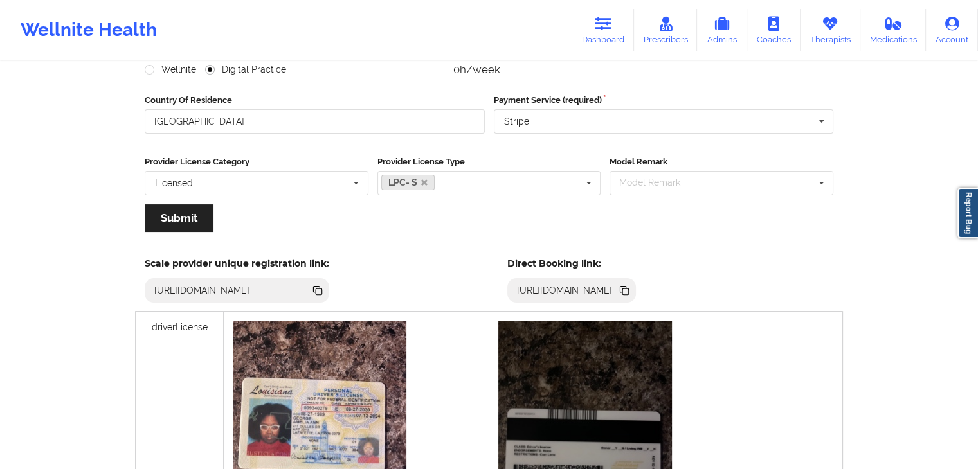
click at [629, 291] on icon at bounding box center [625, 292] width 6 height 6
click at [828, 35] on link "Therapists" at bounding box center [831, 30] width 60 height 42
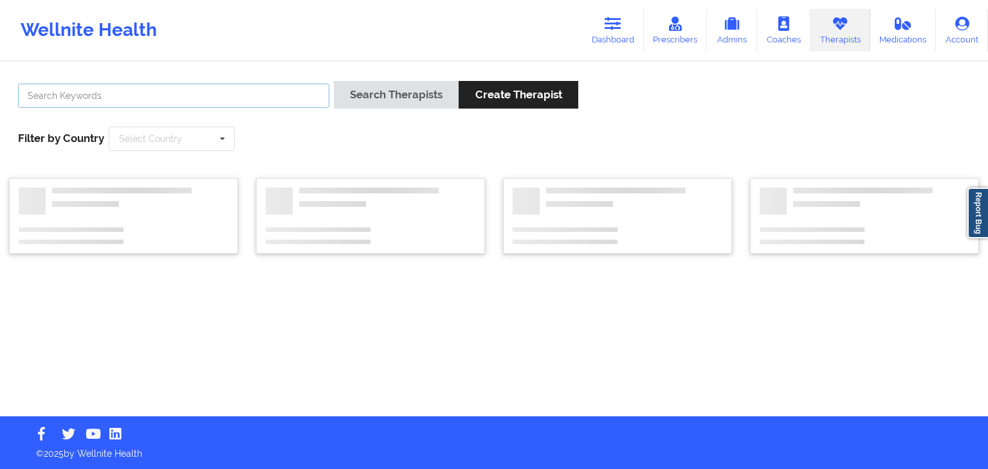
click at [257, 98] on input "text" at bounding box center [173, 96] width 311 height 24
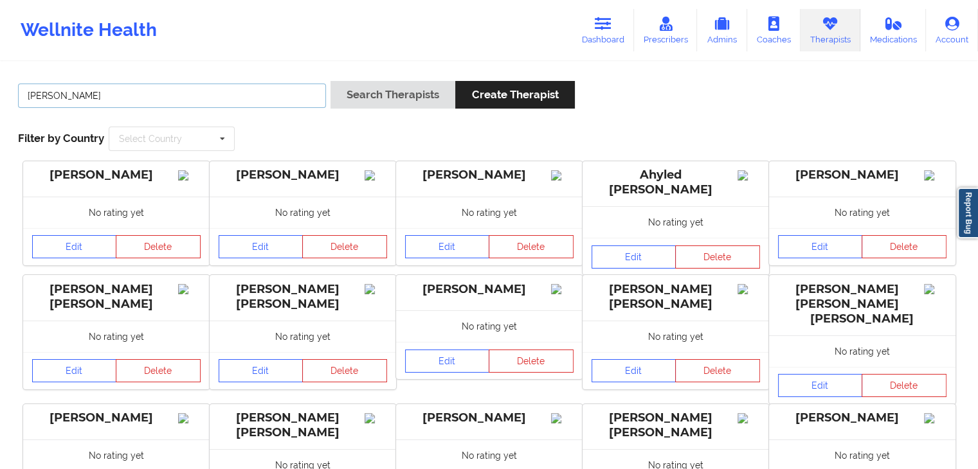
click at [330, 81] on button "Search Therapists" at bounding box center [392, 95] width 125 height 28
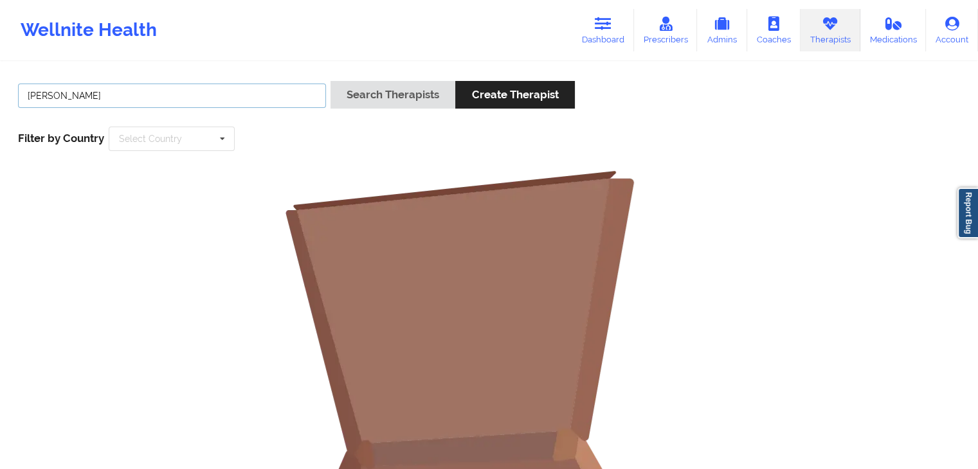
click at [330, 81] on button "Search Therapists" at bounding box center [392, 95] width 125 height 28
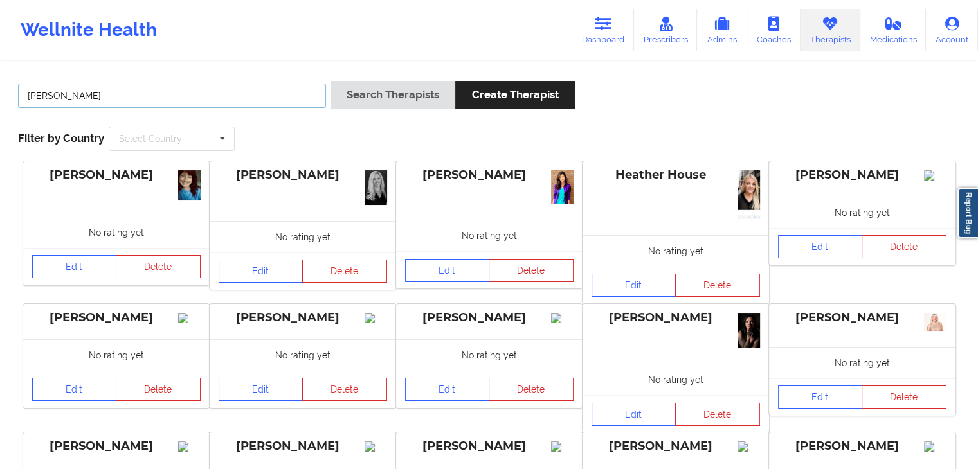
click at [330, 81] on button "Search Therapists" at bounding box center [392, 95] width 125 height 28
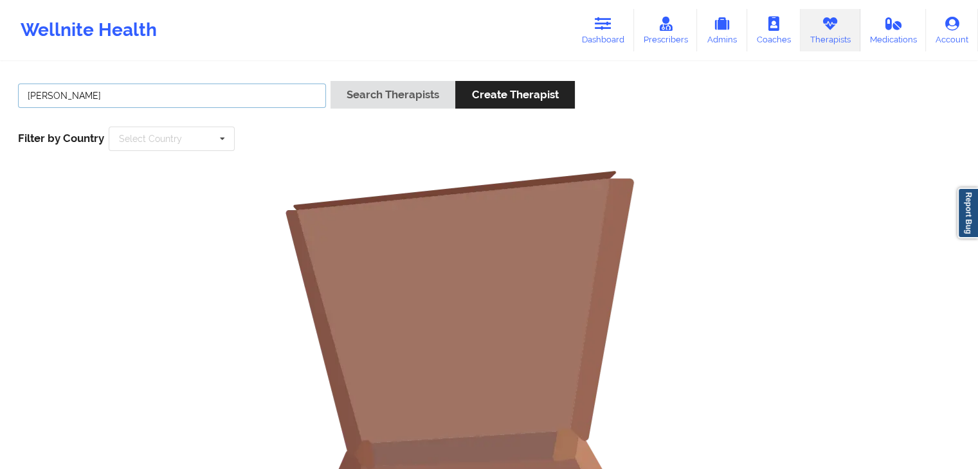
type input "[PERSON_NAME]"
click at [330, 81] on button "Search Therapists" at bounding box center [392, 95] width 125 height 28
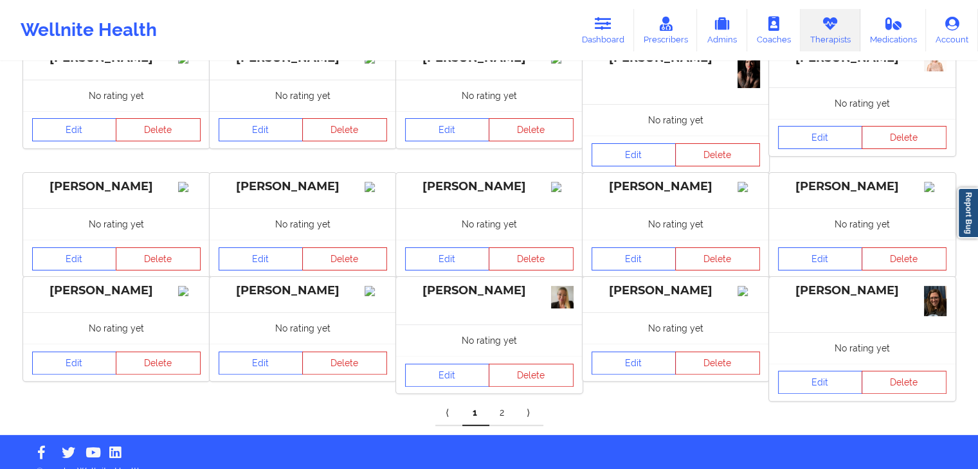
scroll to position [289, 0]
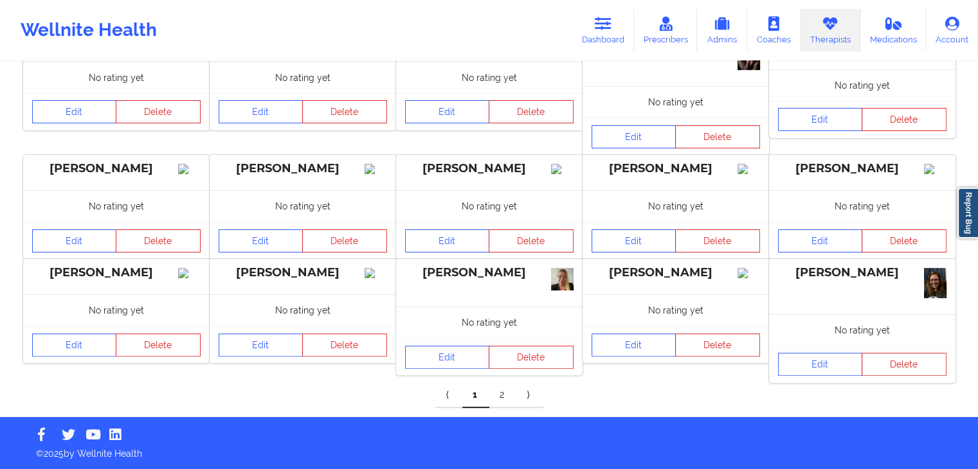
click at [501, 399] on link "2" at bounding box center [502, 396] width 27 height 26
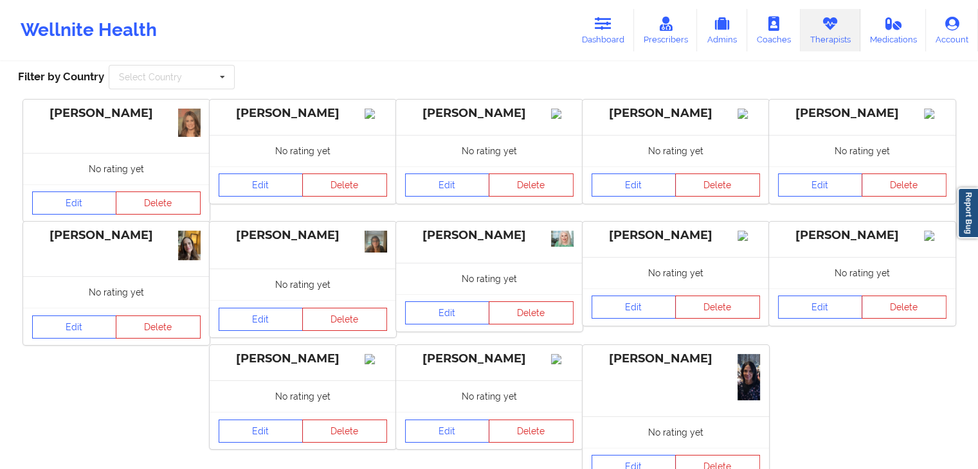
scroll to position [163, 0]
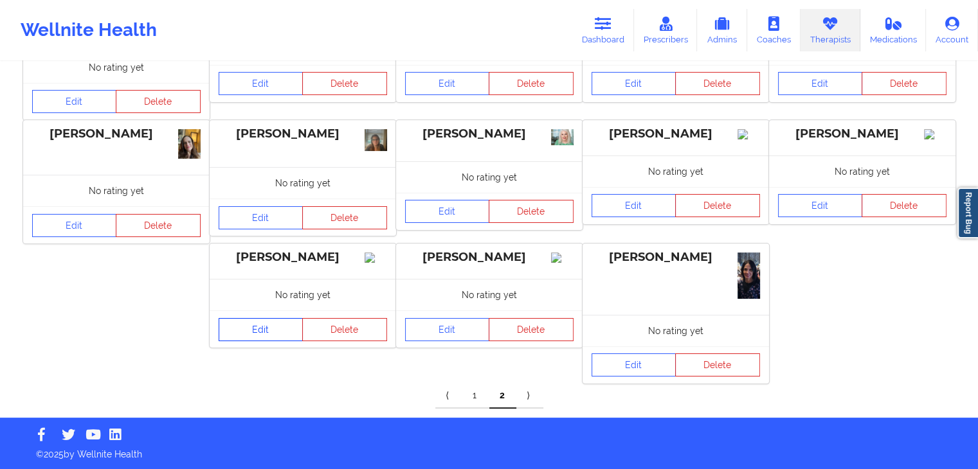
click at [272, 340] on link "Edit" at bounding box center [261, 329] width 85 height 23
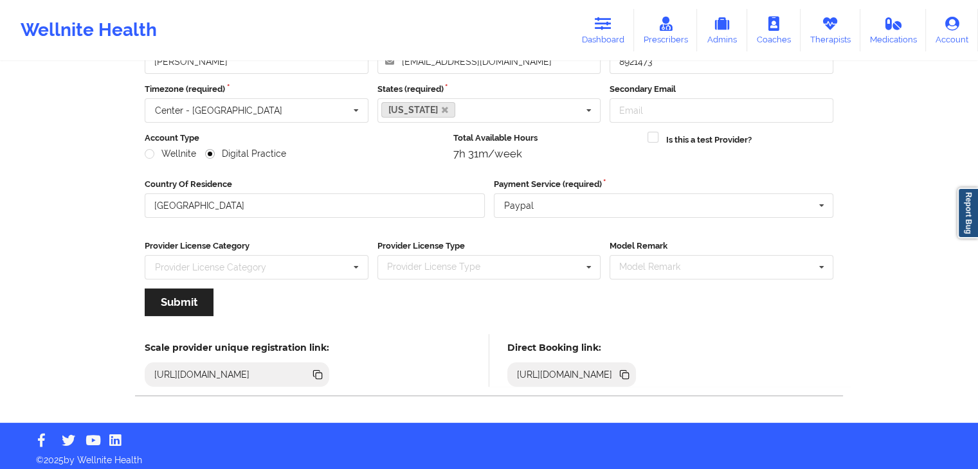
scroll to position [107, 0]
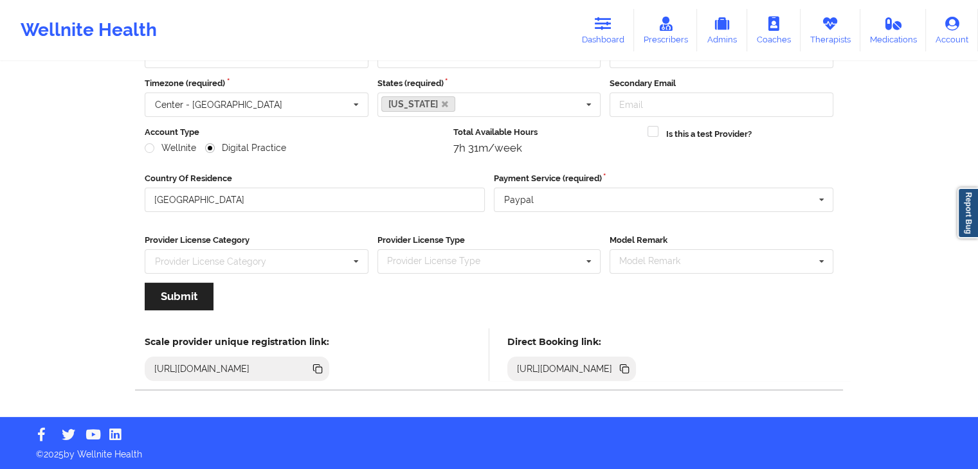
click at [629, 369] on icon at bounding box center [625, 370] width 6 height 6
click at [610, 22] on icon at bounding box center [603, 24] width 17 height 14
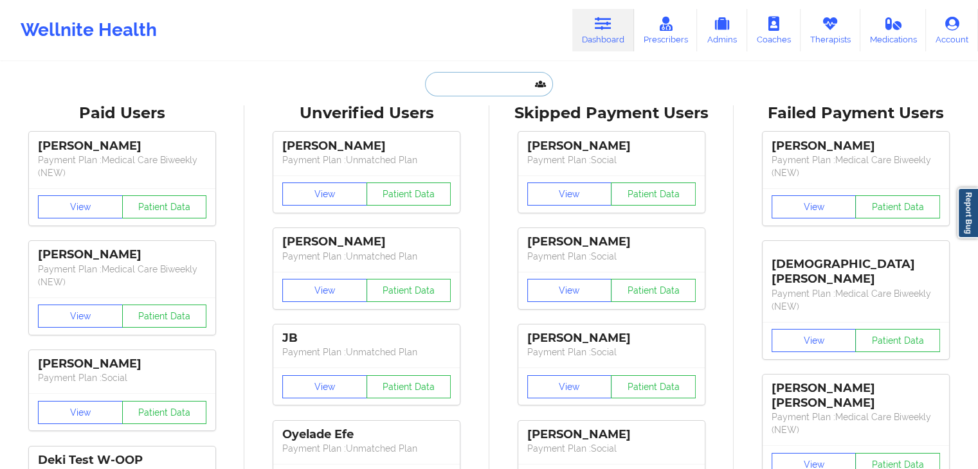
click at [494, 74] on input "text" at bounding box center [488, 84] width 127 height 24
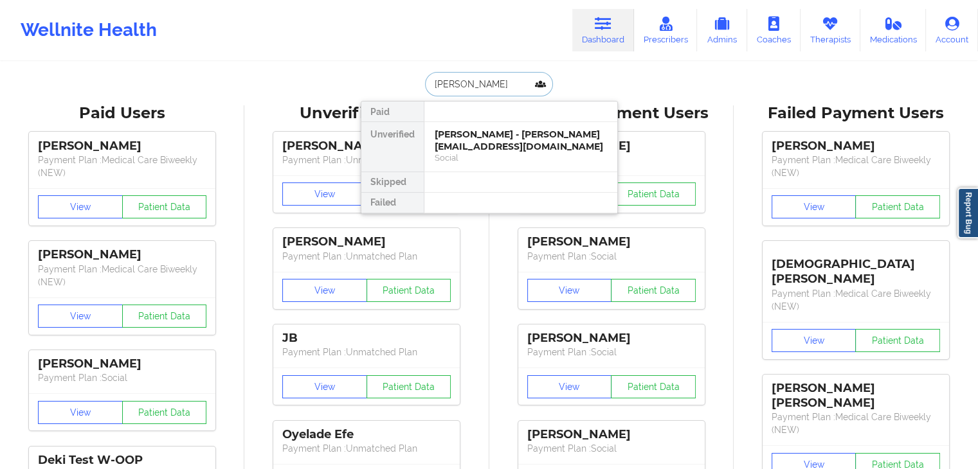
type input "[PERSON_NAME]"
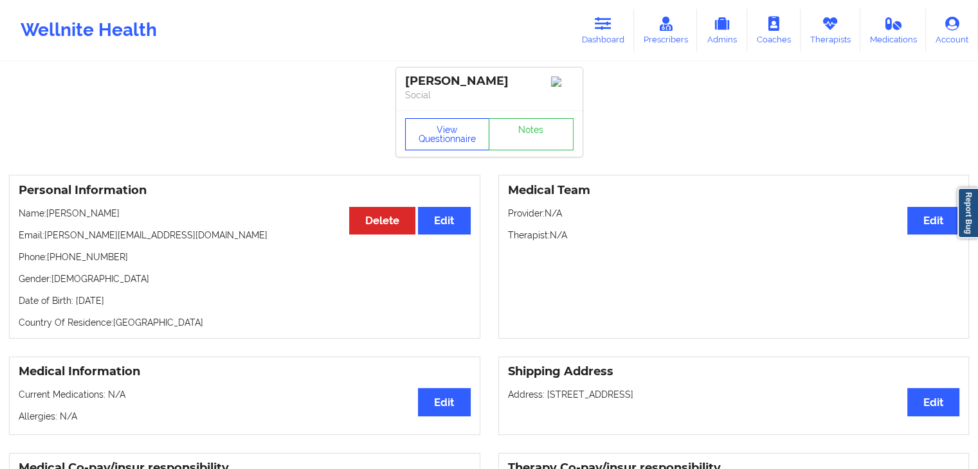
click at [443, 127] on button "View Questionnaire" at bounding box center [447, 134] width 85 height 32
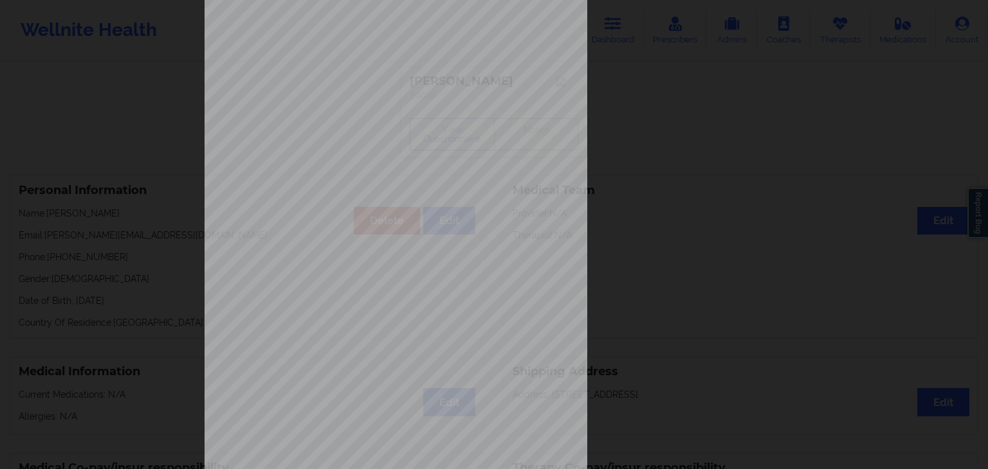
scroll to position [144, 0]
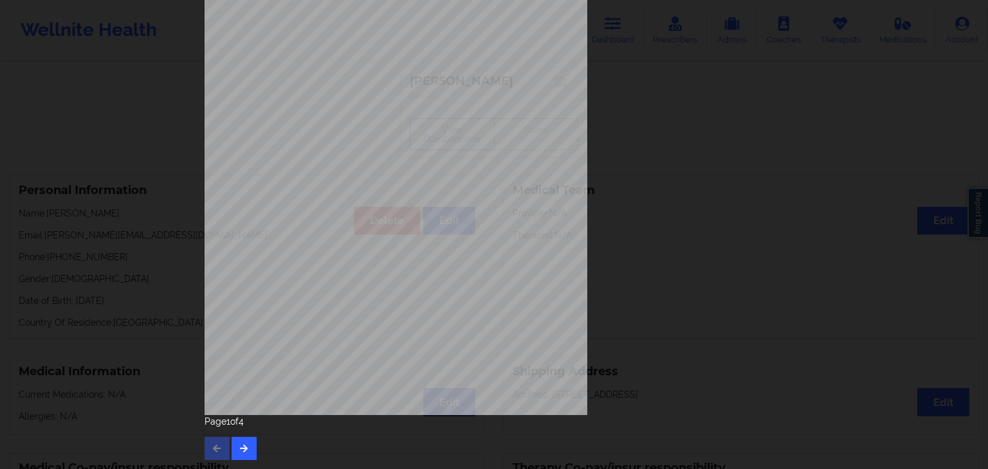
click at [257, 440] on div "Page 1 of 4" at bounding box center [493, 437] width 579 height 45
click at [252, 443] on button "button" at bounding box center [243, 448] width 25 height 23
click at [249, 446] on button "button" at bounding box center [243, 448] width 25 height 23
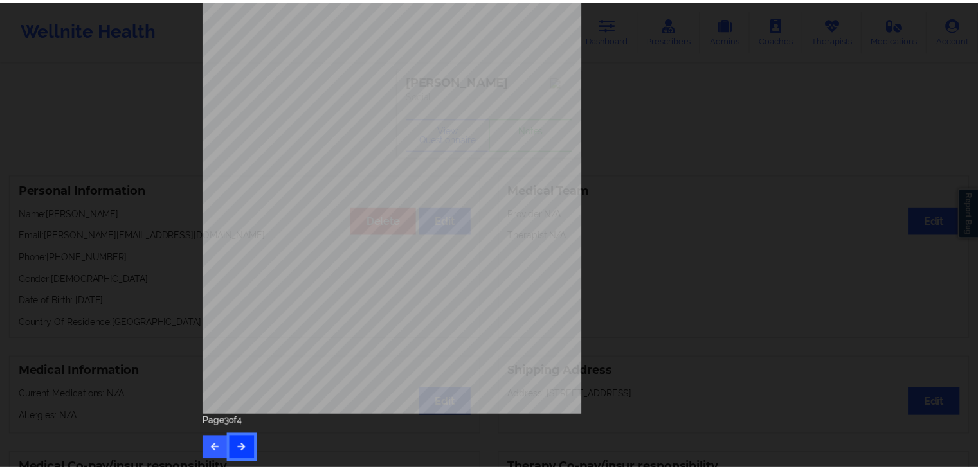
scroll to position [0, 0]
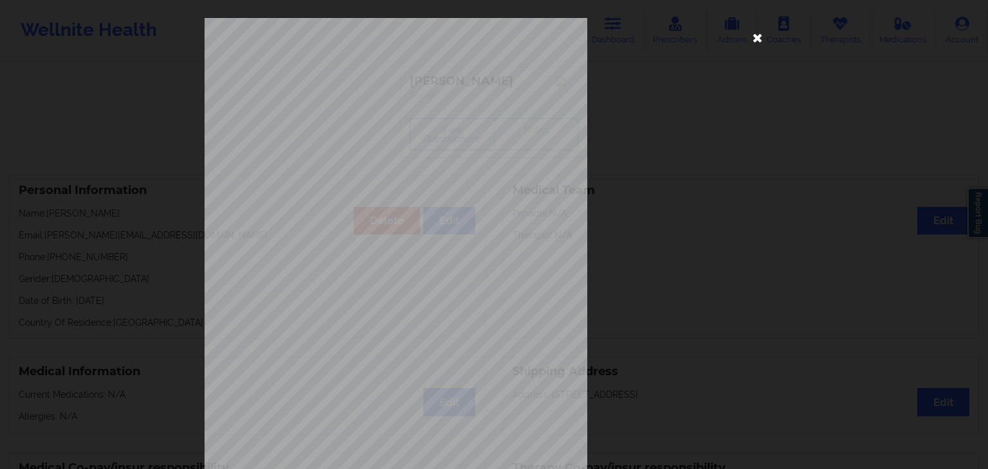
click at [759, 37] on icon at bounding box center [757, 37] width 21 height 21
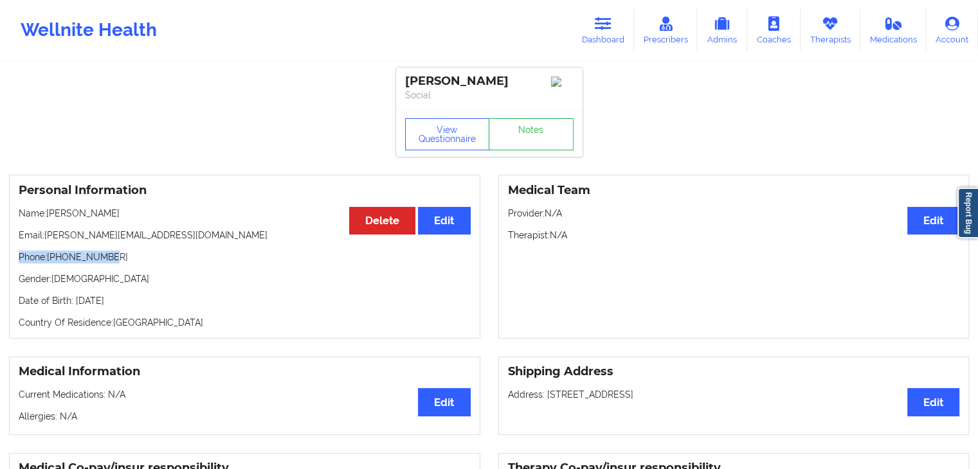
drag, startPoint x: 20, startPoint y: 260, endPoint x: 116, endPoint y: 253, distance: 96.1
click at [116, 253] on div "Personal Information Edit Delete Name: [PERSON_NAME] Email: [PERSON_NAME][EMAIL…" at bounding box center [244, 257] width 471 height 164
copy p "Phone: [PHONE_NUMBER]"
click at [610, 26] on icon at bounding box center [603, 24] width 17 height 14
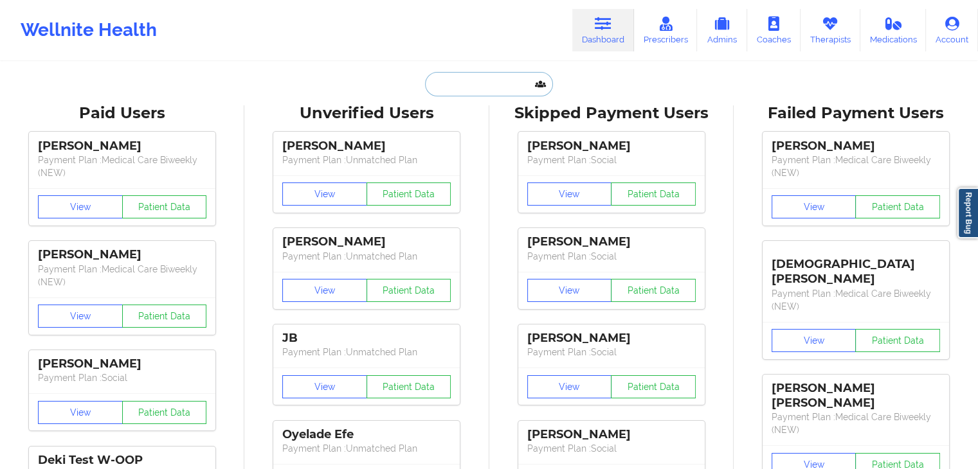
click at [466, 95] on input "text" at bounding box center [488, 84] width 127 height 24
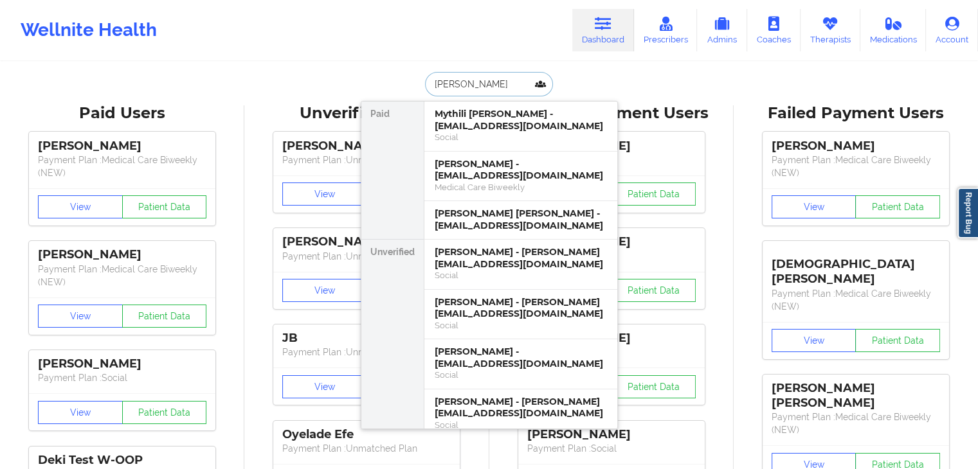
type input "[PERSON_NAME]"
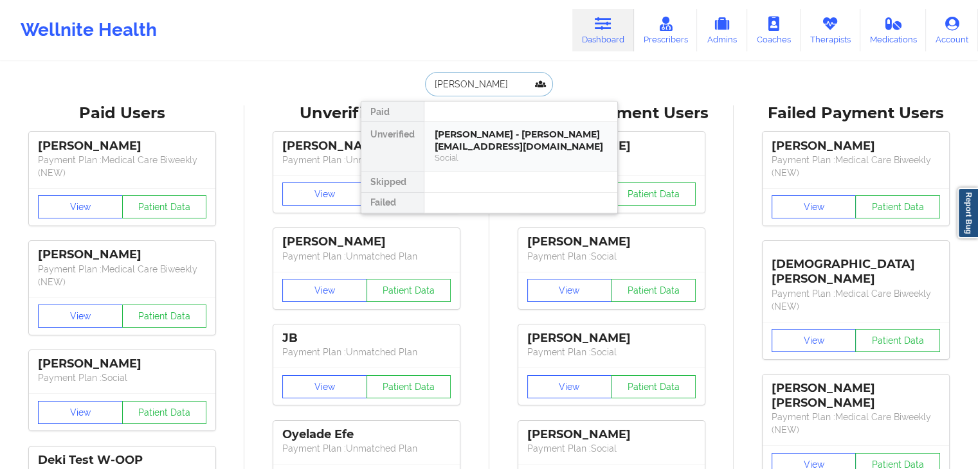
click at [487, 140] on div "[PERSON_NAME] - [PERSON_NAME][EMAIL_ADDRESS][DOMAIN_NAME]" at bounding box center [521, 141] width 172 height 24
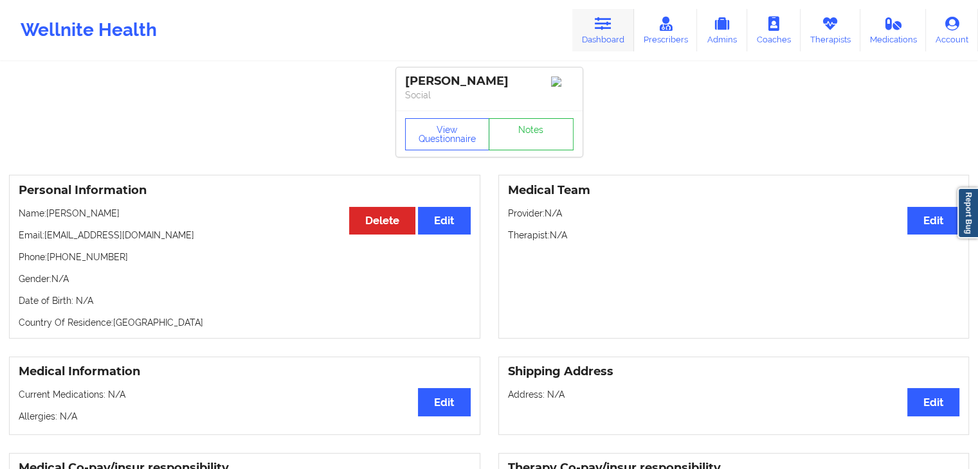
click at [629, 26] on link "Dashboard" at bounding box center [603, 30] width 62 height 42
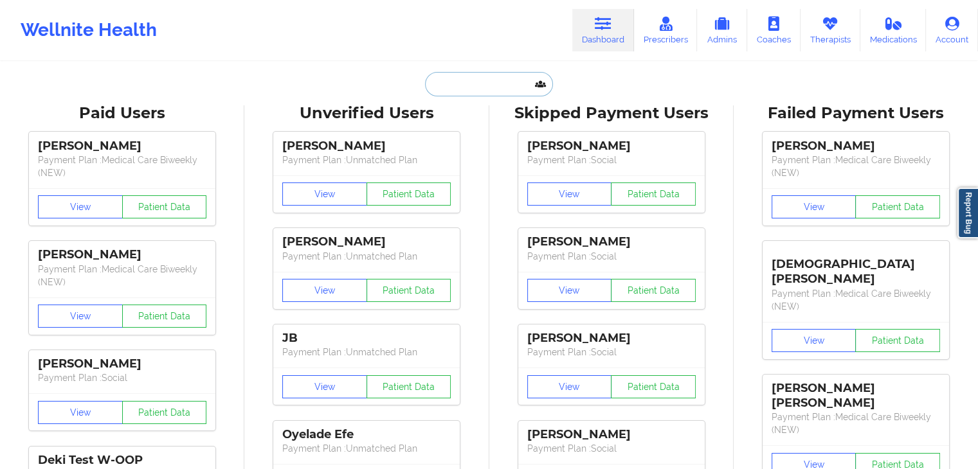
click at [468, 78] on input "text" at bounding box center [488, 84] width 127 height 24
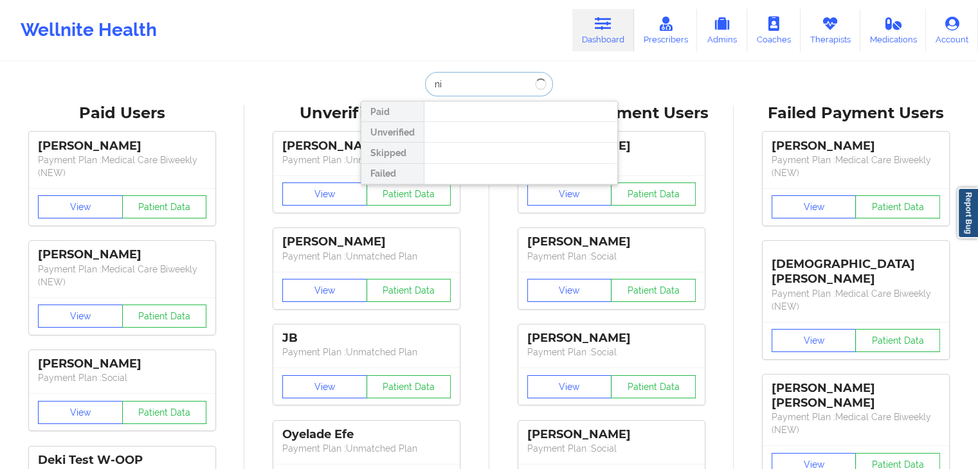
type input "n"
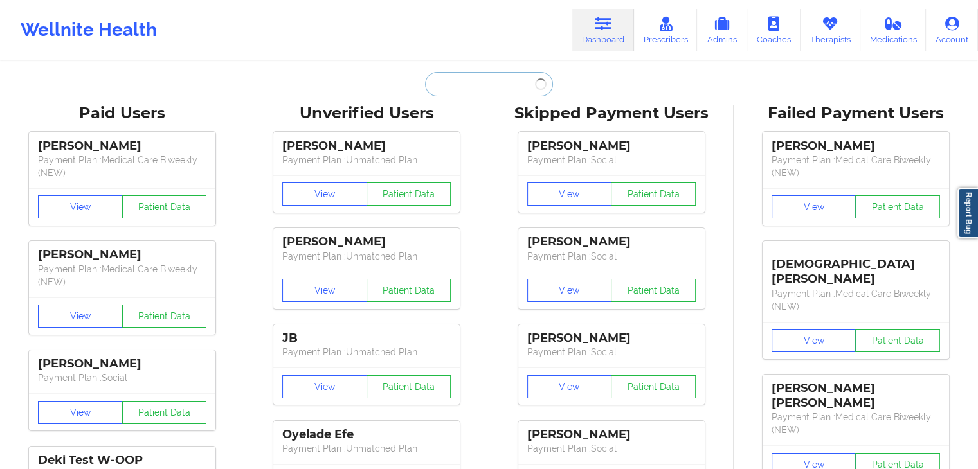
paste input "[EMAIL_ADDRESS][DOMAIN_NAME]"
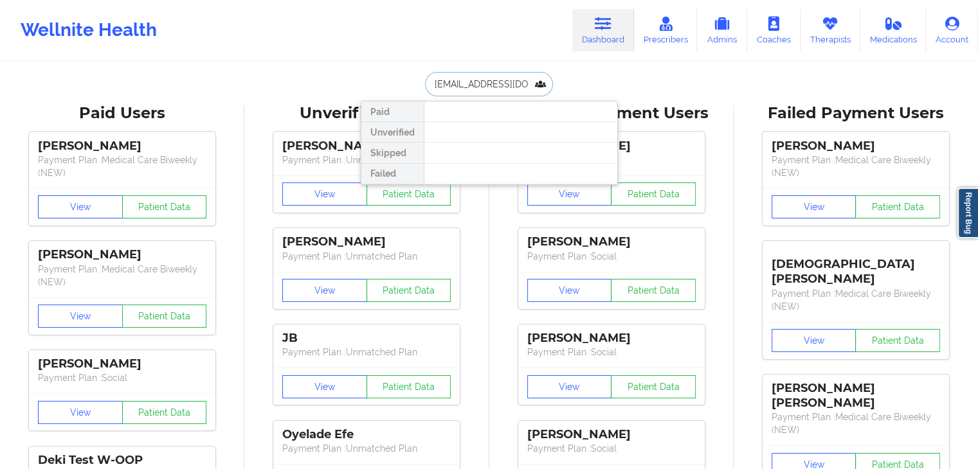
scroll to position [0, 15]
type input "[EMAIL_ADDRESS][DOMAIN_NAME]"
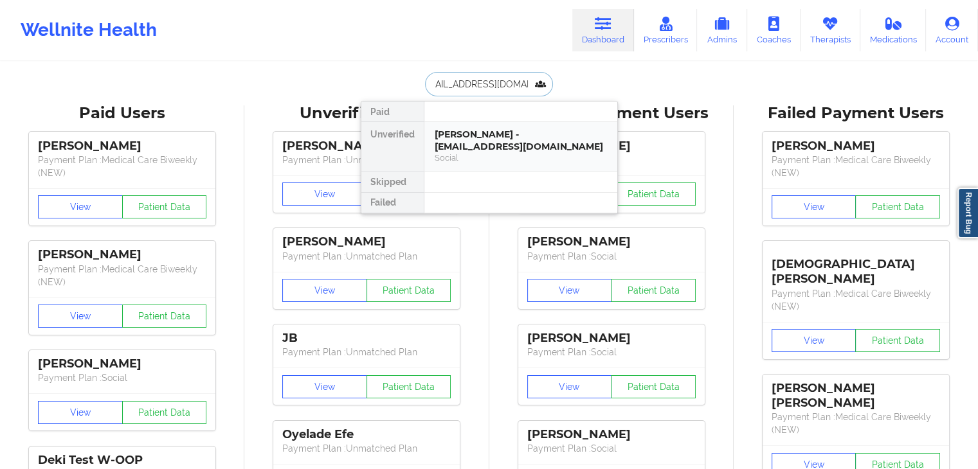
click at [505, 140] on div "[PERSON_NAME] - [EMAIL_ADDRESS][DOMAIN_NAME]" at bounding box center [521, 141] width 172 height 24
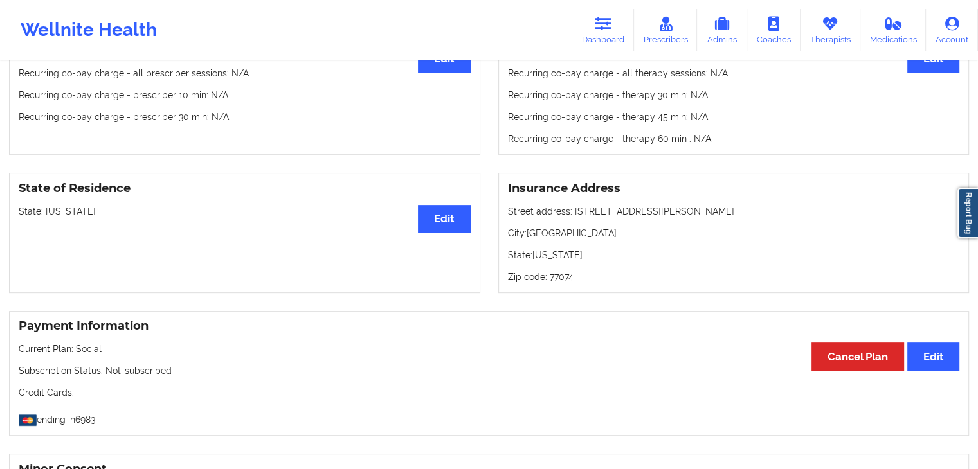
scroll to position [448, 0]
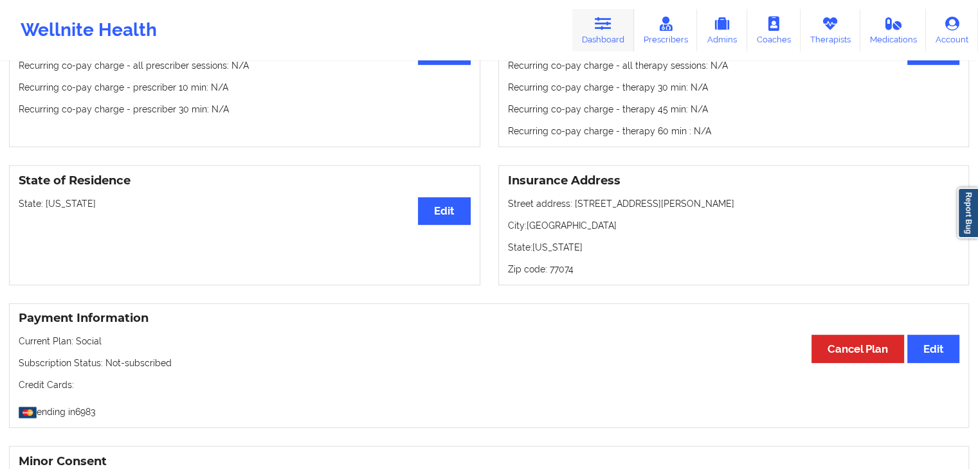
click at [619, 39] on link "Dashboard" at bounding box center [603, 30] width 62 height 42
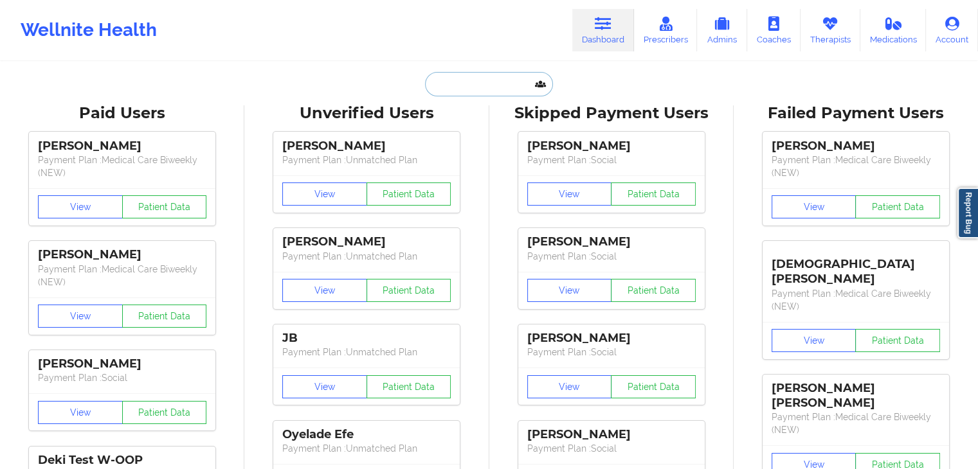
click at [494, 86] on input "text" at bounding box center [488, 84] width 127 height 24
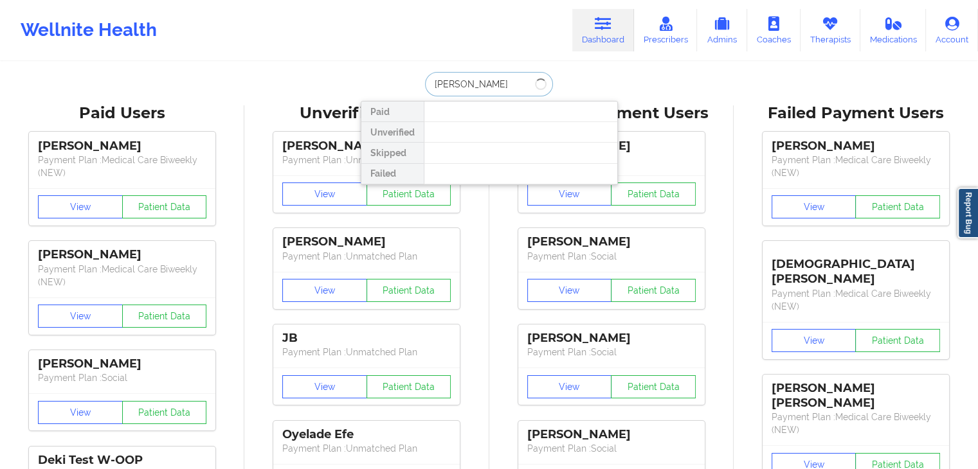
type input "[PERSON_NAME]"
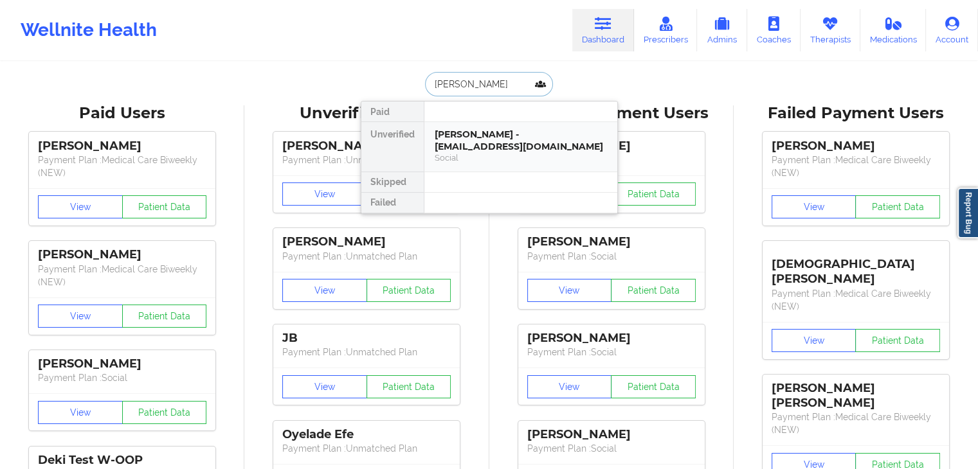
click at [493, 131] on div "[PERSON_NAME] - [EMAIL_ADDRESS][DOMAIN_NAME]" at bounding box center [521, 141] width 172 height 24
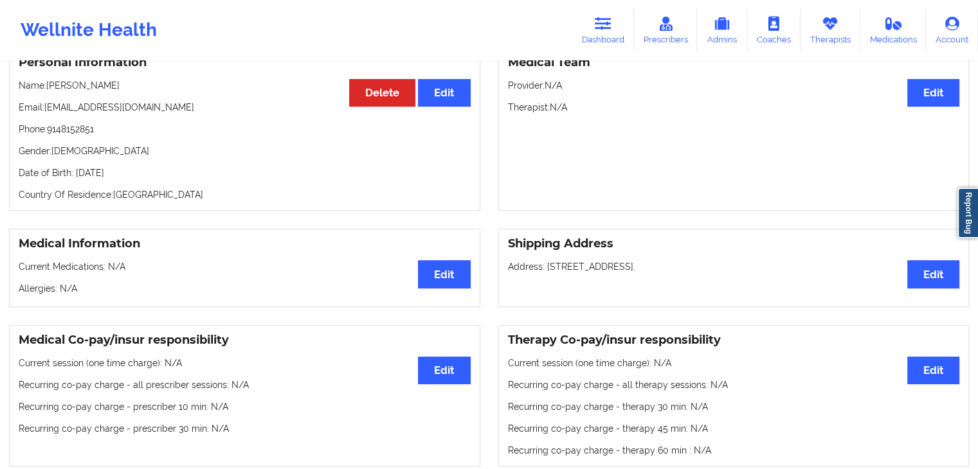
scroll to position [129, 0]
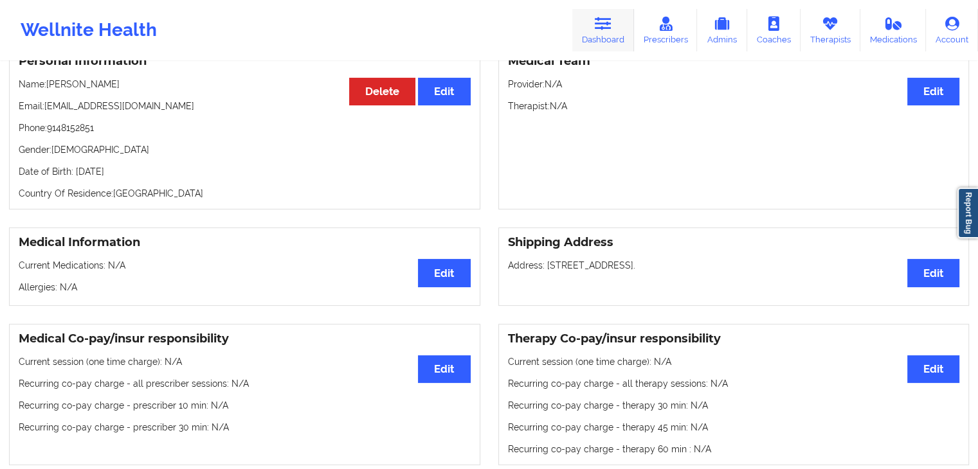
click at [599, 32] on link "Dashboard" at bounding box center [603, 30] width 62 height 42
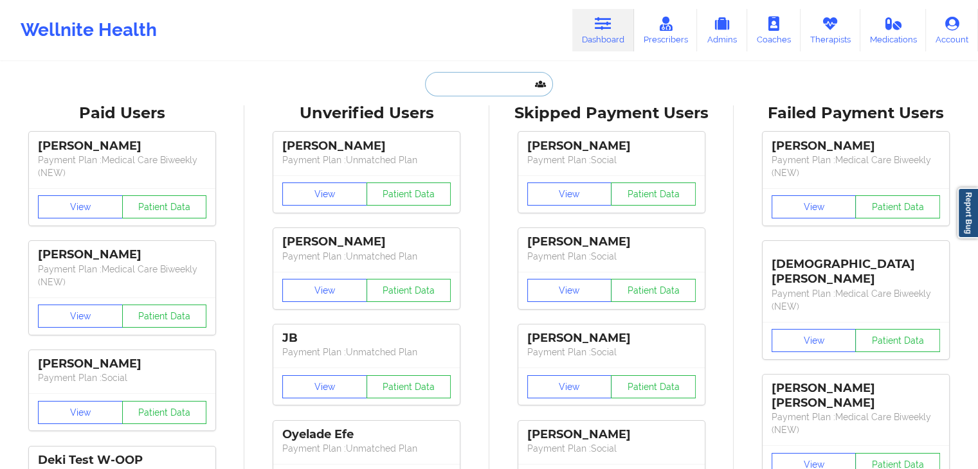
click at [518, 82] on input "text" at bounding box center [488, 84] width 127 height 24
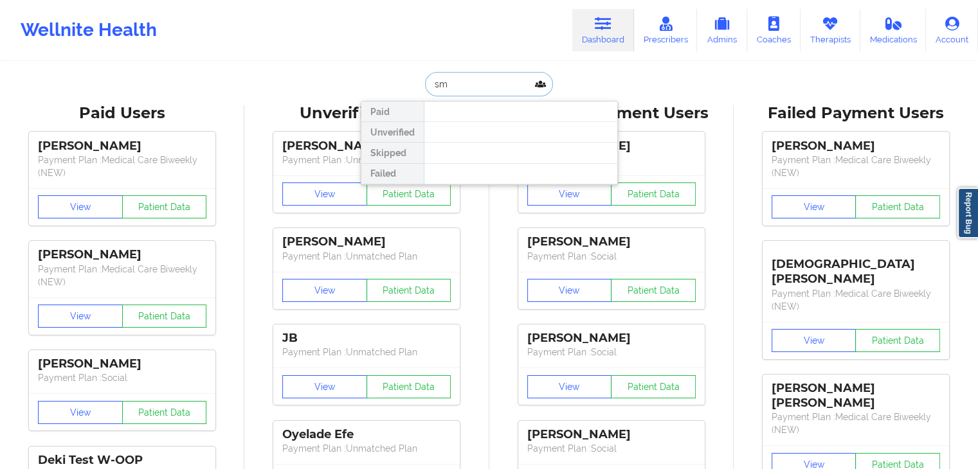
type input "s"
type input "emmal"
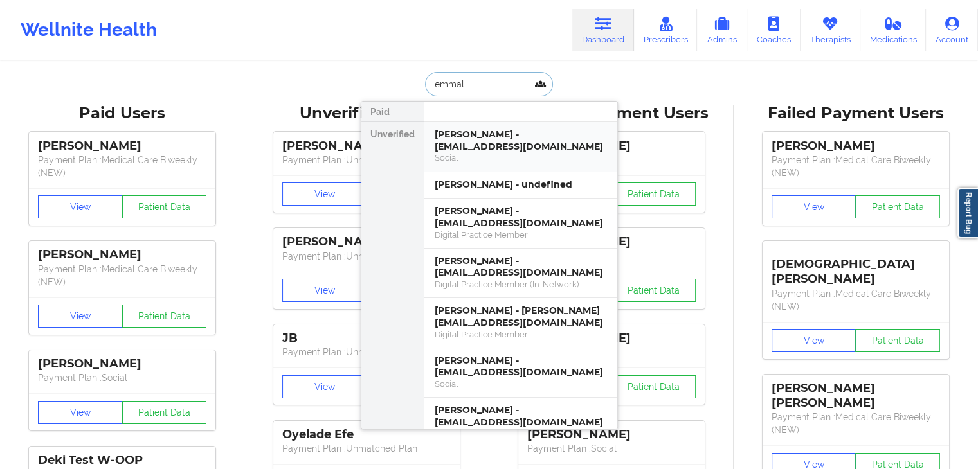
click at [493, 148] on div "[PERSON_NAME] - [EMAIL_ADDRESS][DOMAIN_NAME]" at bounding box center [521, 141] width 172 height 24
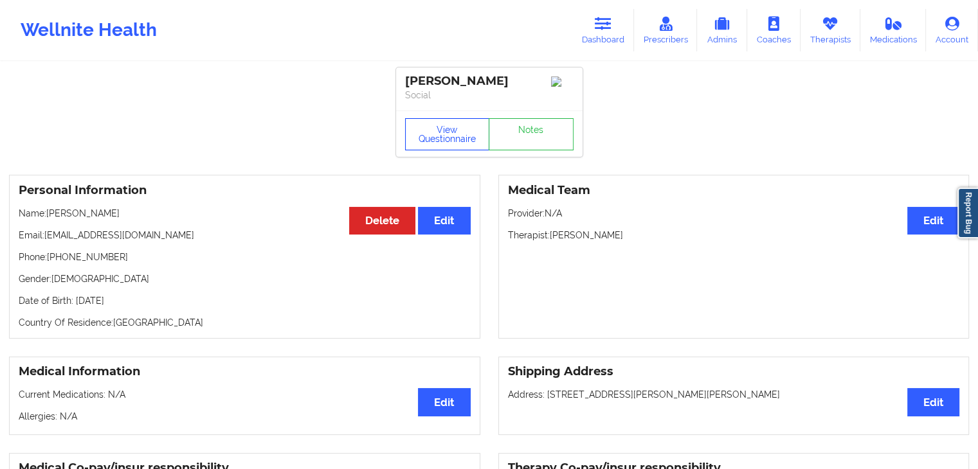
click at [445, 127] on button "View Questionnaire" at bounding box center [447, 134] width 85 height 32
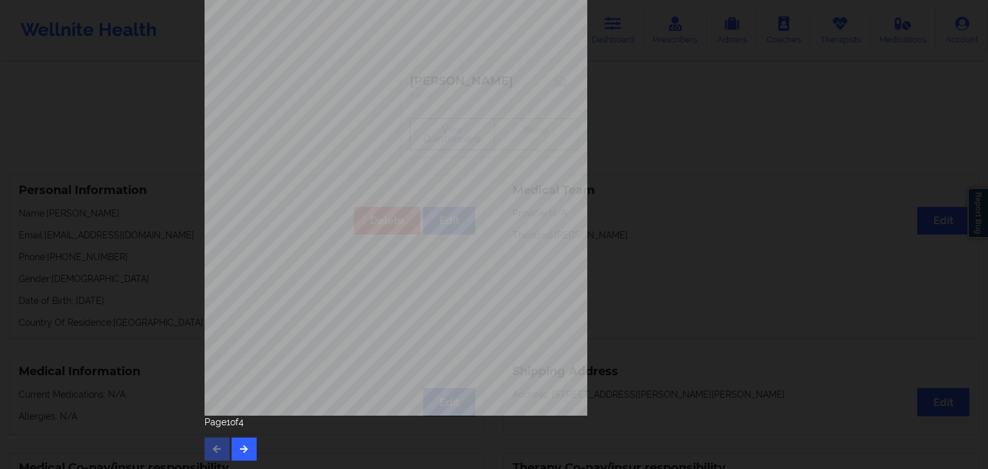
scroll to position [144, 0]
click at [246, 446] on button "button" at bounding box center [243, 448] width 25 height 23
click at [245, 446] on icon "button" at bounding box center [244, 448] width 11 height 8
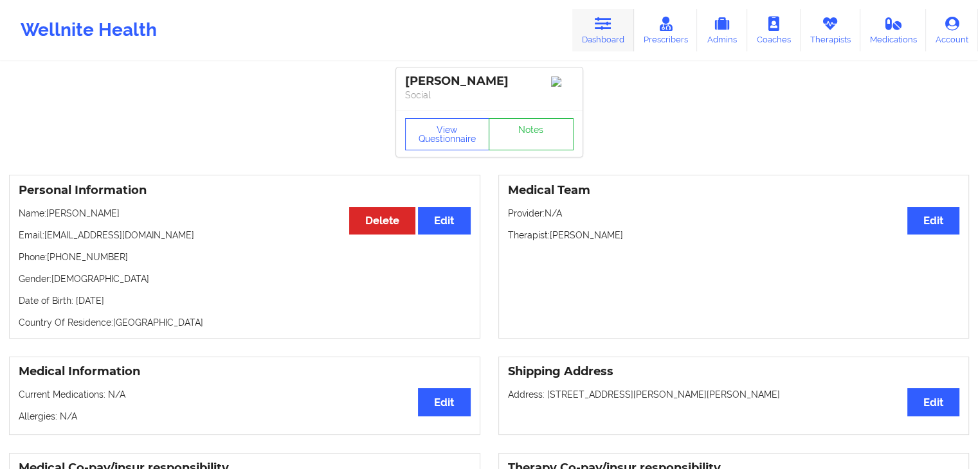
click at [606, 25] on icon at bounding box center [603, 24] width 17 height 14
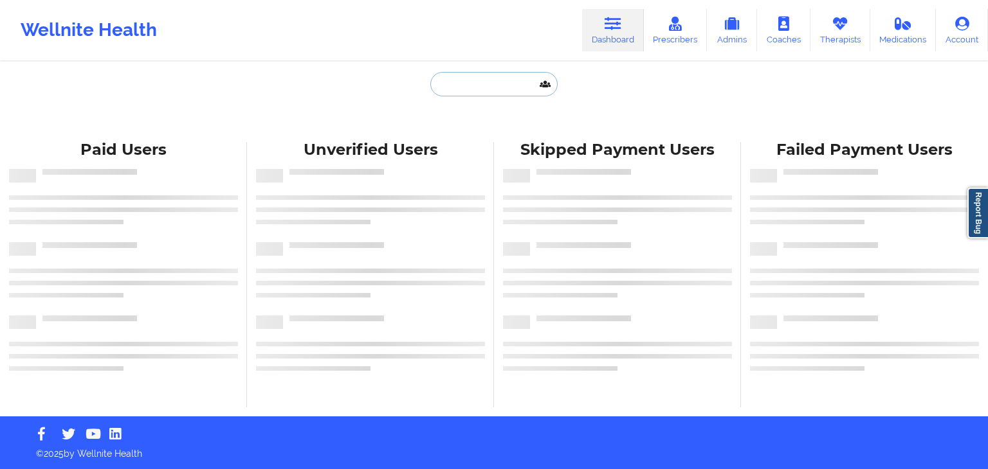
click at [469, 86] on input "text" at bounding box center [493, 84] width 127 height 24
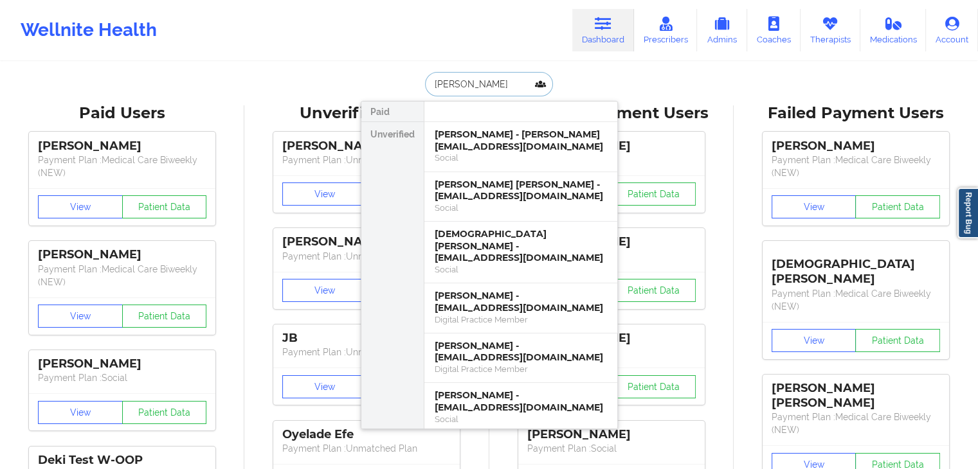
type input "[PERSON_NAME]"
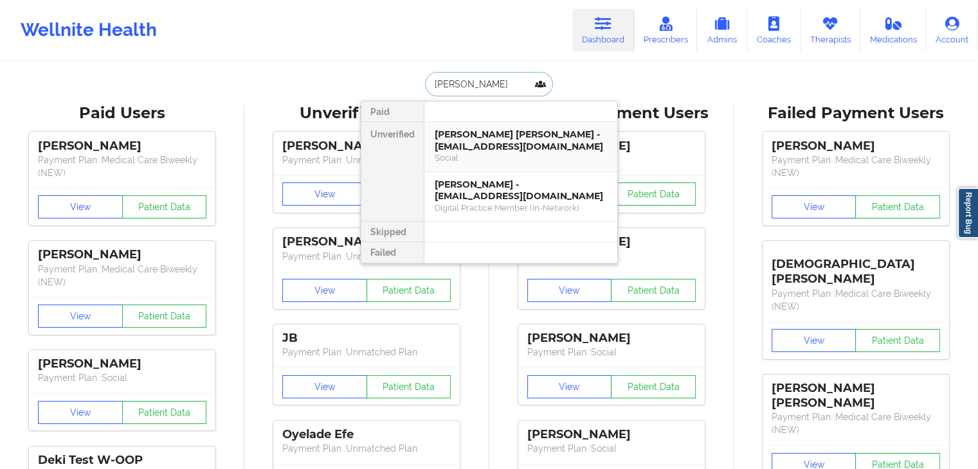
click at [489, 135] on div "[PERSON_NAME] [PERSON_NAME] - [EMAIL_ADDRESS][DOMAIN_NAME]" at bounding box center [521, 141] width 172 height 24
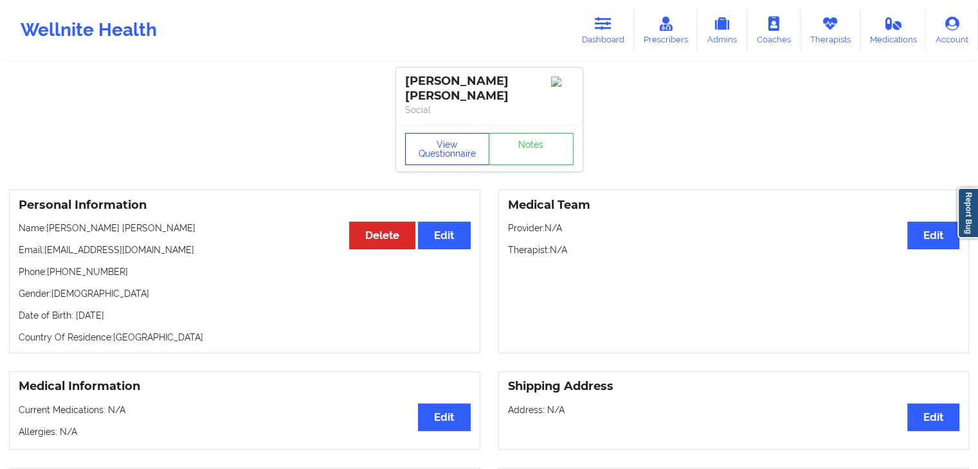
click at [444, 133] on button "View Questionnaire" at bounding box center [447, 149] width 85 height 32
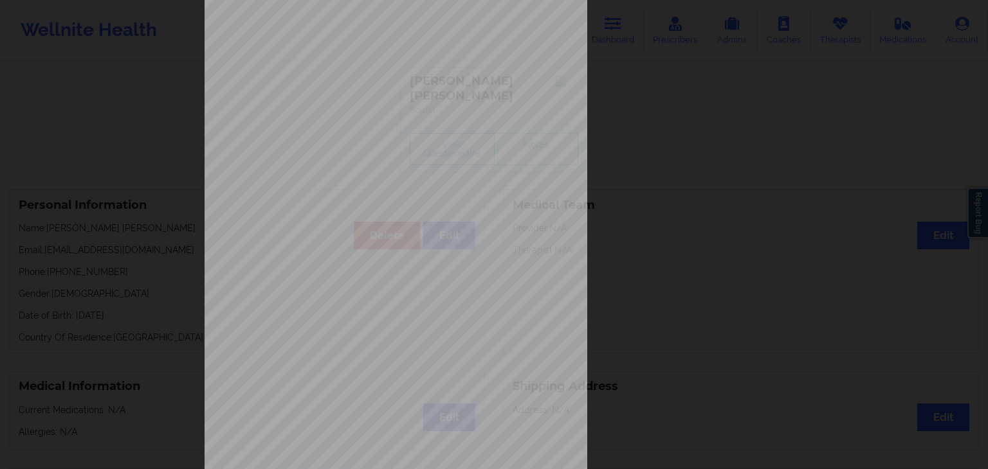
scroll to position [144, 0]
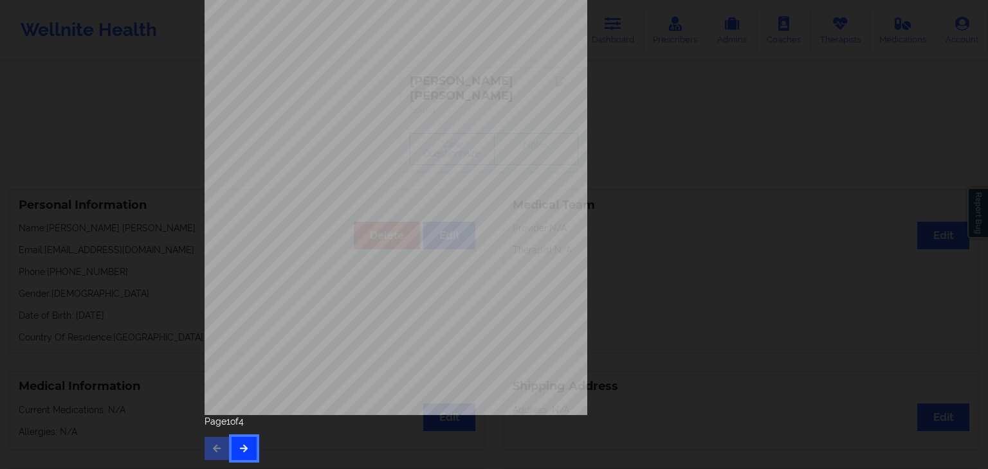
click at [251, 455] on button "button" at bounding box center [243, 448] width 25 height 23
click at [233, 449] on button "button" at bounding box center [243, 448] width 25 height 23
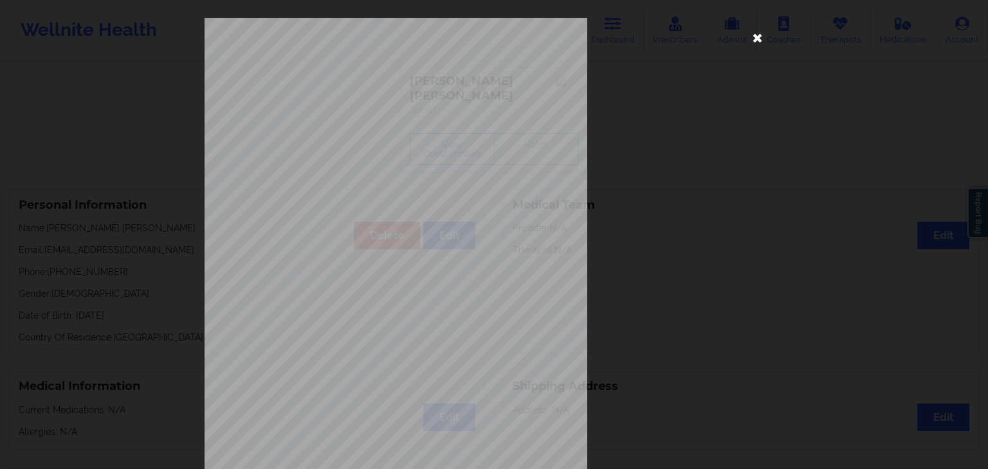
click at [757, 36] on icon at bounding box center [757, 37] width 21 height 21
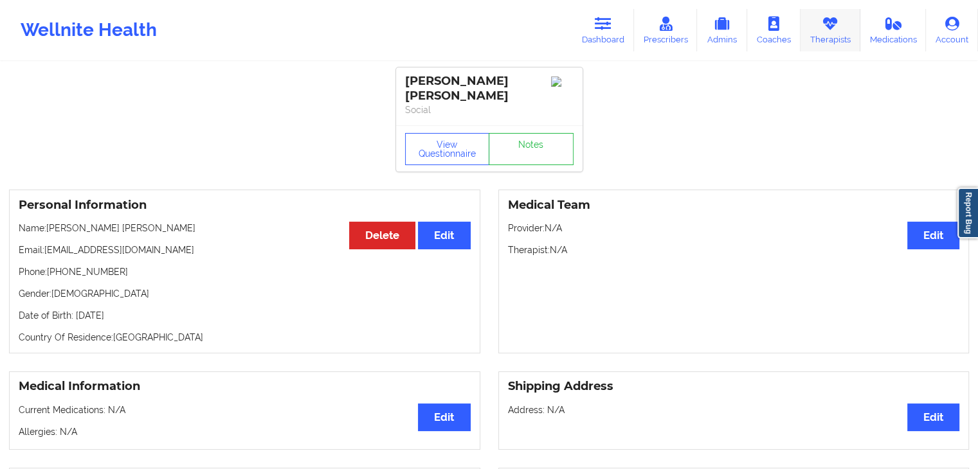
click at [816, 39] on link "Therapists" at bounding box center [831, 30] width 60 height 42
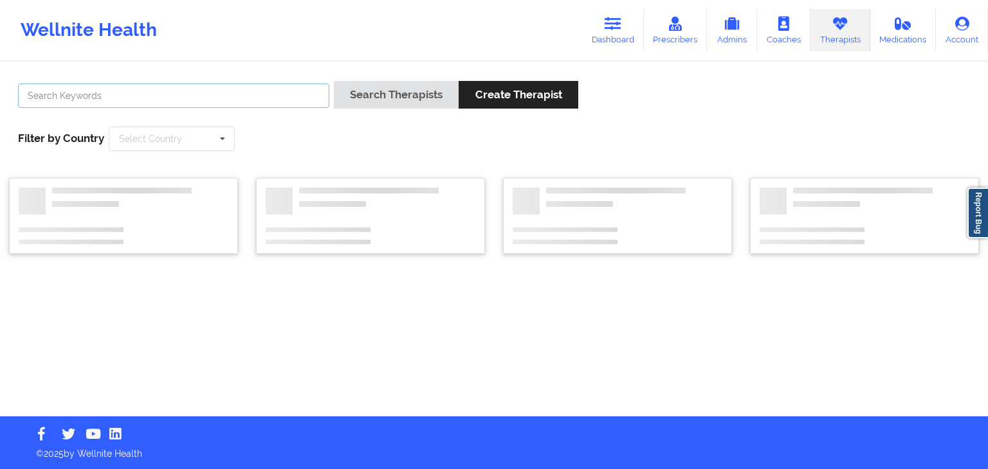
click at [259, 100] on input "text" at bounding box center [173, 96] width 311 height 24
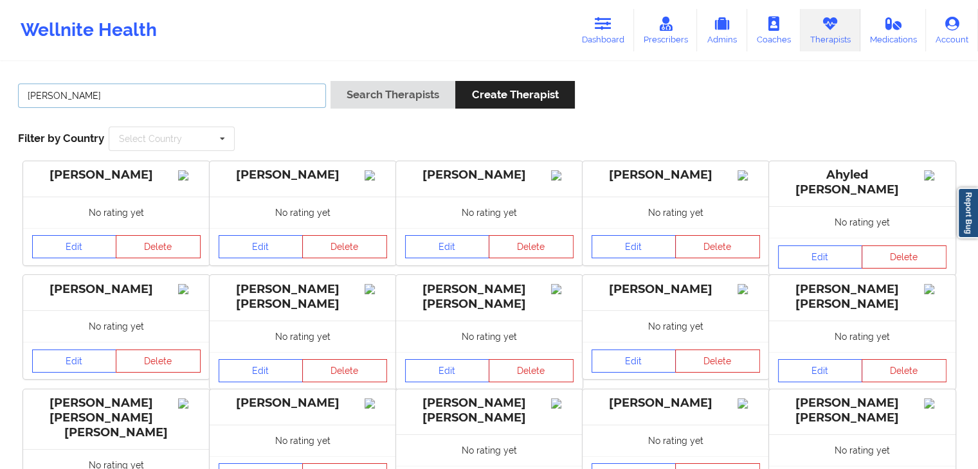
click at [330, 81] on button "Search Therapists" at bounding box center [392, 95] width 125 height 28
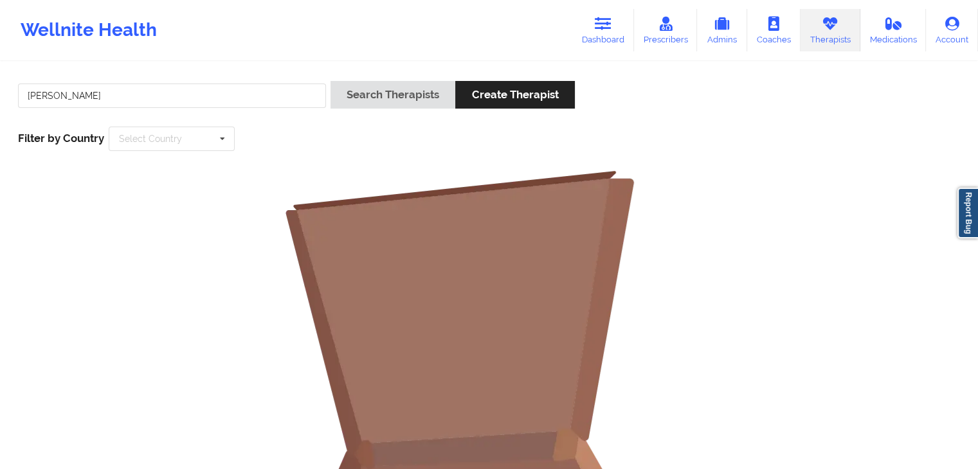
click at [203, 78] on div "meoldy blight Search Therapists Create Therapist Filter by Country Select Count…" at bounding box center [489, 116] width 960 height 88
click at [195, 95] on input "meoldy blight" at bounding box center [172, 96] width 308 height 24
click at [330, 81] on button "Search Therapists" at bounding box center [392, 95] width 125 height 28
type input "melody bl"
click at [330, 81] on button "Search Therapists" at bounding box center [392, 95] width 125 height 28
